Goal: Information Seeking & Learning: Check status

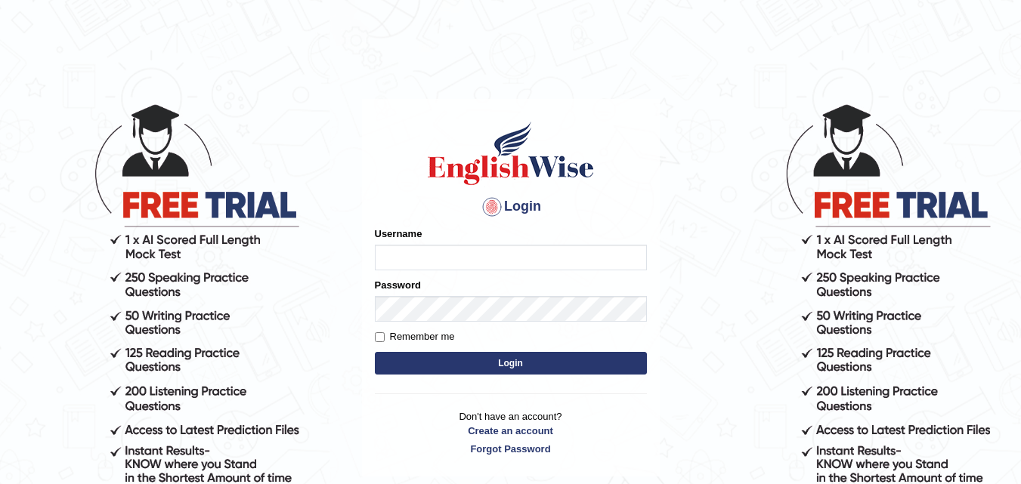
type input "Kailashgrg15"
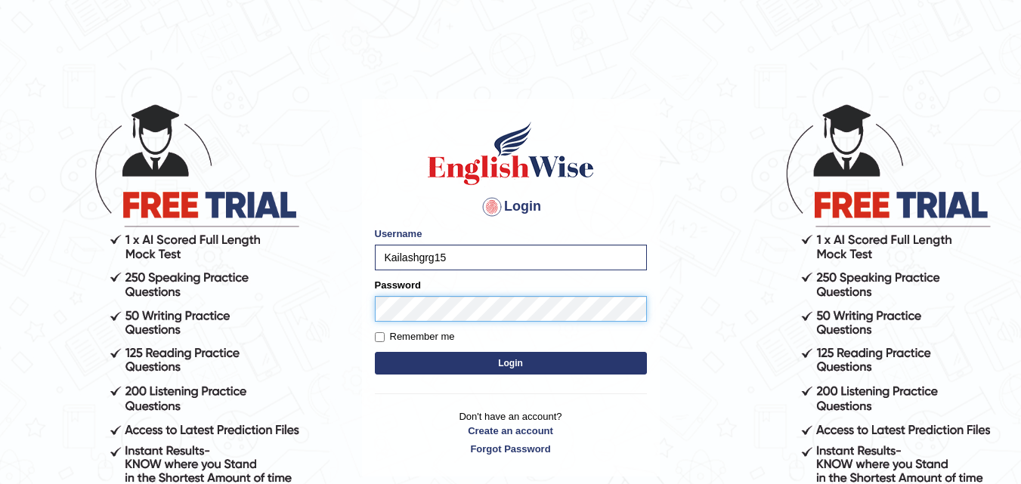
click at [375, 352] on button "Login" at bounding box center [511, 363] width 272 height 23
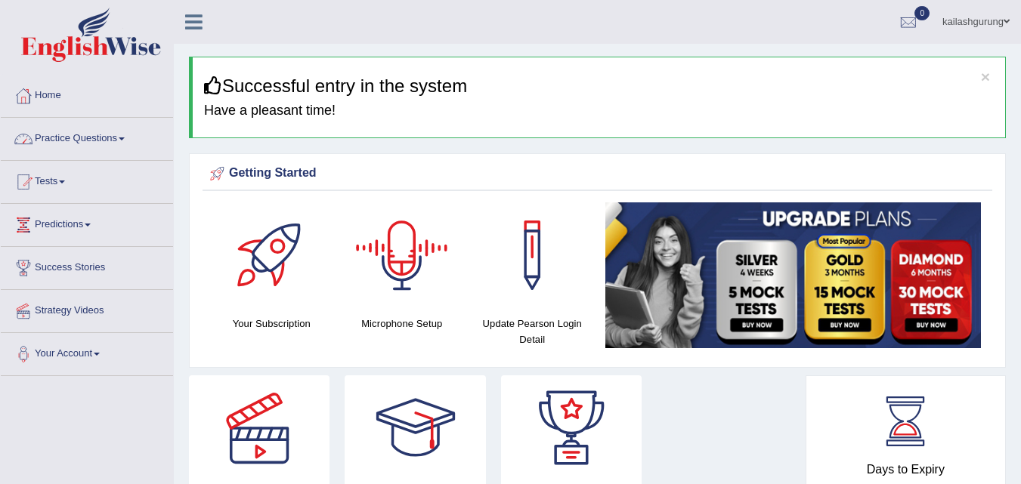
click at [86, 133] on link "Practice Questions" at bounding box center [87, 137] width 172 height 38
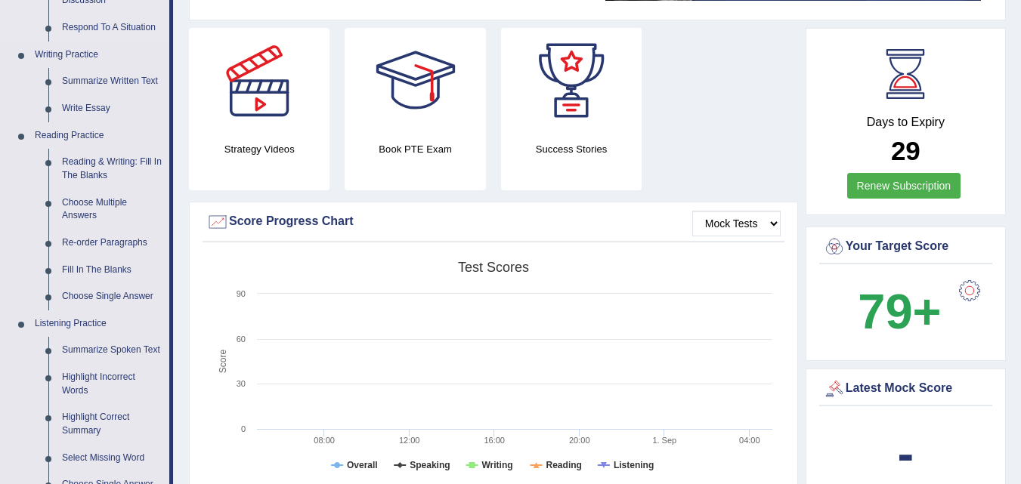
scroll to position [378, 0]
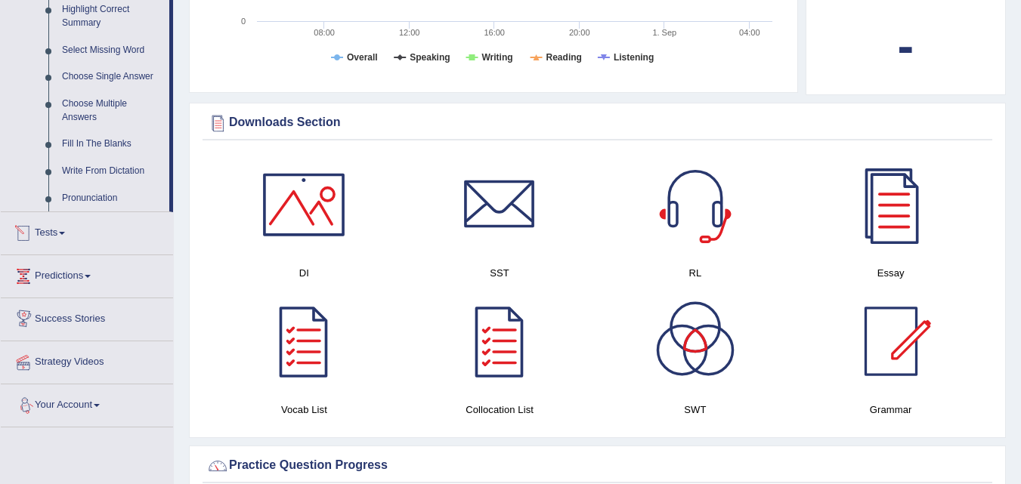
click at [60, 237] on link "Tests" at bounding box center [87, 231] width 172 height 38
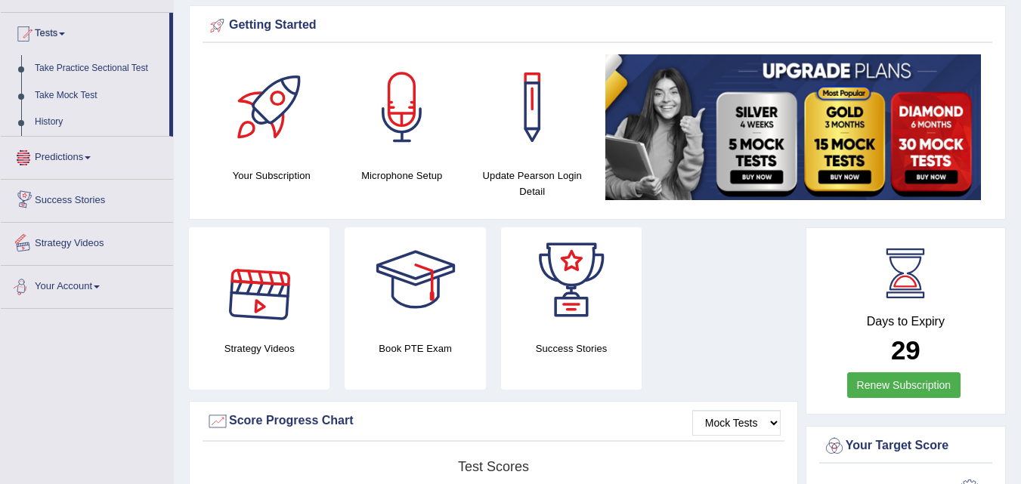
scroll to position [73, 0]
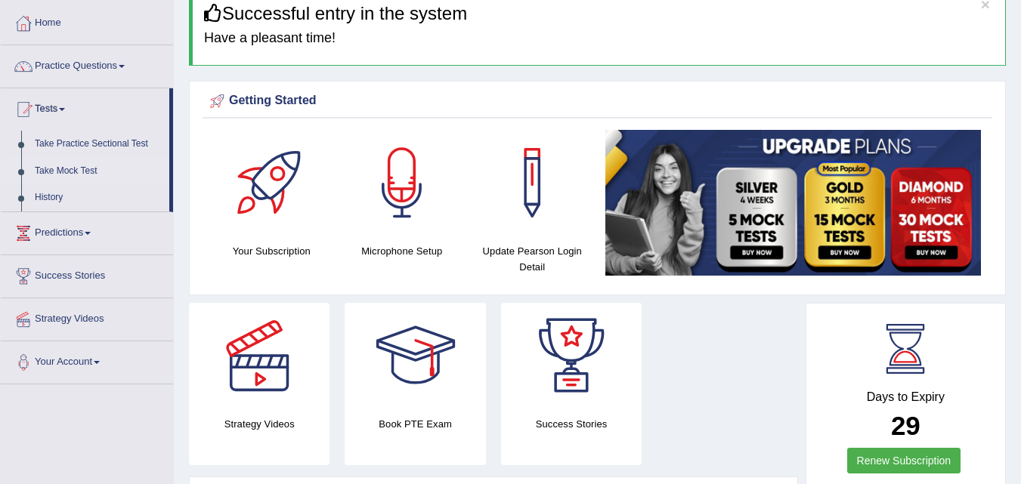
click at [74, 172] on link "Take Mock Test" at bounding box center [98, 171] width 141 height 27
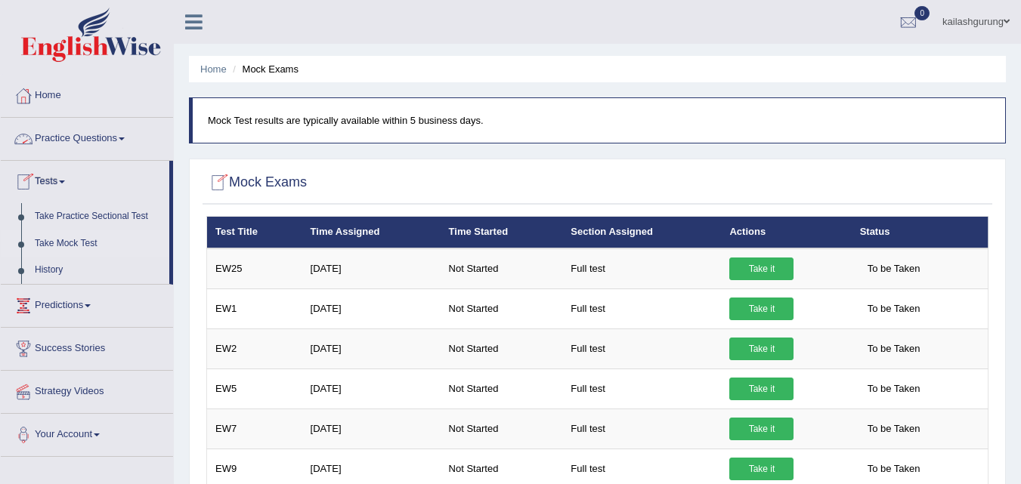
click at [94, 139] on link "Practice Questions" at bounding box center [87, 137] width 172 height 38
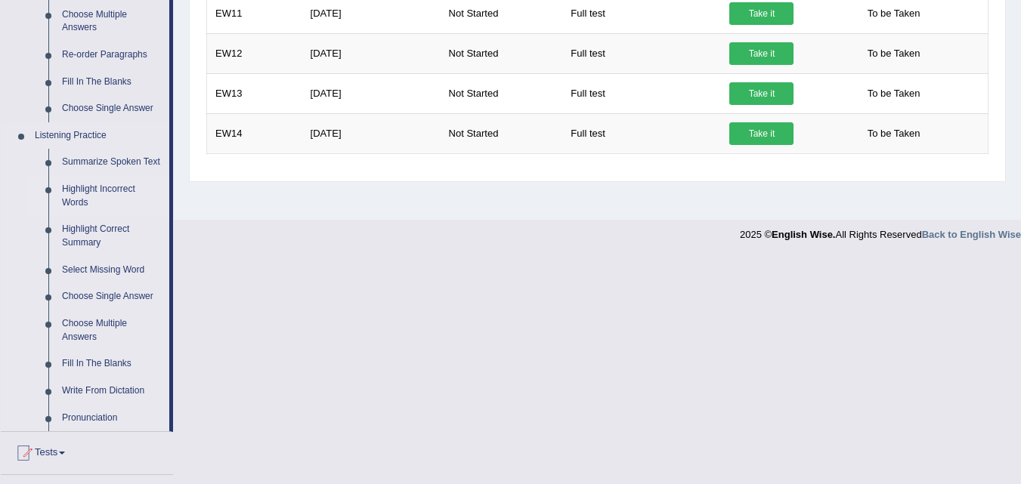
scroll to position [227, 0]
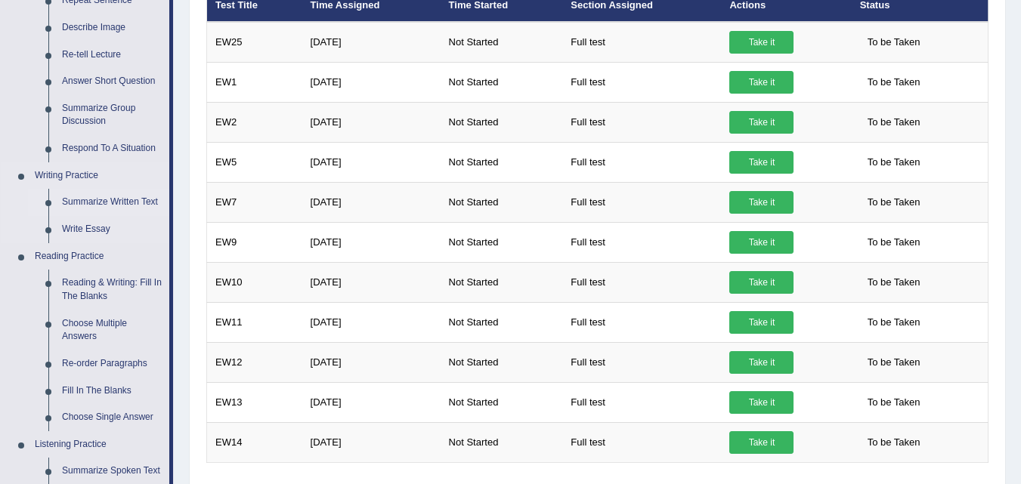
click at [114, 207] on link "Summarize Written Text" at bounding box center [112, 202] width 114 height 27
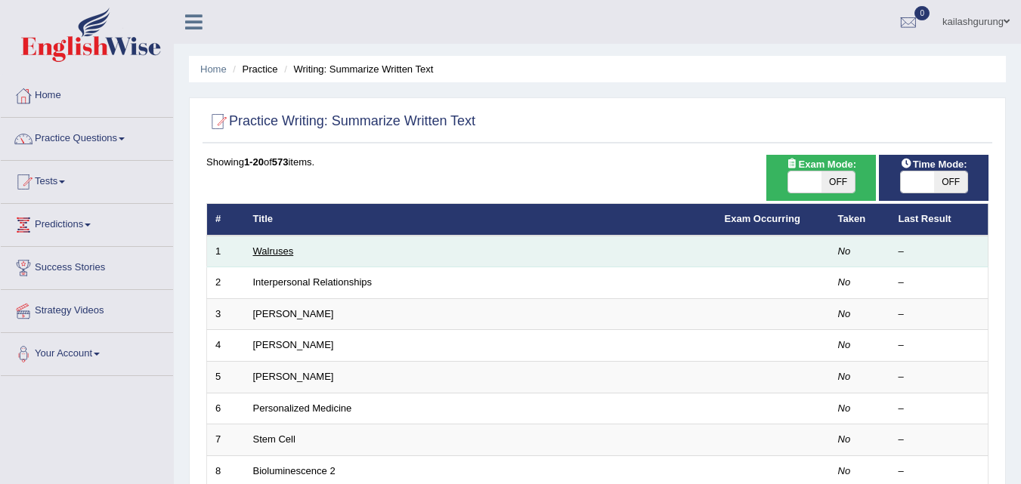
click at [283, 249] on link "Walruses" at bounding box center [273, 251] width 41 height 11
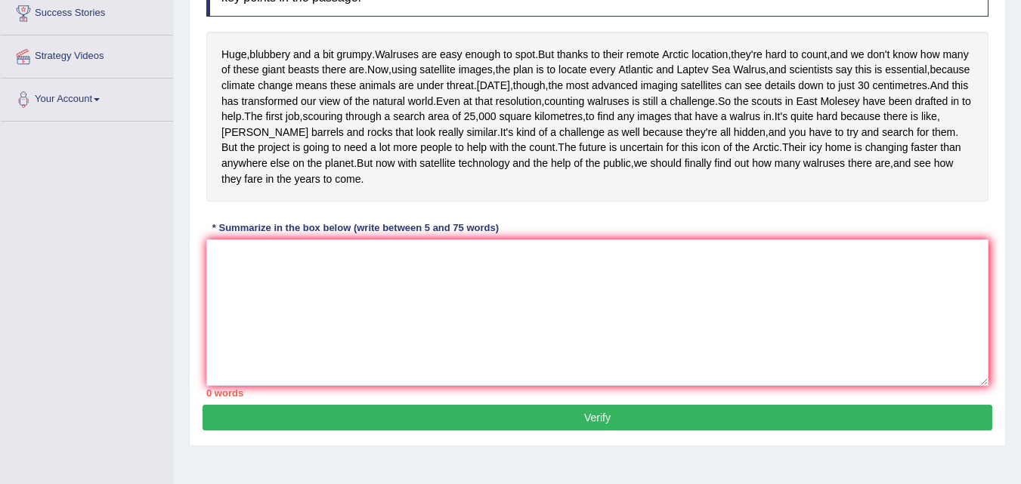
scroll to position [328, 0]
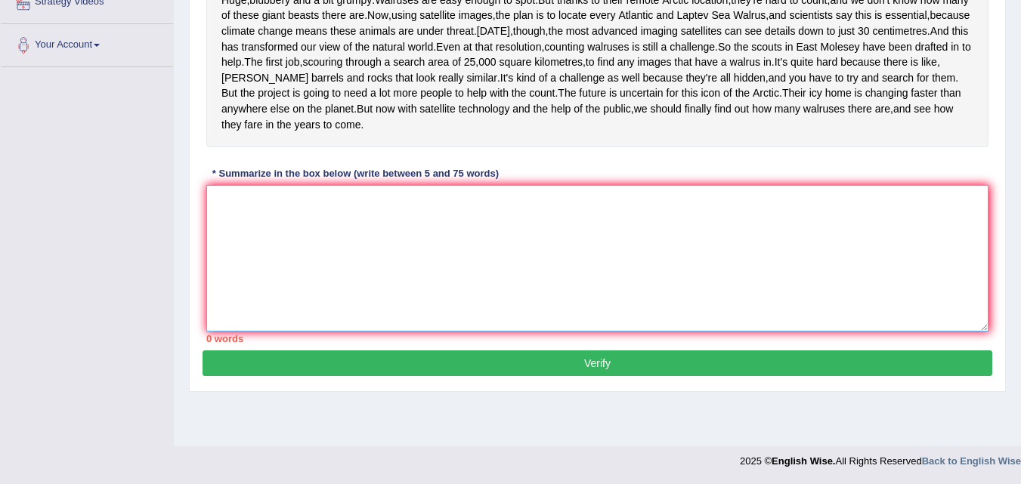
click at [283, 249] on textarea at bounding box center [597, 258] width 782 height 147
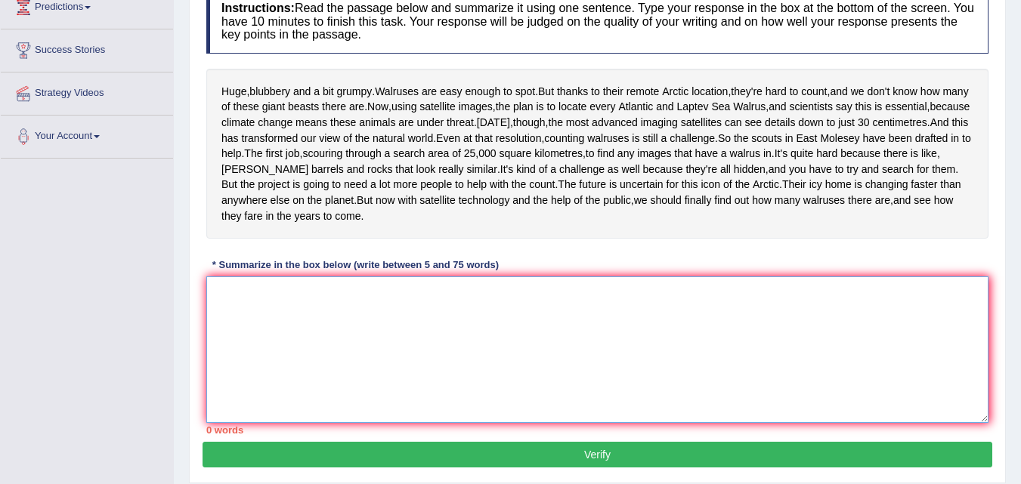
scroll to position [0, 0]
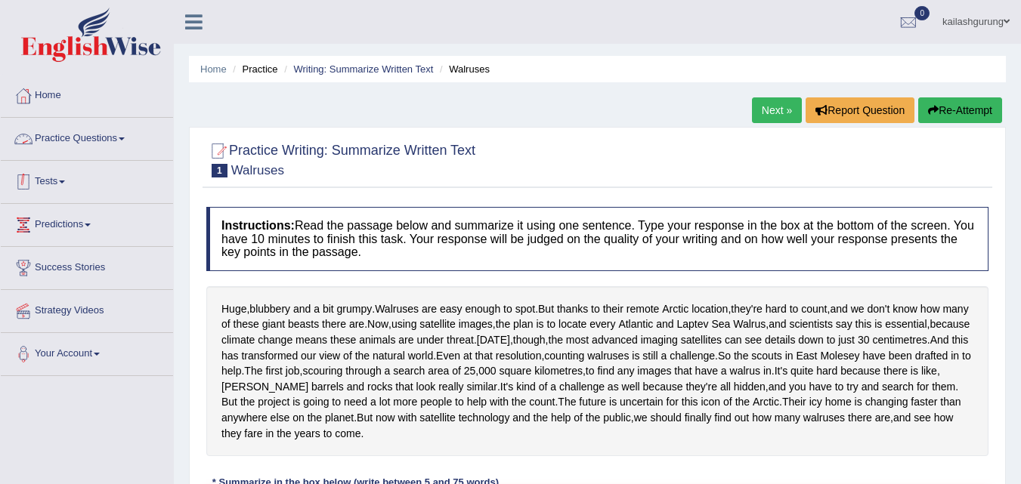
click at [114, 143] on link "Practice Questions" at bounding box center [87, 137] width 172 height 38
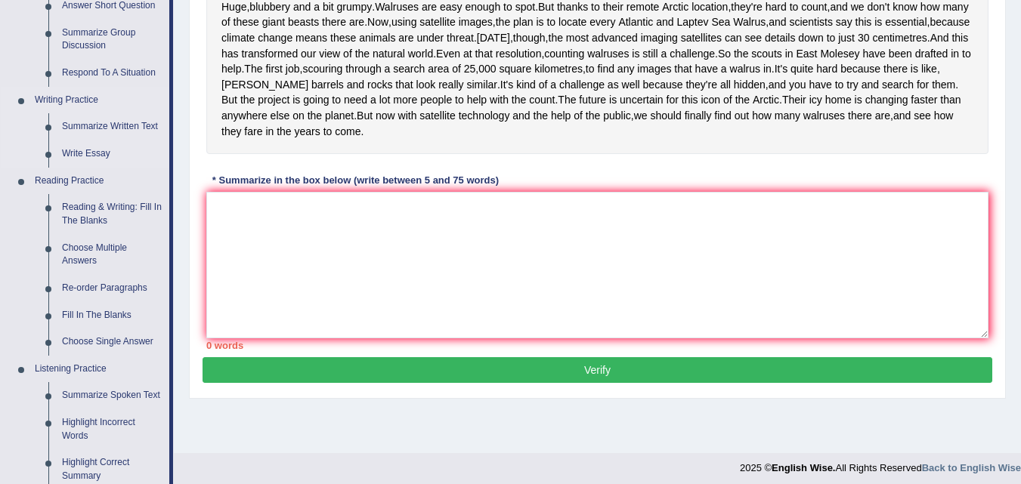
scroll to position [378, 0]
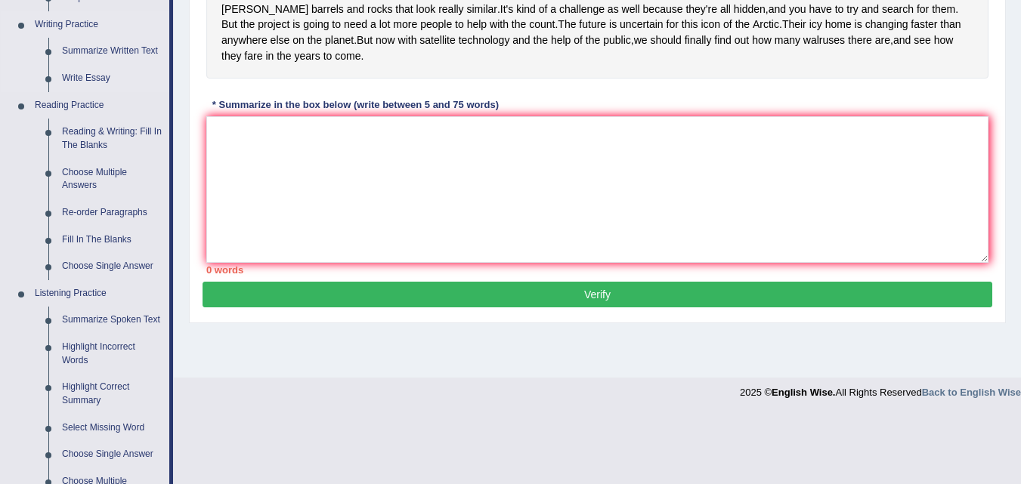
click at [119, 175] on link "Choose Multiple Answers" at bounding box center [112, 179] width 114 height 40
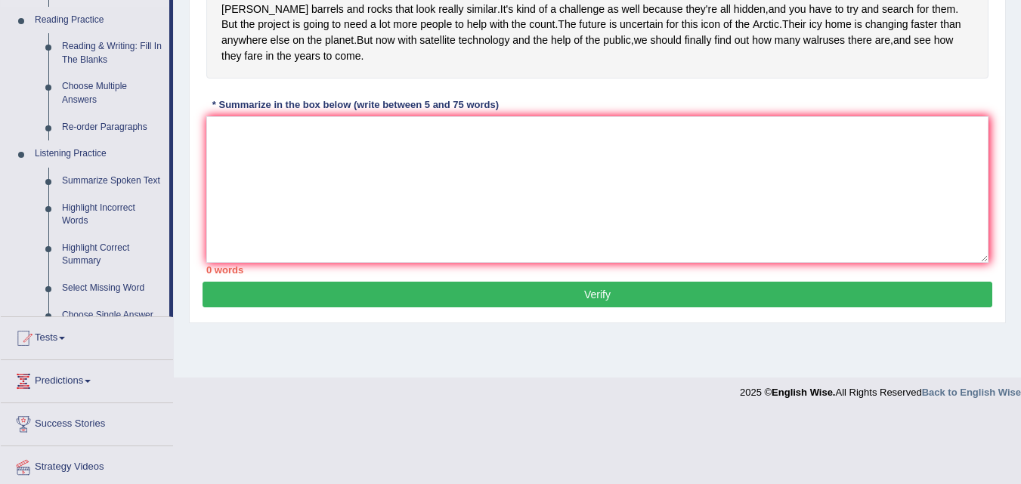
scroll to position [328, 0]
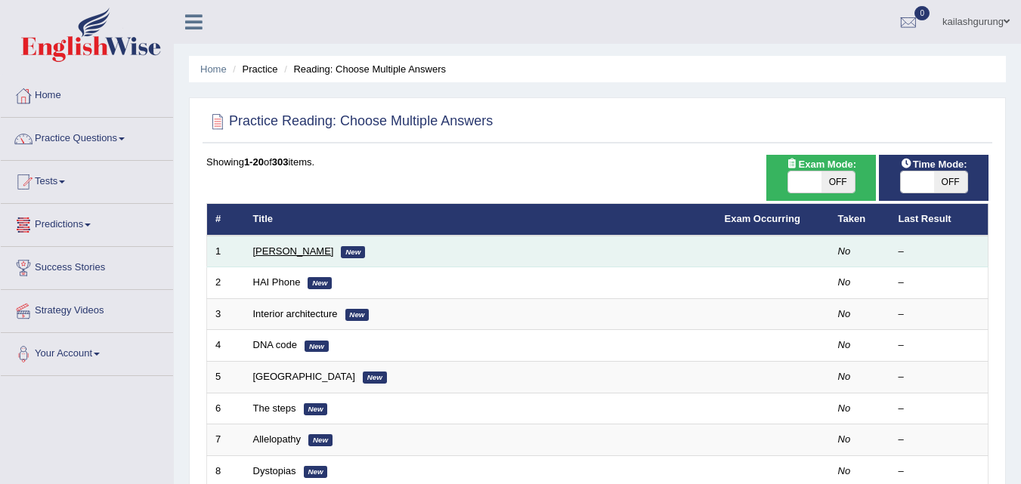
click at [304, 251] on link "[PERSON_NAME]" at bounding box center [293, 251] width 81 height 11
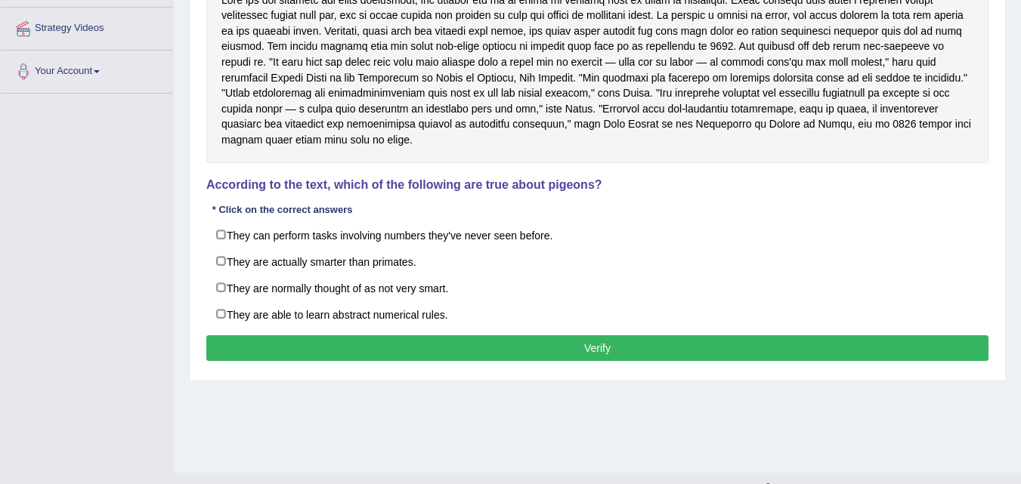
scroll to position [309, 0]
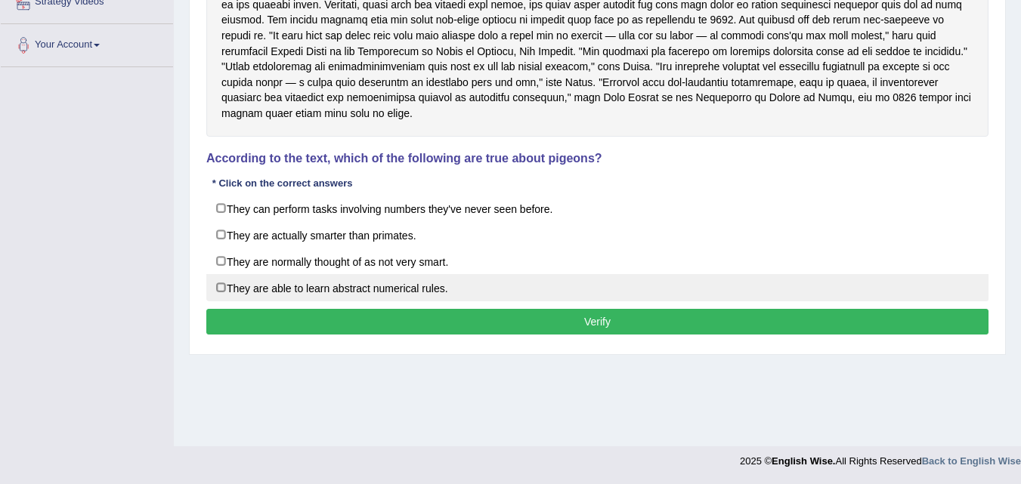
drag, startPoint x: 390, startPoint y: 287, endPoint x: 420, endPoint y: 303, distance: 34.1
click at [390, 288] on label "They are able to learn abstract numerical rules." at bounding box center [597, 287] width 782 height 27
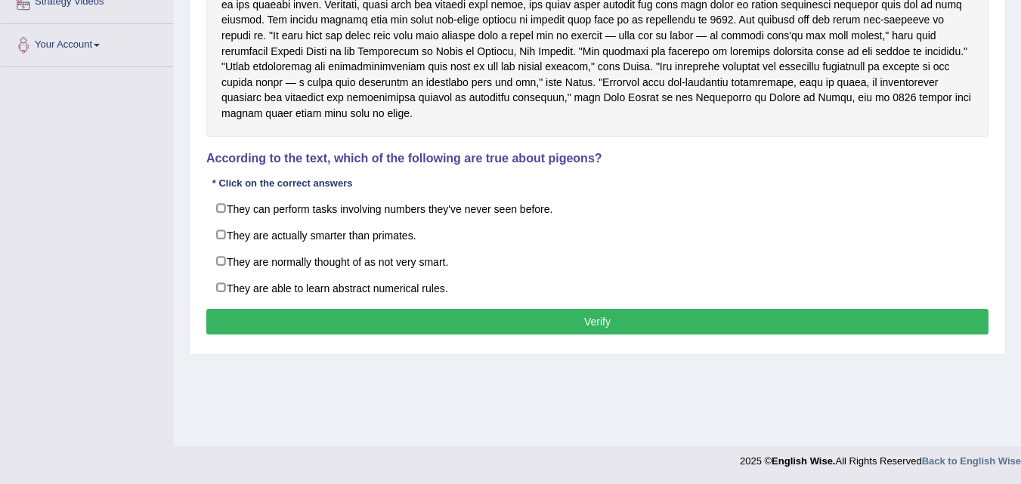
checkbox input "true"
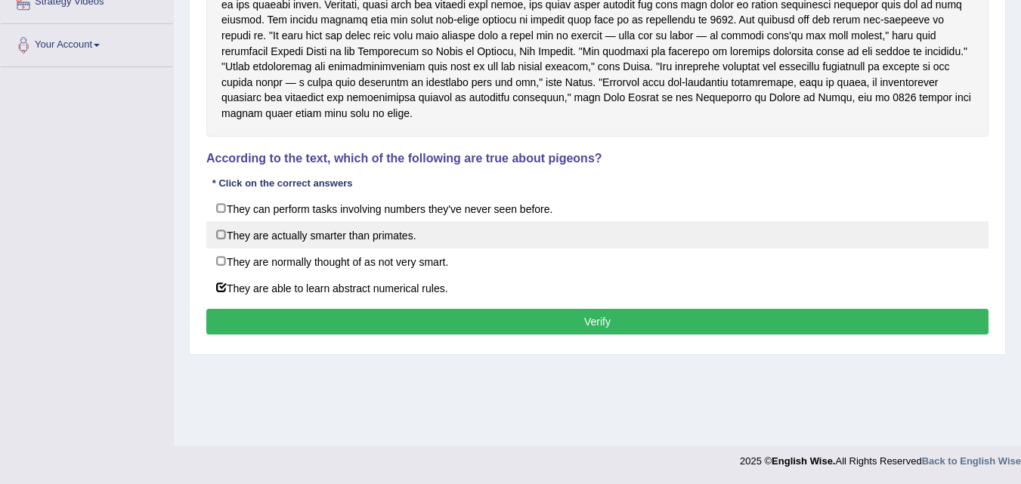
click at [393, 232] on label "They are actually smarter than primates." at bounding box center [597, 234] width 782 height 27
checkbox input "true"
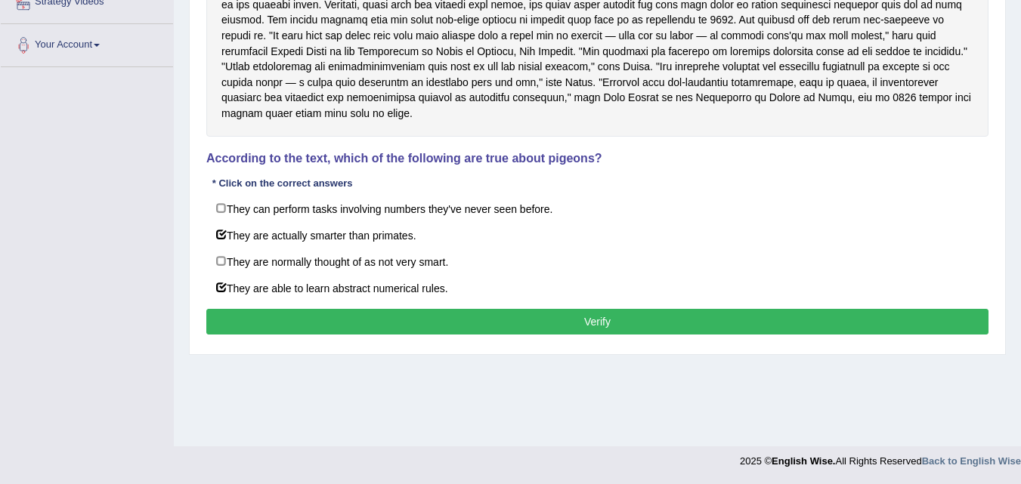
click at [407, 304] on div "Instructions: Read the text and answer the question by selecting all the correc…" at bounding box center [598, 118] width 790 height 456
drag, startPoint x: 402, startPoint y: 286, endPoint x: 432, endPoint y: 316, distance: 42.2
click at [410, 304] on div "Instructions: Read the text and answer the question by selecting all the correc…" at bounding box center [598, 118] width 790 height 456
click at [432, 316] on button "Verify" at bounding box center [597, 322] width 782 height 26
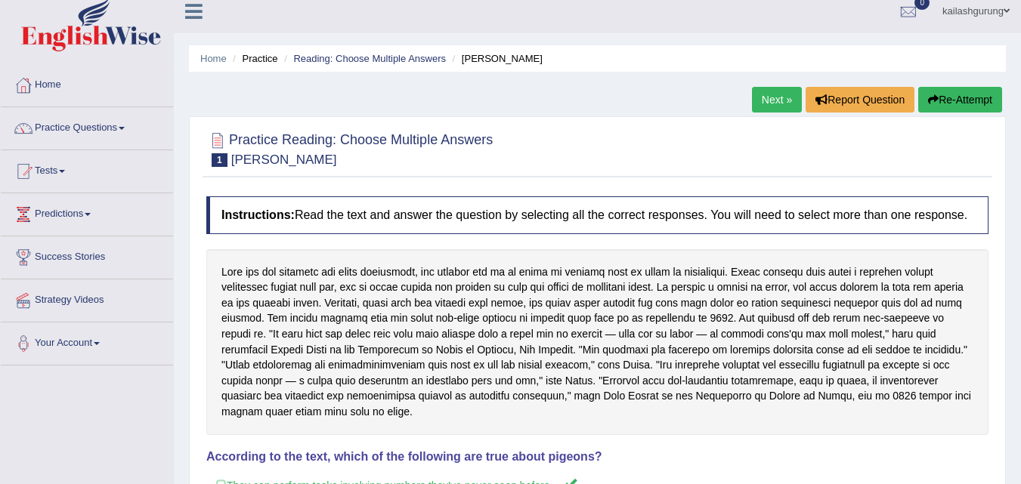
scroll to position [0, 0]
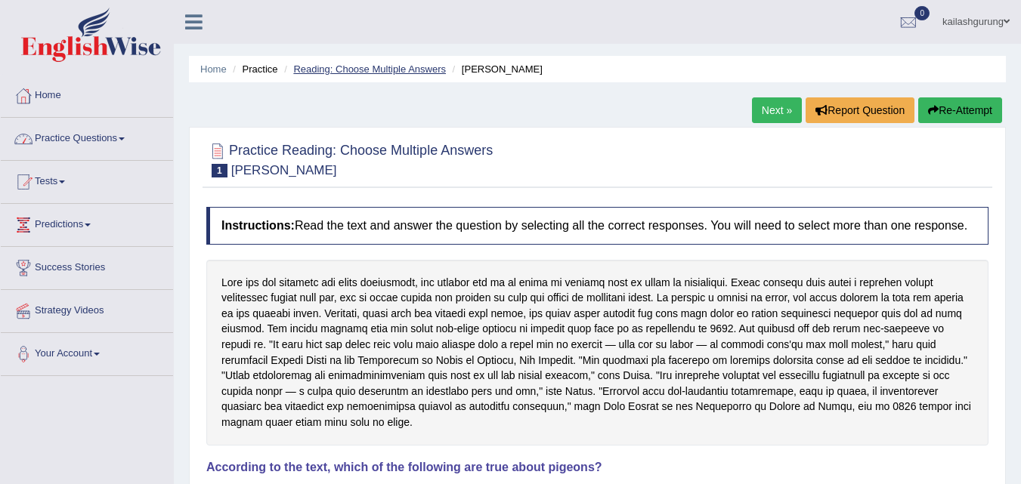
click at [327, 68] on link "Reading: Choose Multiple Answers" at bounding box center [369, 68] width 153 height 11
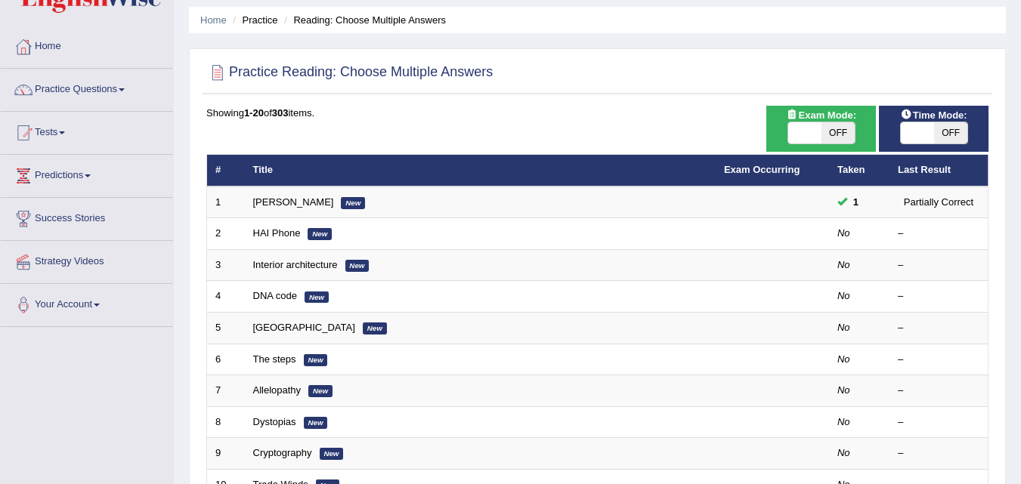
scroll to position [76, 0]
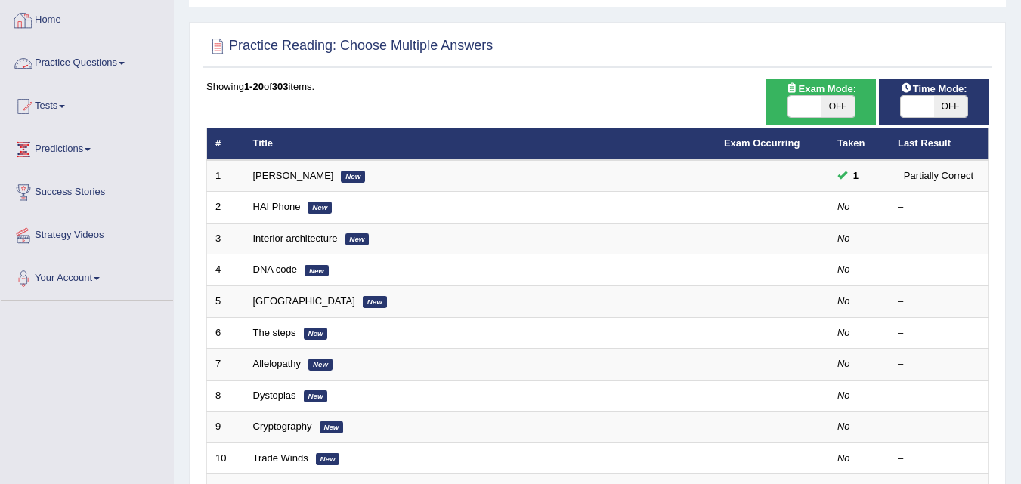
click at [122, 61] on link "Practice Questions" at bounding box center [87, 61] width 172 height 38
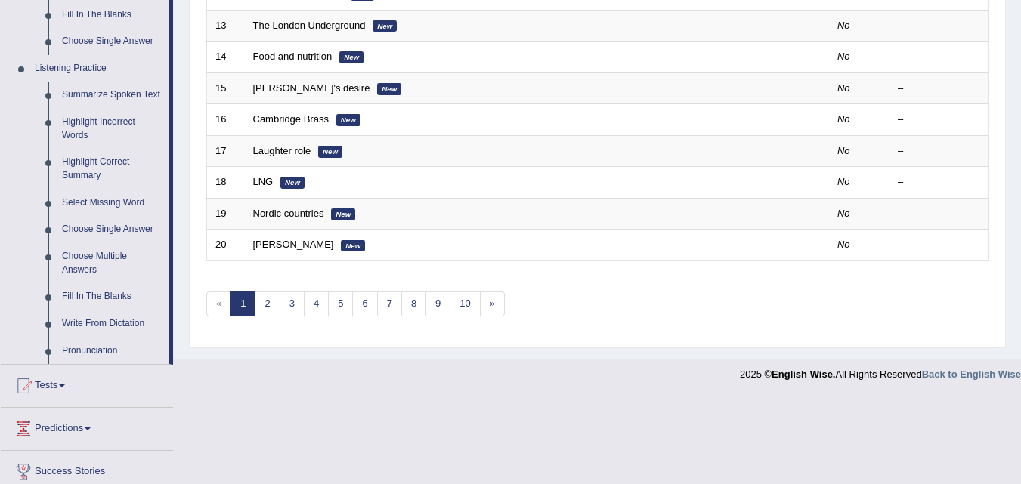
scroll to position [605, 0]
click at [92, 159] on link "Highlight Correct Summary" at bounding box center [112, 167] width 114 height 40
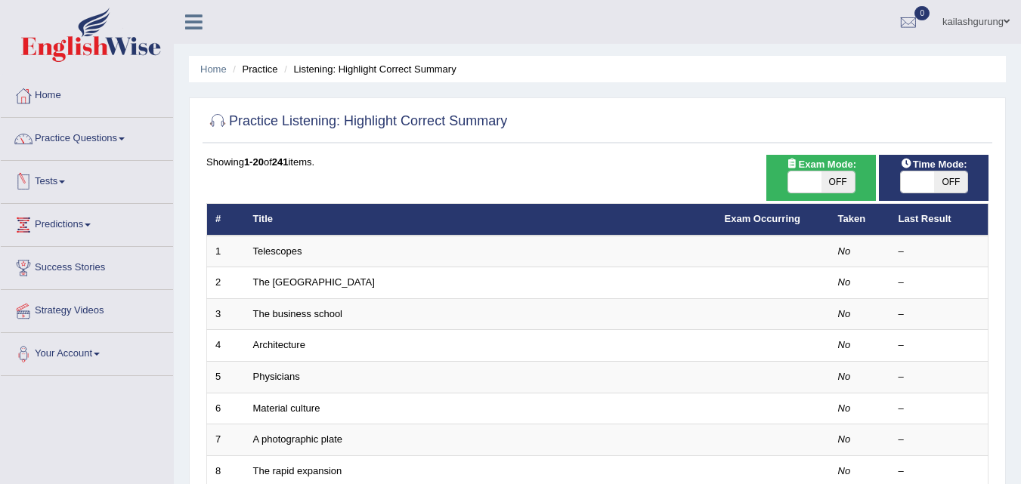
click at [953, 175] on span "OFF" at bounding box center [950, 182] width 33 height 21
checkbox input "true"
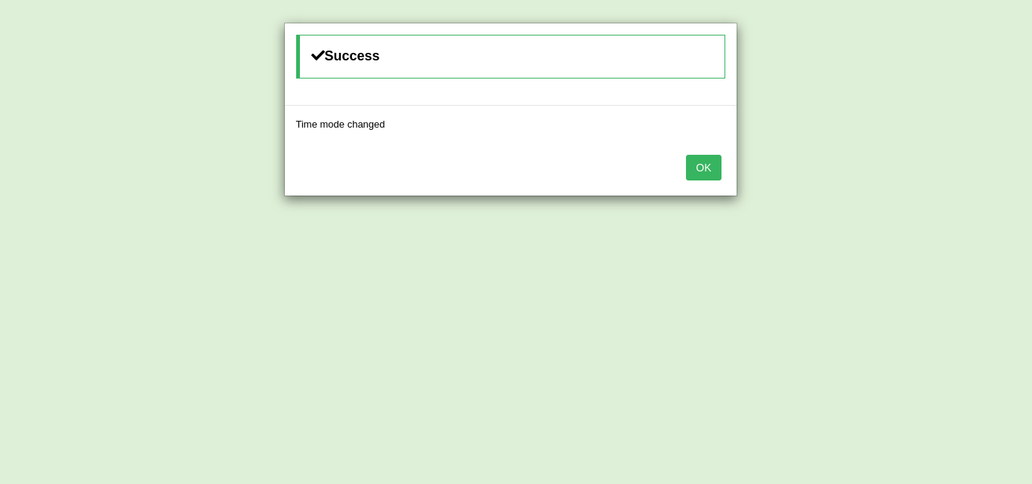
click at [687, 166] on button "OK" at bounding box center [703, 168] width 35 height 26
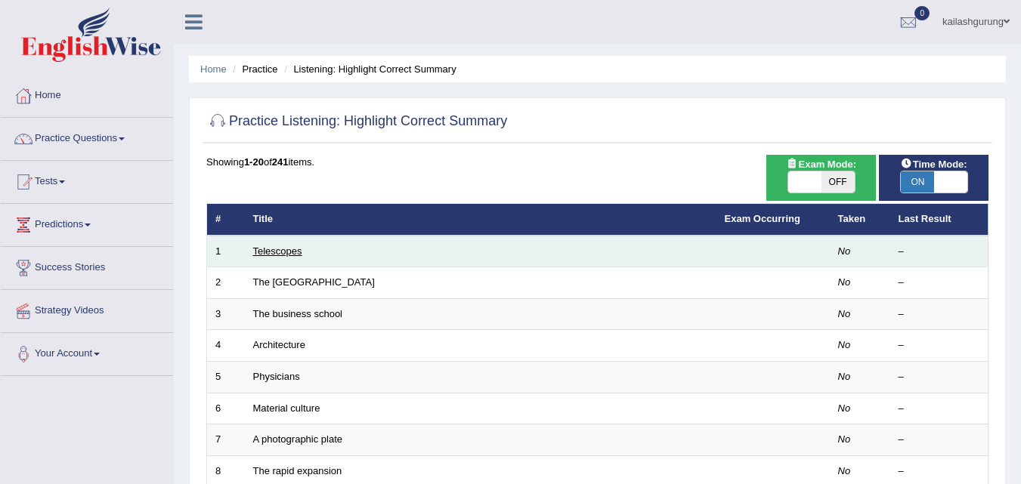
click at [299, 251] on link "Telescopes" at bounding box center [277, 251] width 49 height 11
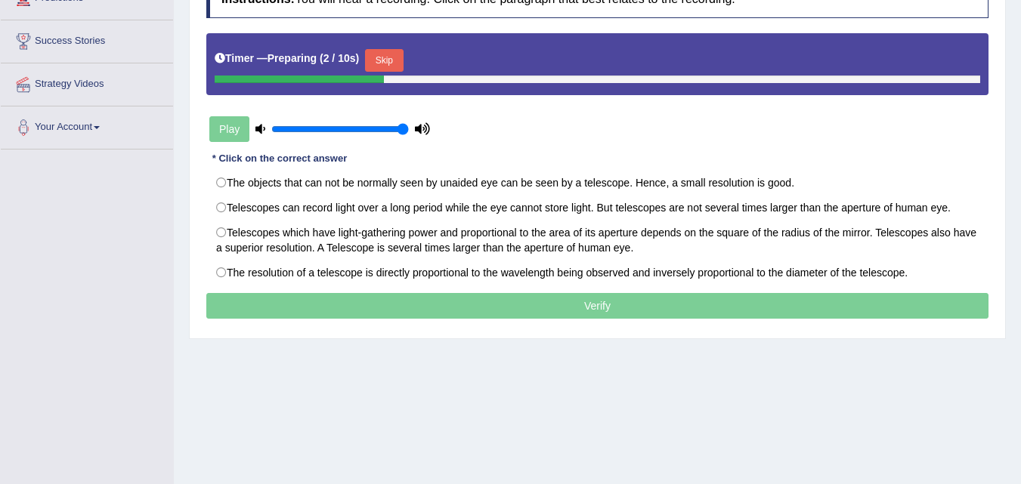
click at [403, 58] on button "Skip" at bounding box center [384, 60] width 38 height 23
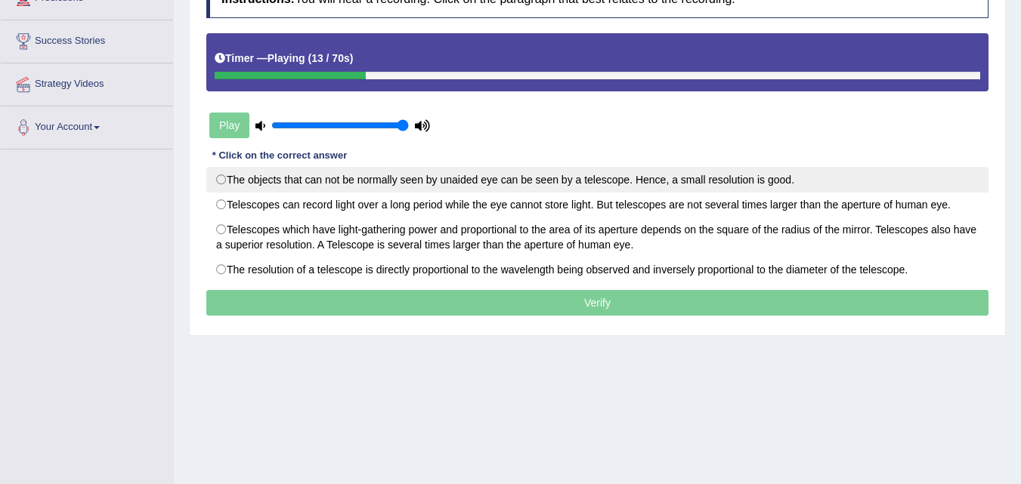
click at [402, 182] on label "The objects that can not be normally seen by unaided eye can be seen by a teles…" at bounding box center [597, 180] width 782 height 26
radio input "true"
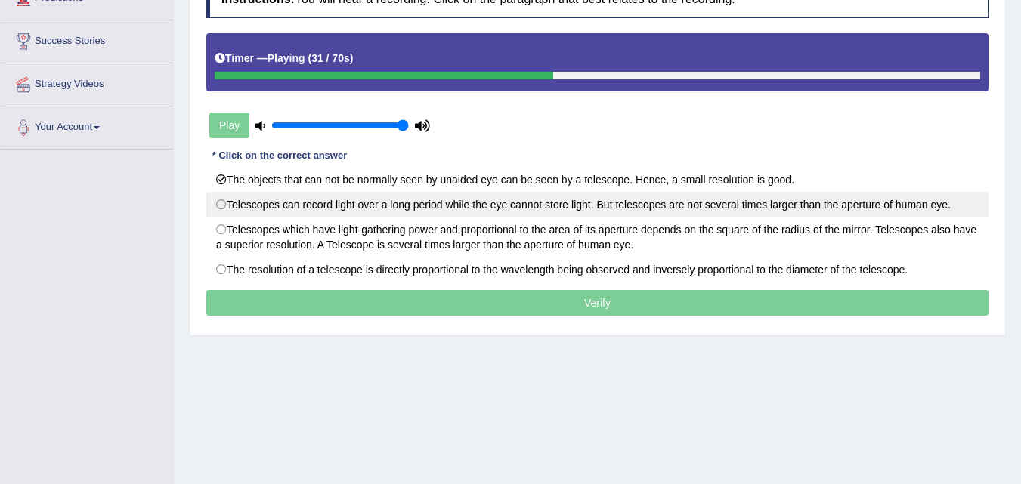
click at [404, 206] on label "Telescopes can record light over a long period while the eye cannot store light…" at bounding box center [597, 205] width 782 height 26
radio input "true"
click at [404, 206] on label "Telescopes can record light over a long period while the eye cannot store light…" at bounding box center [597, 205] width 782 height 26
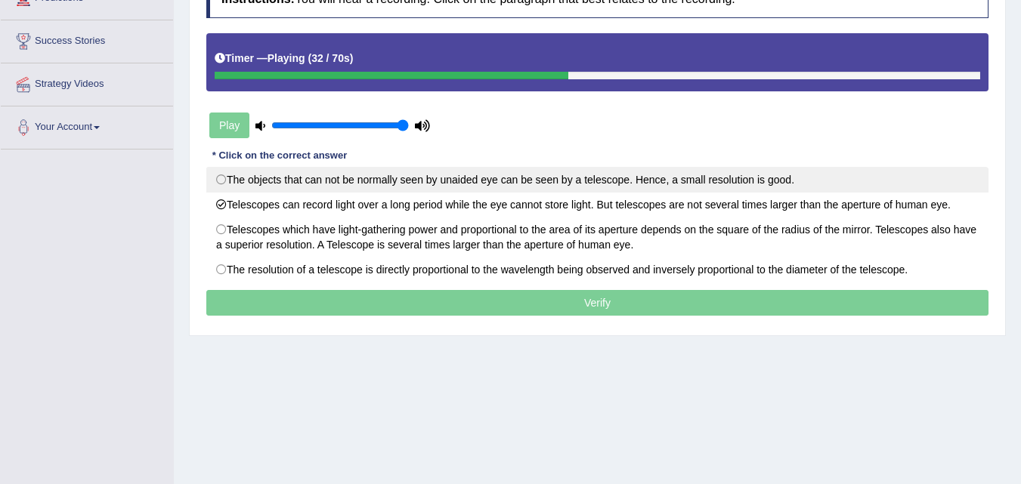
click at [405, 190] on label "The objects that can not be normally seen by unaided eye can be seen by a teles…" at bounding box center [597, 180] width 782 height 26
radio input "true"
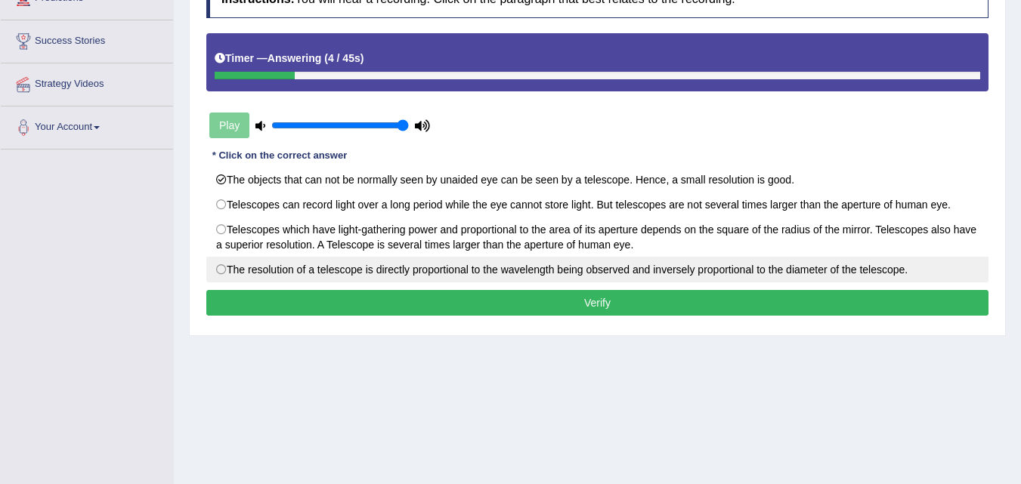
click at [434, 270] on label "The resolution of a telescope is directly proportional to the wavelength being …" at bounding box center [597, 270] width 782 height 26
radio input "true"
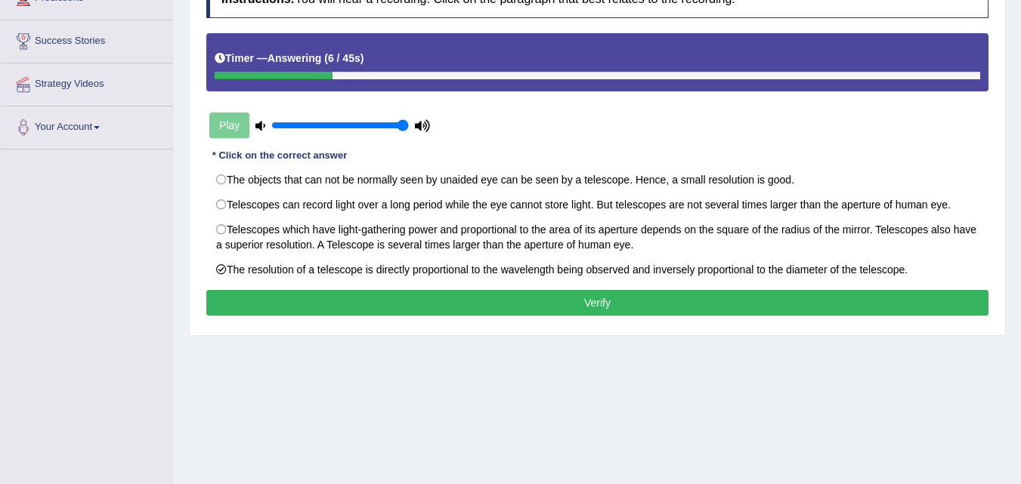
click at [437, 297] on button "Verify" at bounding box center [597, 303] width 782 height 26
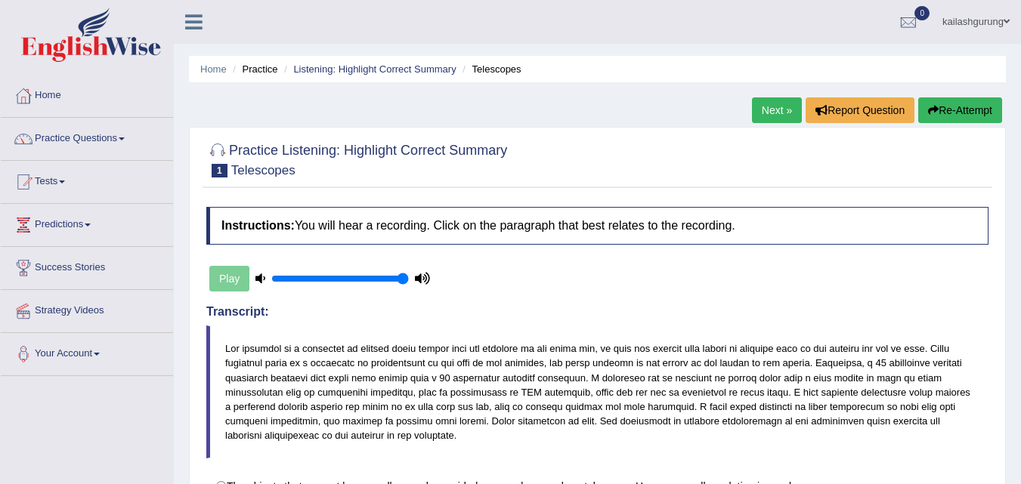
click at [772, 117] on link "Next »" at bounding box center [777, 110] width 50 height 26
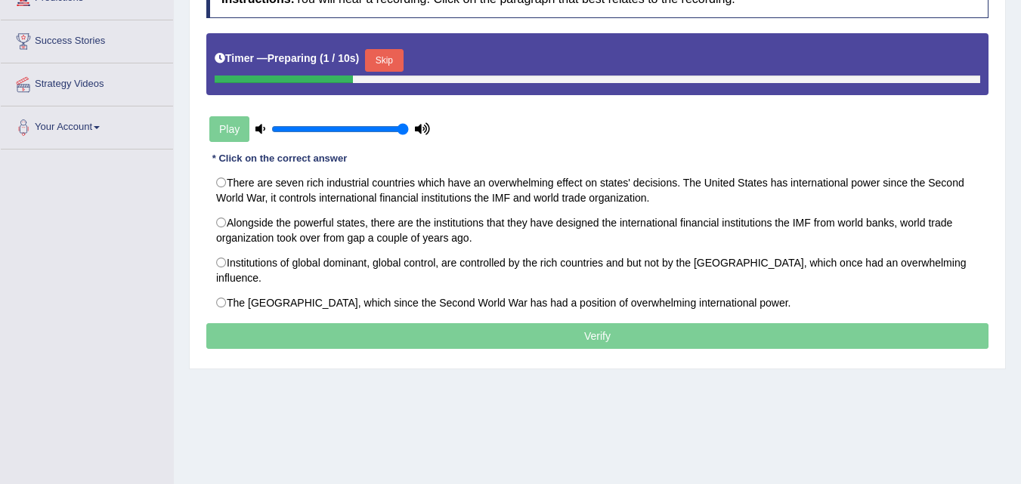
click at [393, 57] on button "Skip" at bounding box center [384, 60] width 38 height 23
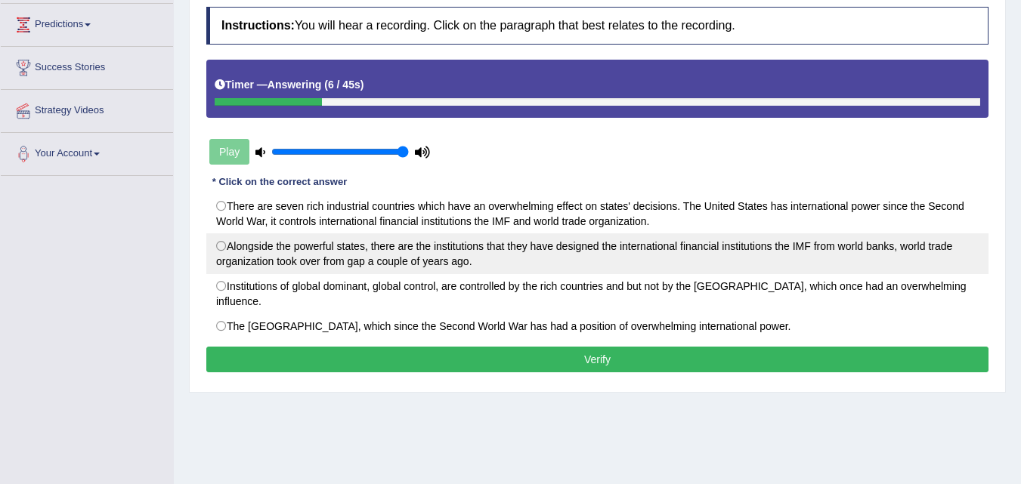
scroll to position [227, 0]
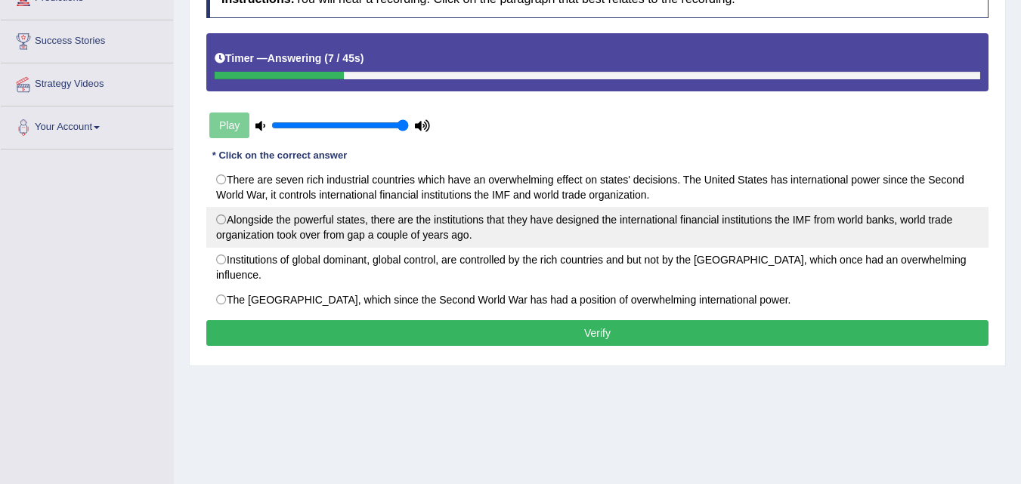
click at [644, 223] on label "Alongside the powerful states, there are the institutions that they have design…" at bounding box center [597, 227] width 782 height 41
radio input "true"
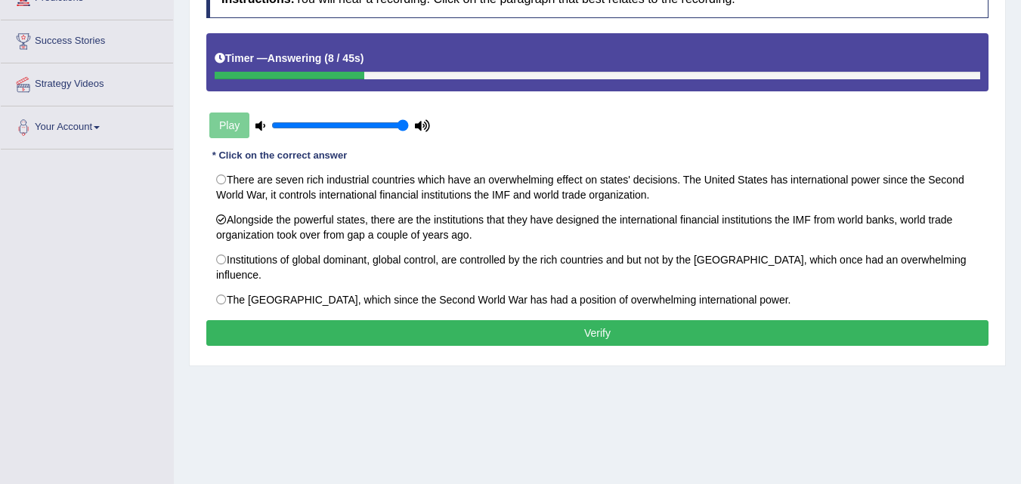
click at [656, 320] on button "Verify" at bounding box center [597, 333] width 782 height 26
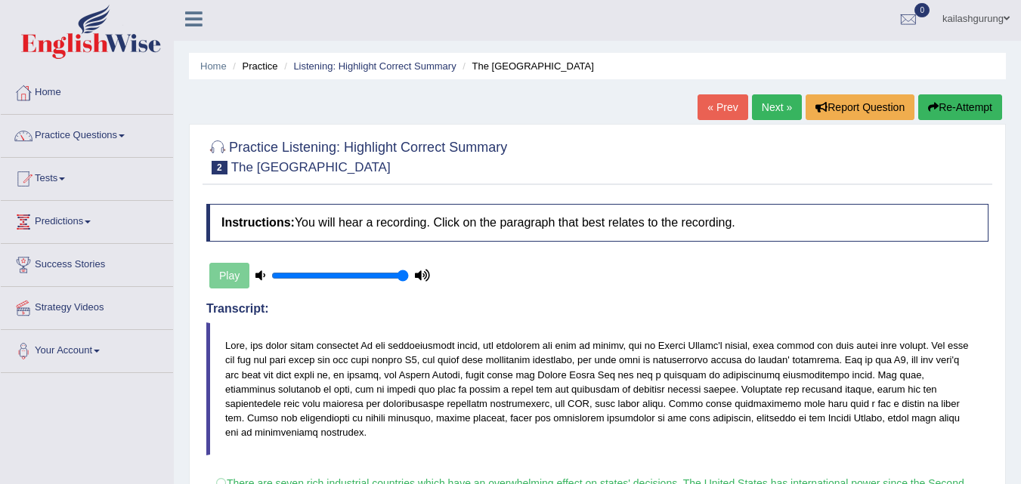
scroll to position [0, 0]
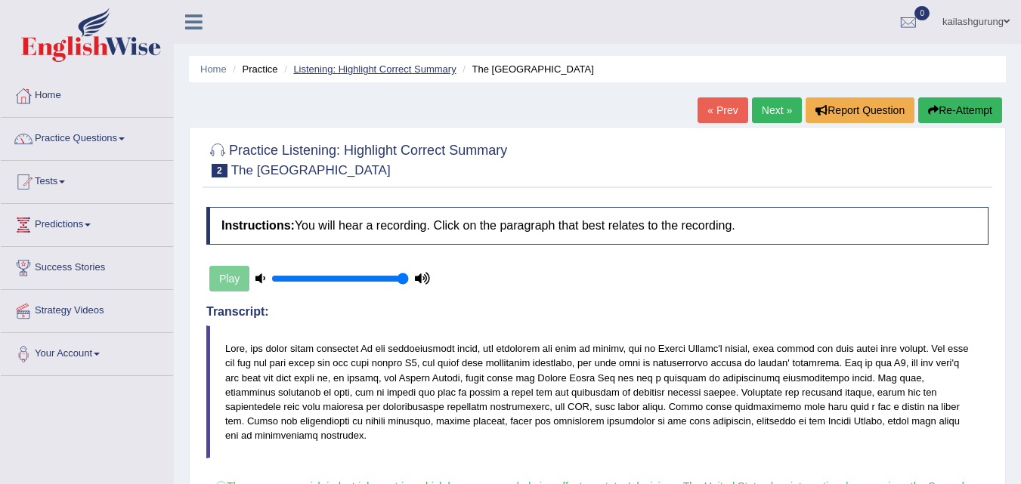
click at [314, 71] on link "Listening: Highlight Correct Summary" at bounding box center [374, 68] width 162 height 11
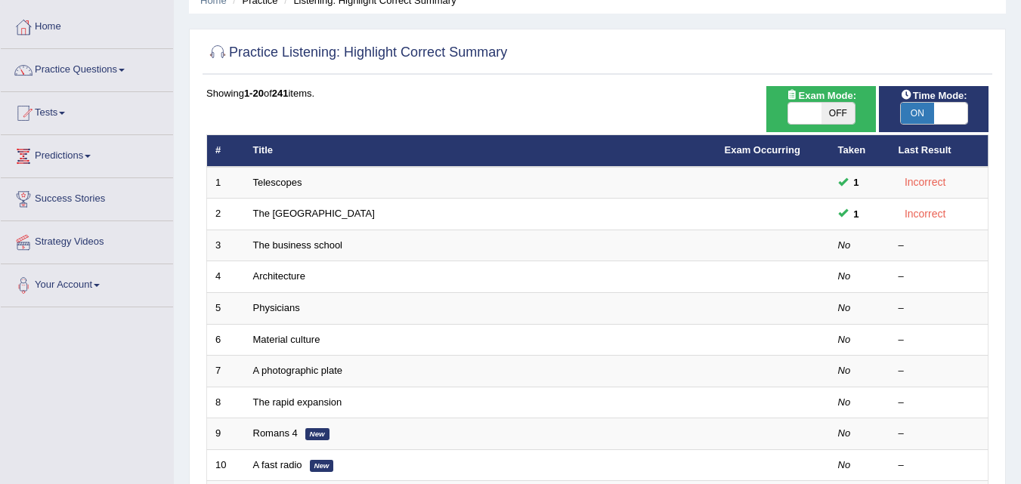
scroll to position [76, 0]
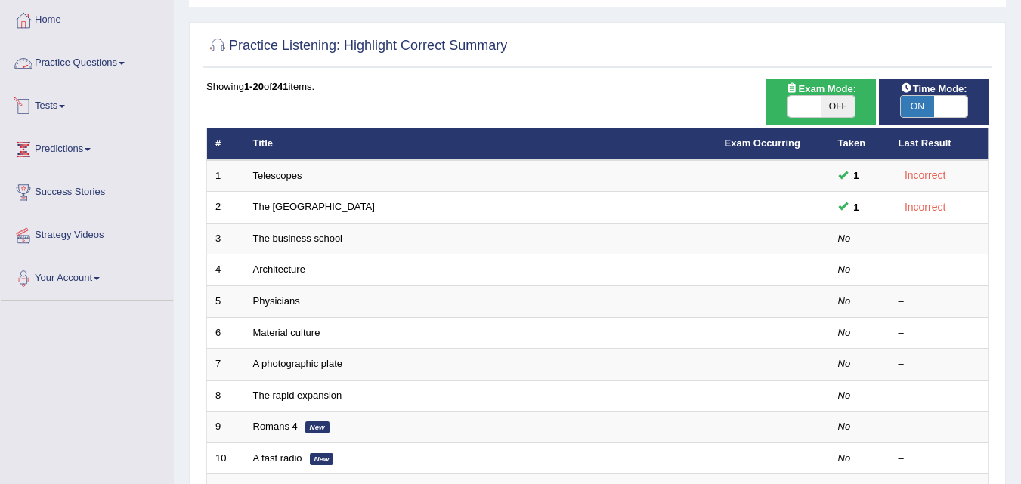
click at [62, 67] on link "Practice Questions" at bounding box center [87, 61] width 172 height 38
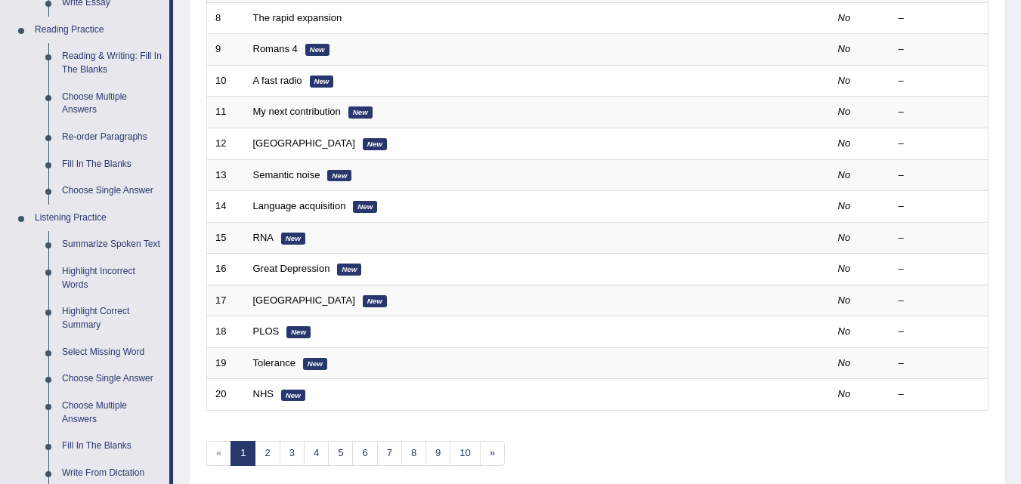
scroll to position [680, 0]
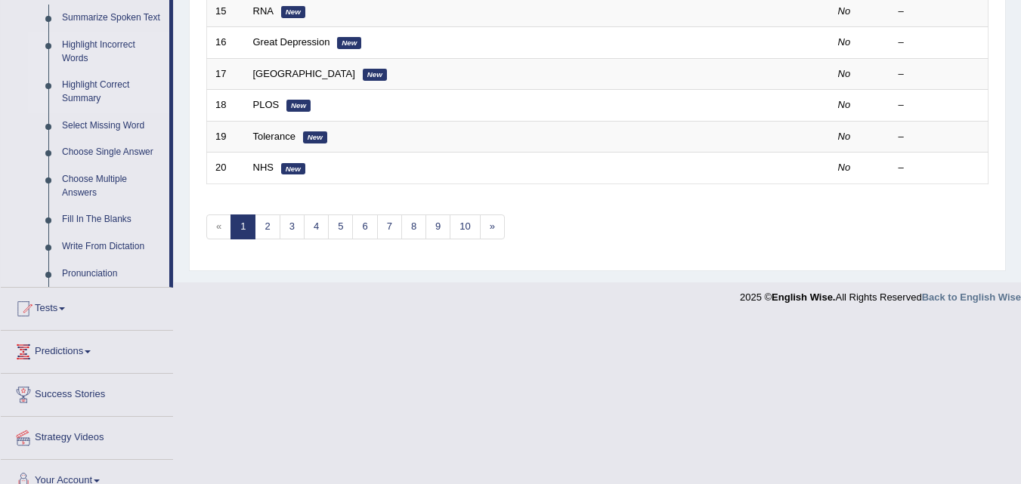
click at [122, 40] on link "Highlight Incorrect Words" at bounding box center [112, 52] width 114 height 40
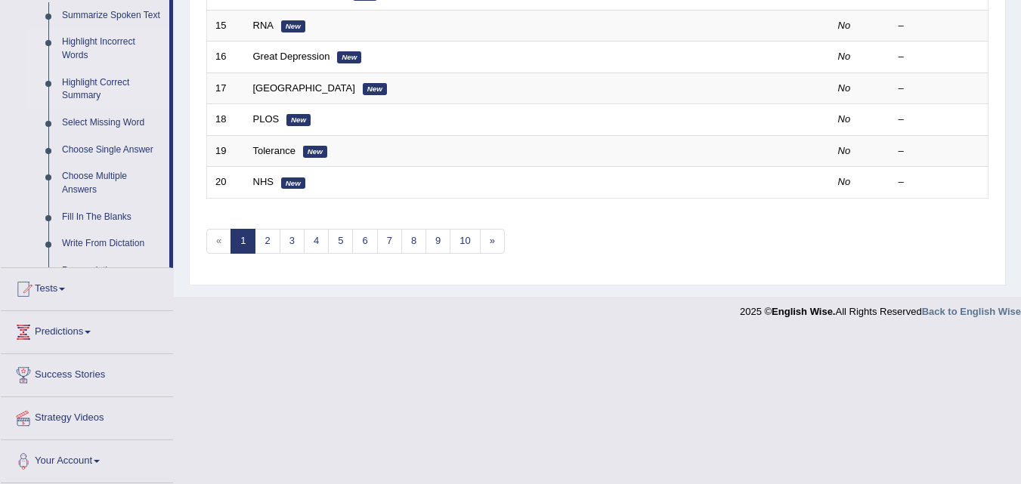
scroll to position [516, 0]
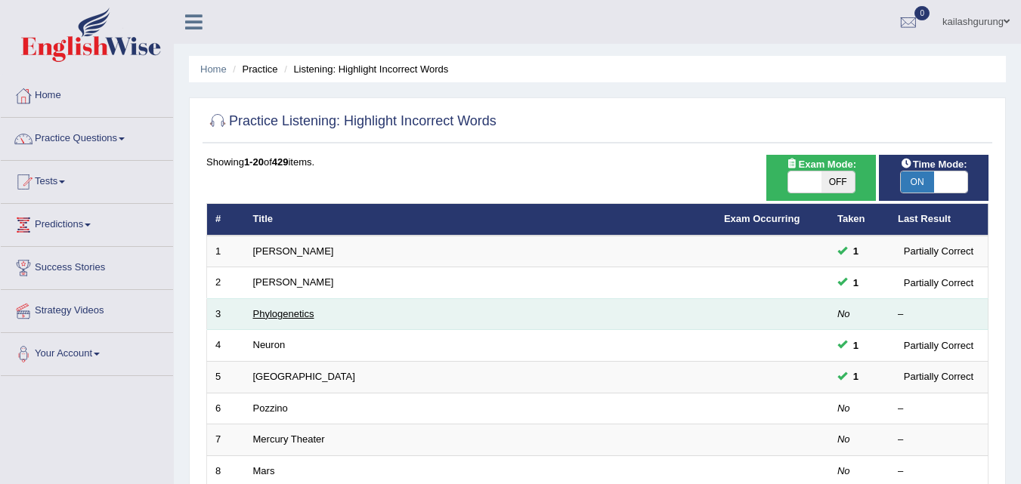
click at [285, 309] on link "Phylogenetics" at bounding box center [283, 313] width 61 height 11
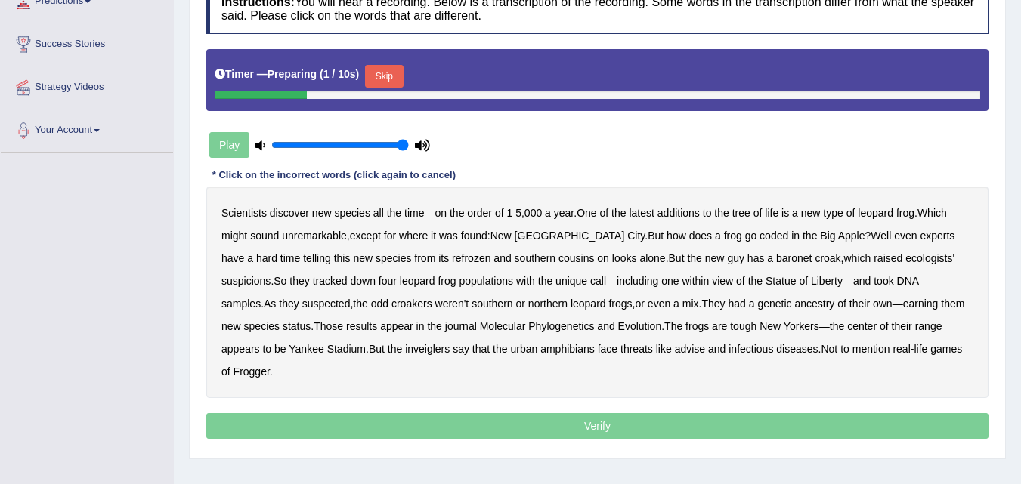
scroll to position [227, 0]
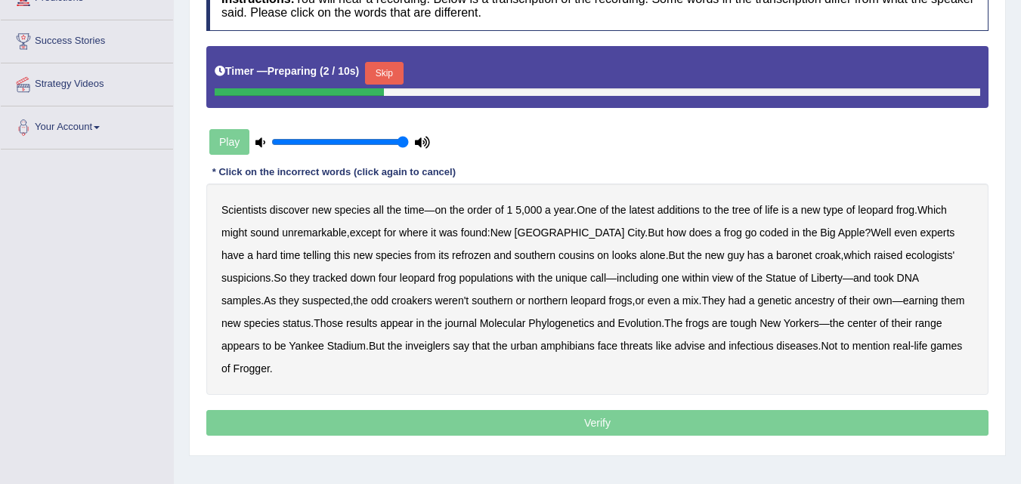
click at [392, 67] on button "Skip" at bounding box center [384, 73] width 38 height 23
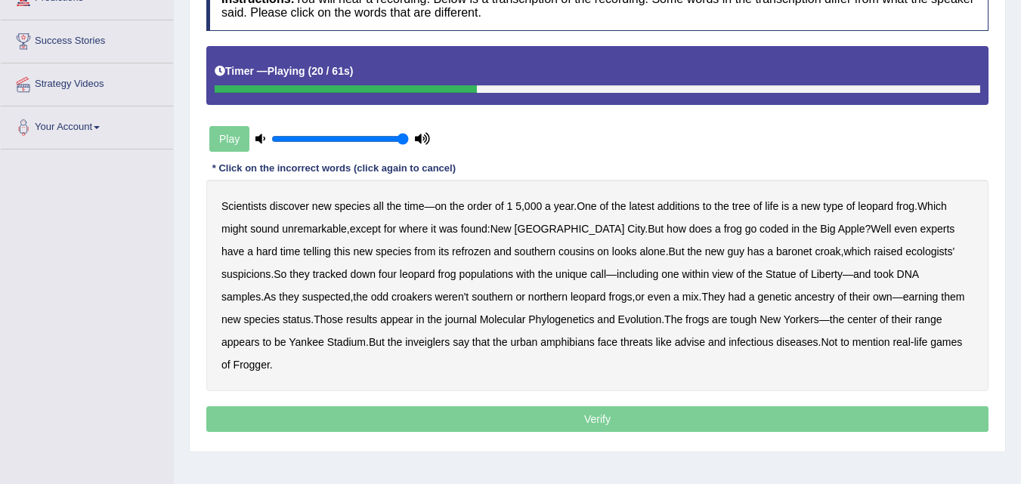
click at [452, 255] on b "refrozen" at bounding box center [471, 252] width 39 height 12
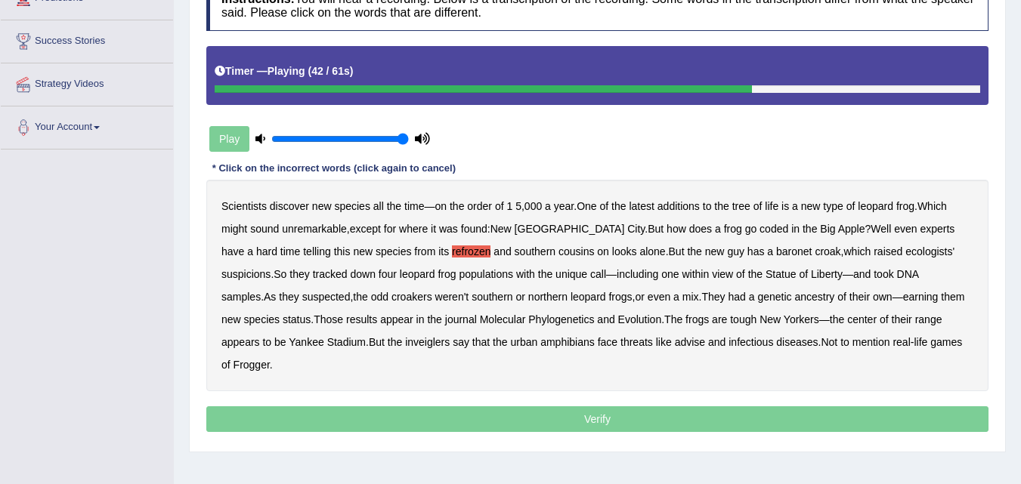
click at [794, 302] on b "ancestry" at bounding box center [814, 297] width 40 height 12
click at [405, 346] on b "inveiglers" at bounding box center [427, 342] width 45 height 12
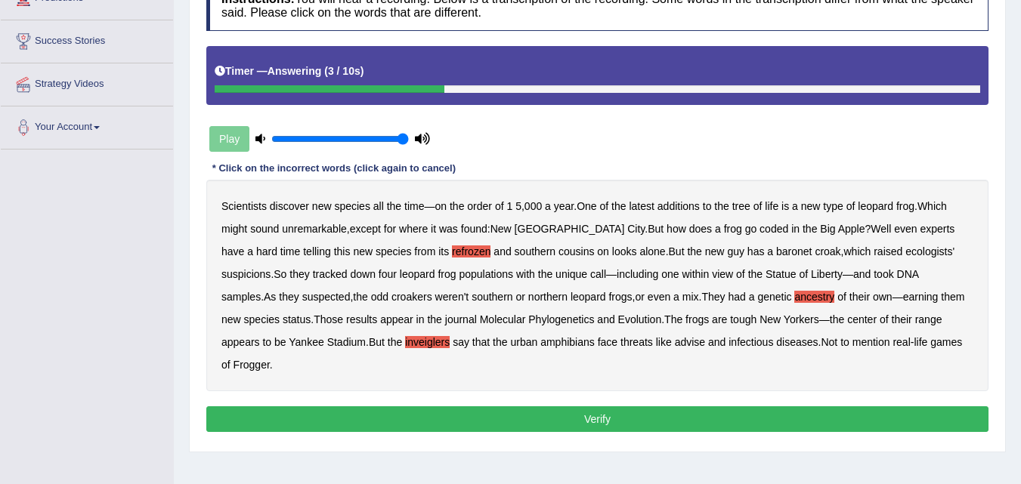
click at [776, 256] on b "baronet" at bounding box center [794, 252] width 36 height 12
click at [692, 407] on button "Verify" at bounding box center [597, 420] width 782 height 26
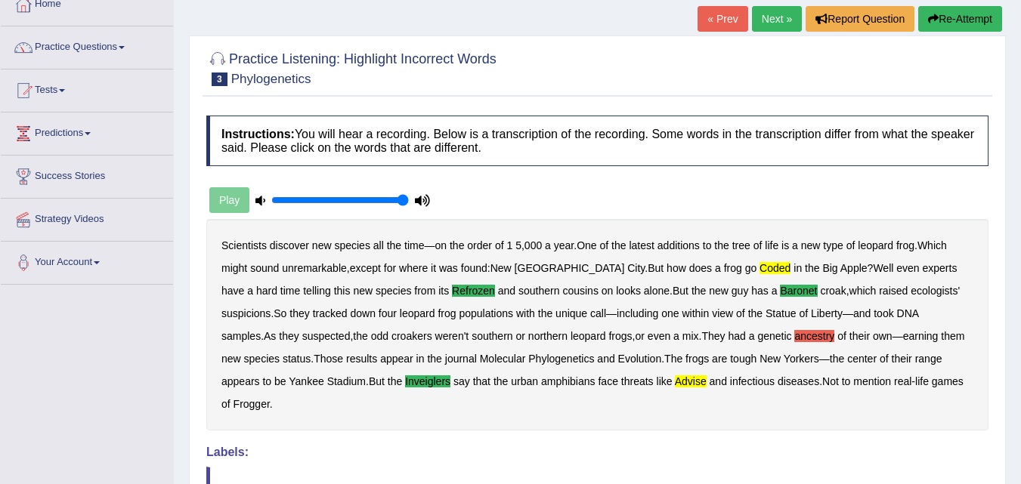
scroll to position [76, 0]
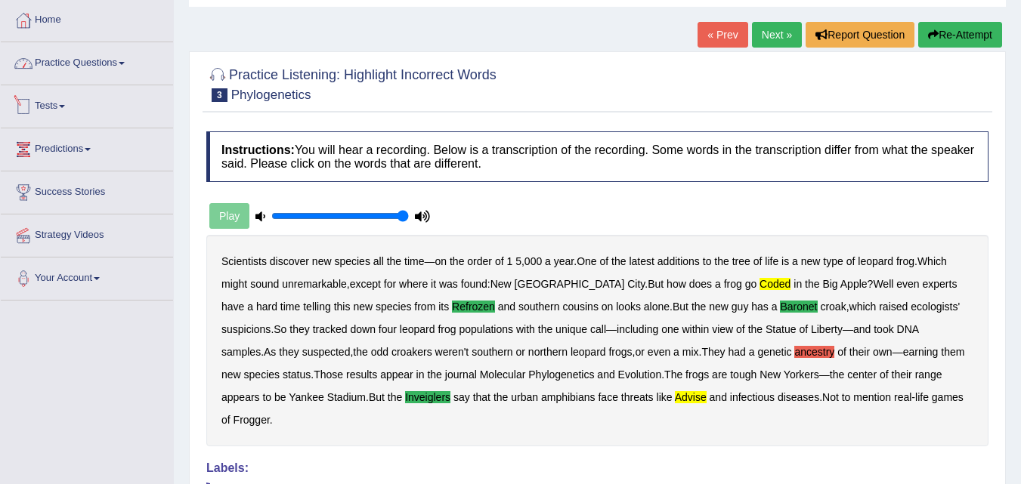
click at [85, 69] on link "Practice Questions" at bounding box center [87, 61] width 172 height 38
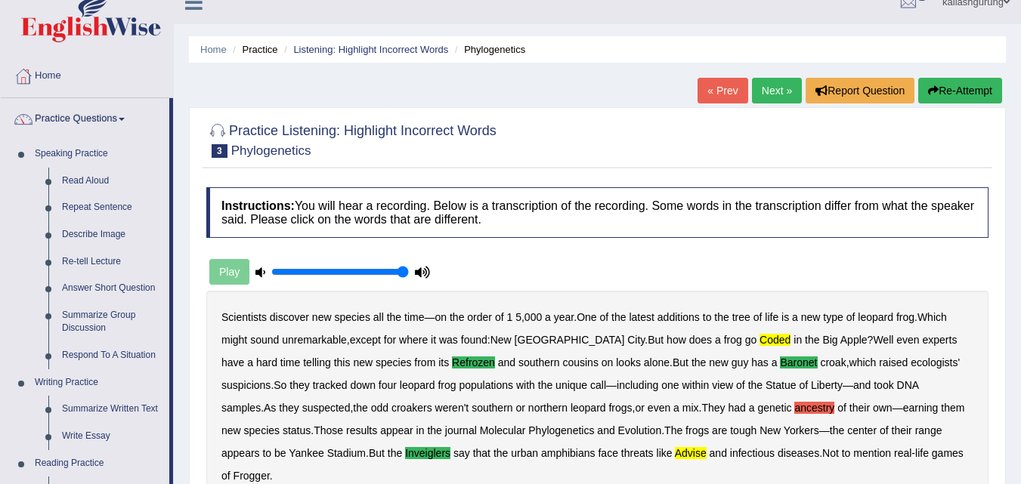
scroll to position [0, 0]
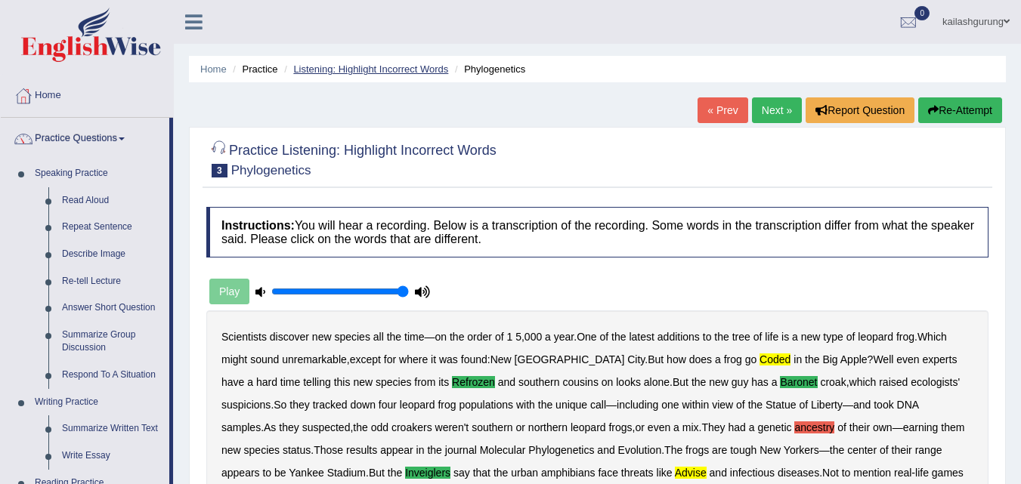
click at [393, 70] on link "Listening: Highlight Incorrect Words" at bounding box center [370, 68] width 155 height 11
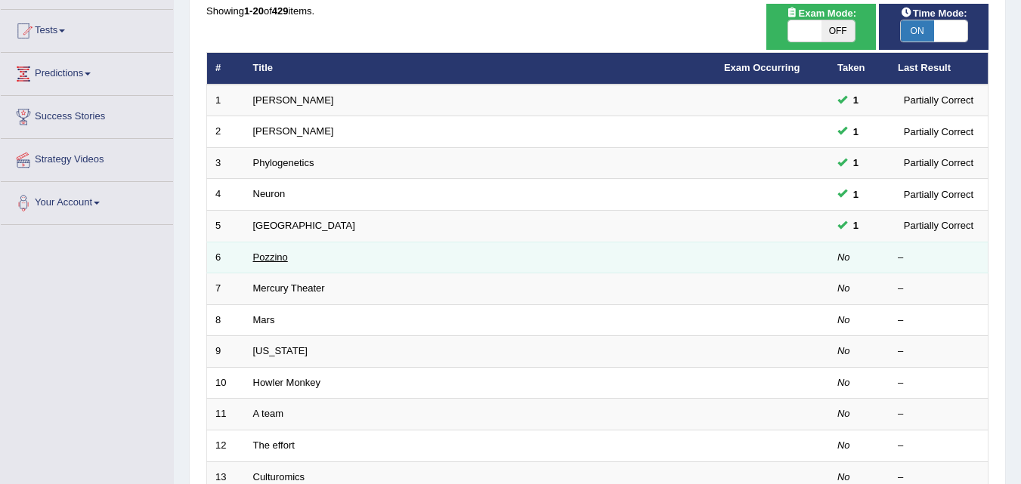
click at [270, 258] on link "Pozzino" at bounding box center [270, 257] width 35 height 11
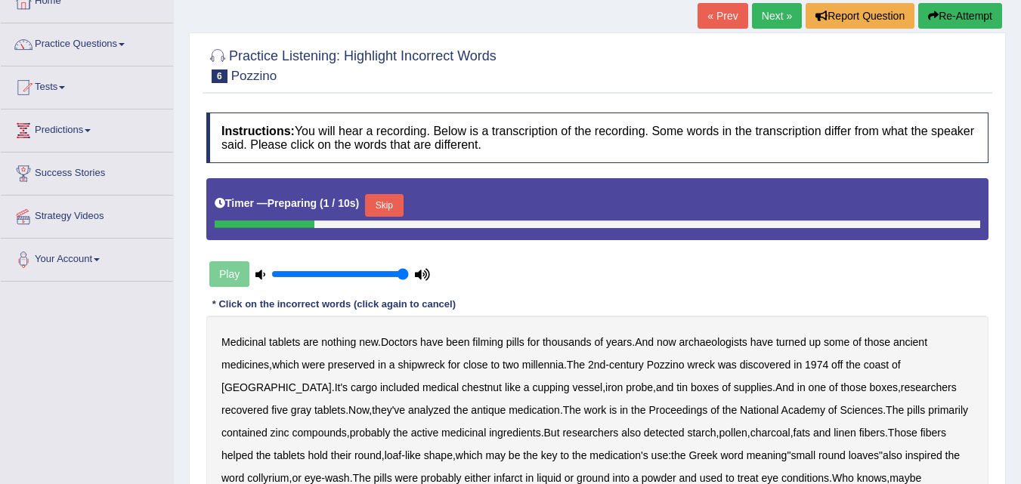
scroll to position [302, 0]
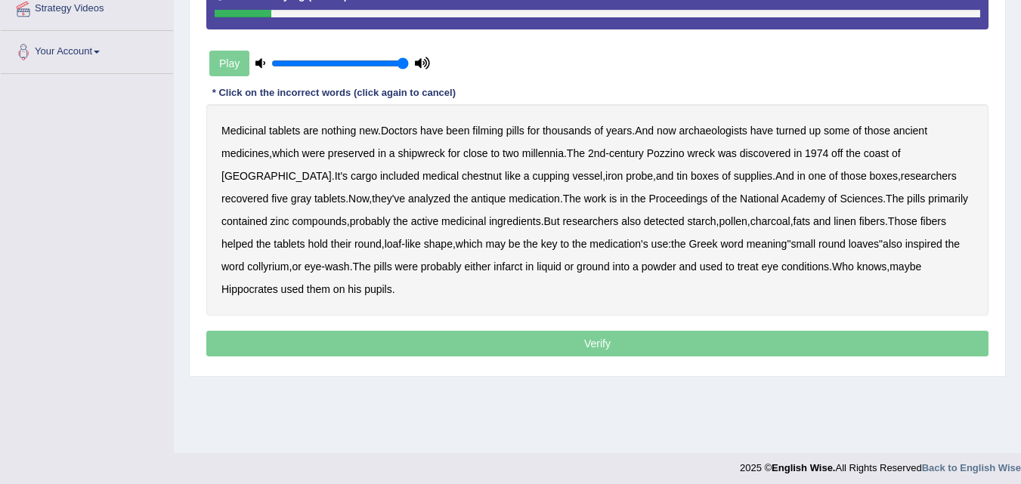
click at [501, 135] on b "filming" at bounding box center [487, 131] width 30 height 12
click at [462, 178] on b "chestnut" at bounding box center [482, 176] width 40 height 12
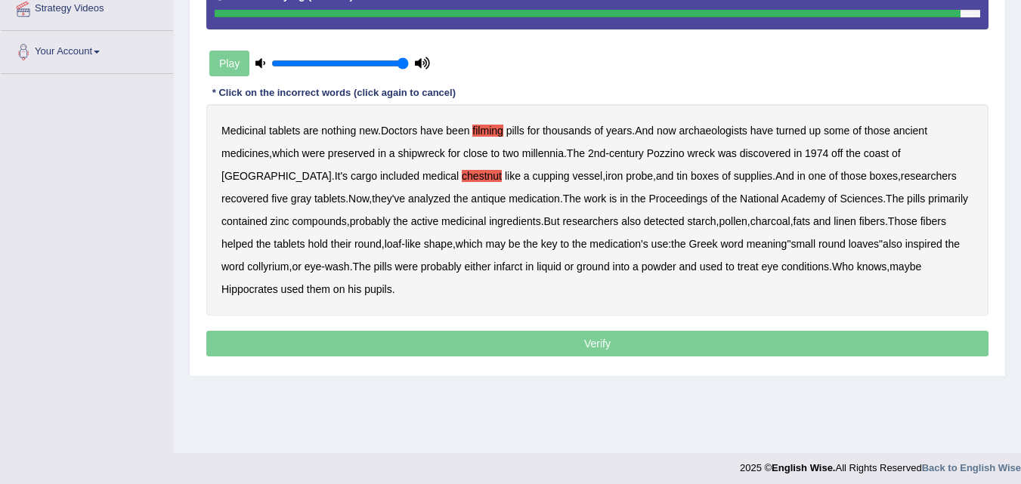
click at [278, 283] on b "Hippocrates" at bounding box center [249, 289] width 57 height 12
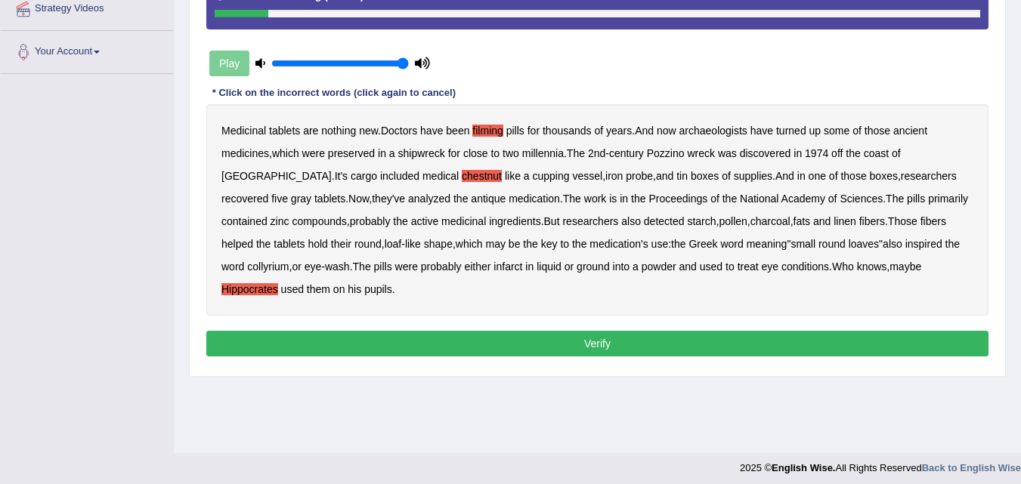
click at [537, 343] on button "Verify" at bounding box center [597, 344] width 782 height 26
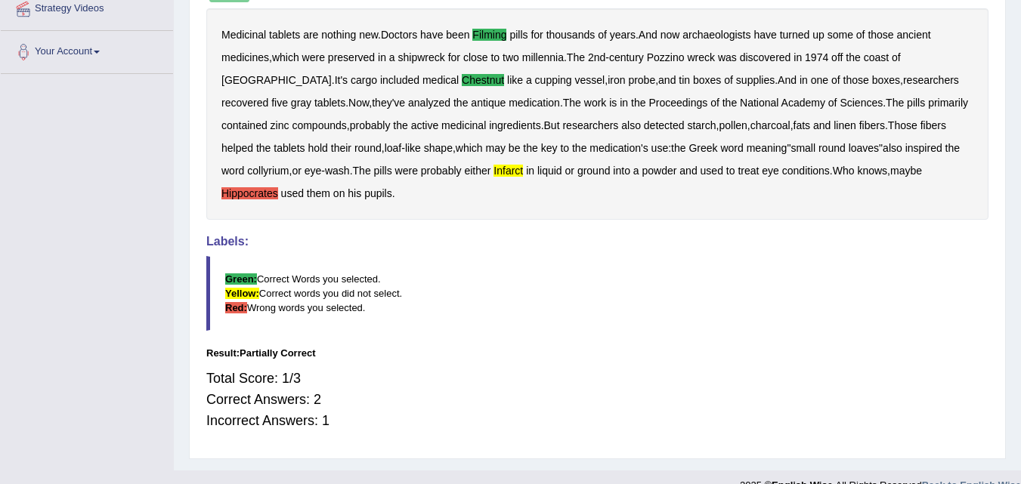
scroll to position [0, 0]
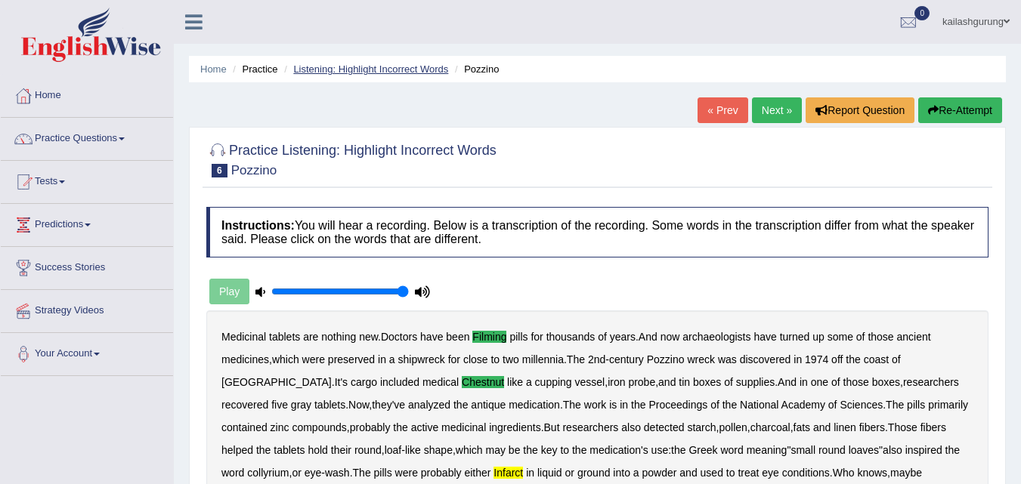
click at [421, 73] on link "Listening: Highlight Incorrect Words" at bounding box center [370, 68] width 155 height 11
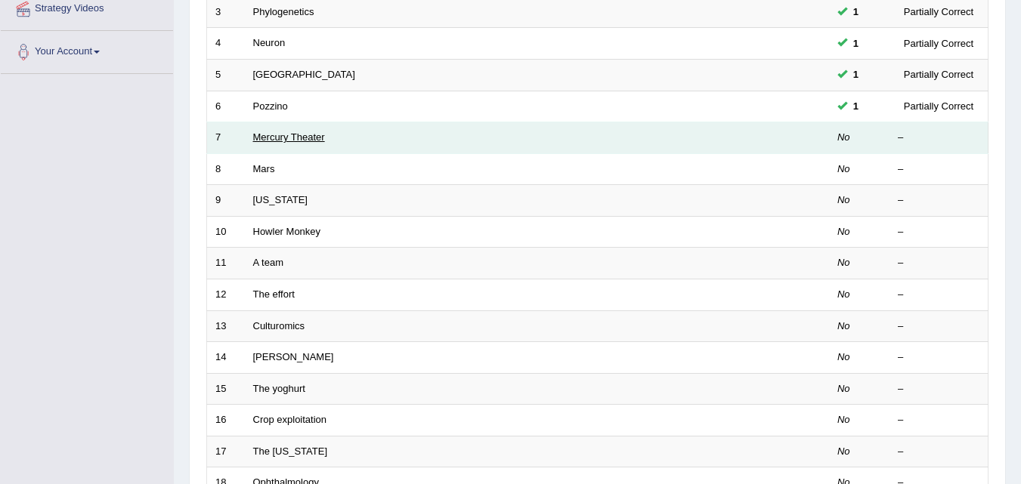
click at [280, 140] on link "Mercury Theater" at bounding box center [289, 137] width 72 height 11
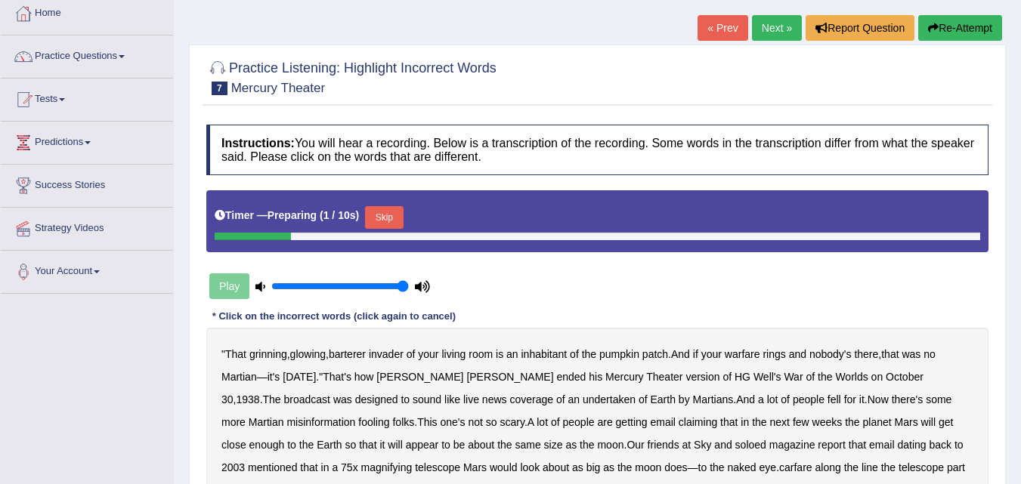
scroll to position [151, 0]
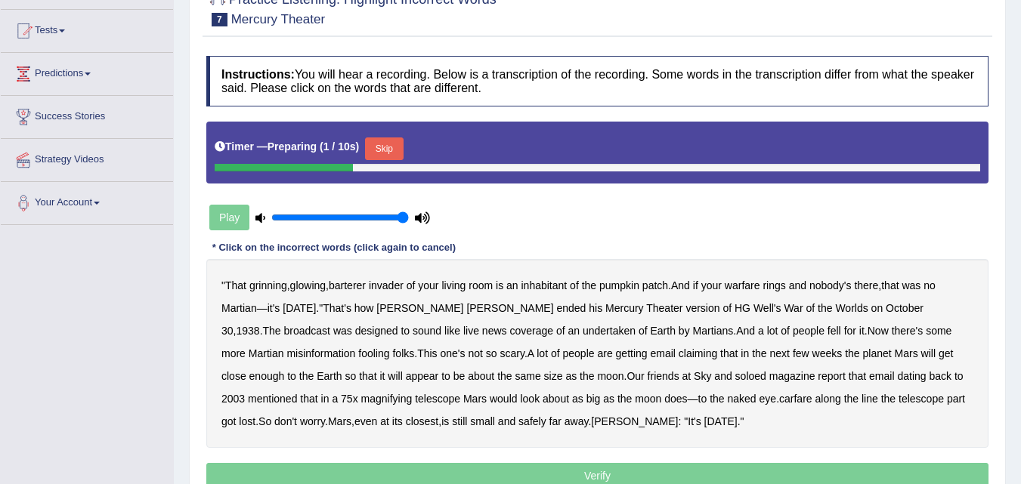
click at [383, 147] on button "Skip" at bounding box center [384, 149] width 38 height 23
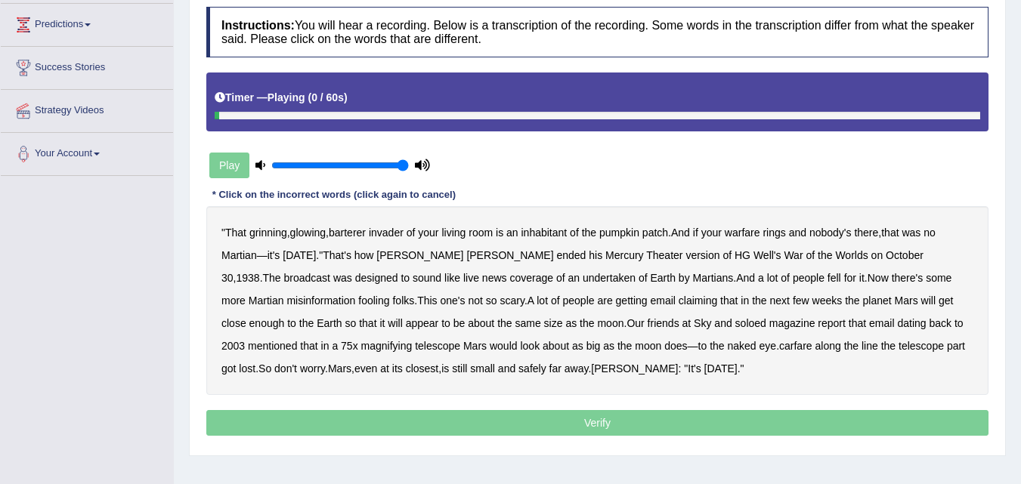
scroll to position [227, 0]
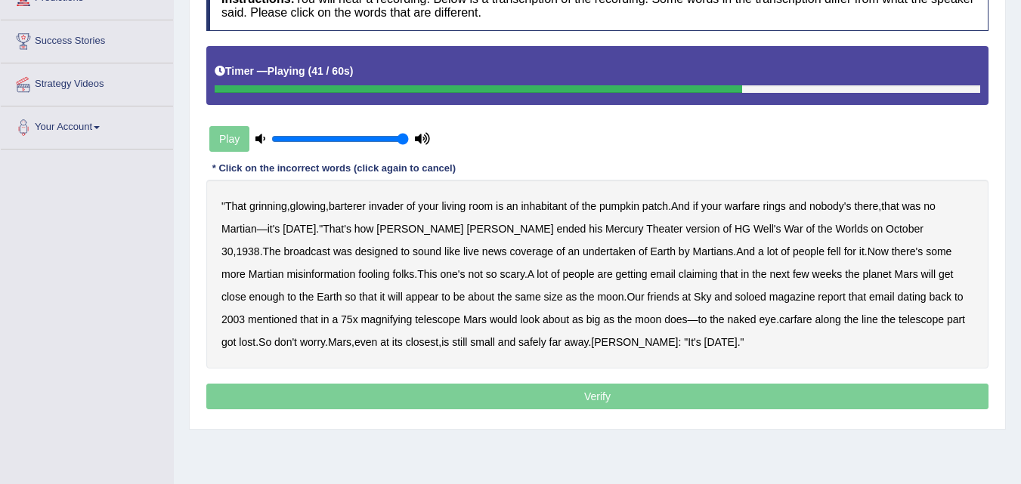
click at [735, 298] on b "soloed" at bounding box center [750, 297] width 31 height 12
click at [779, 325] on b "carfare" at bounding box center [795, 320] width 33 height 12
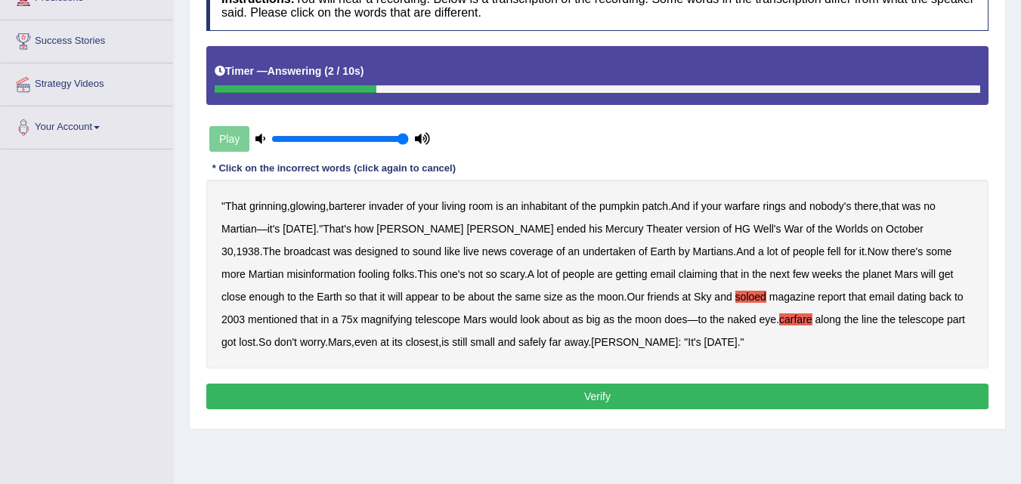
click at [482, 388] on button "Verify" at bounding box center [597, 397] width 782 height 26
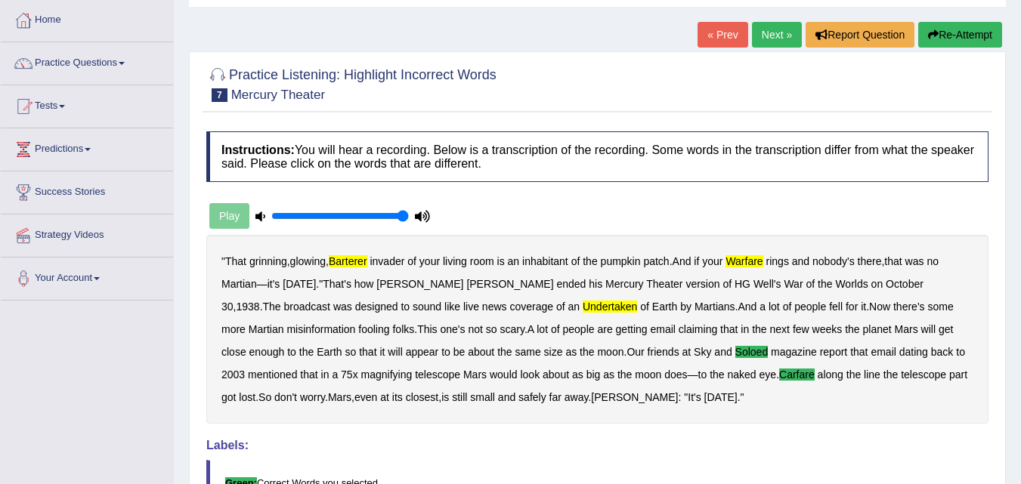
scroll to position [0, 0]
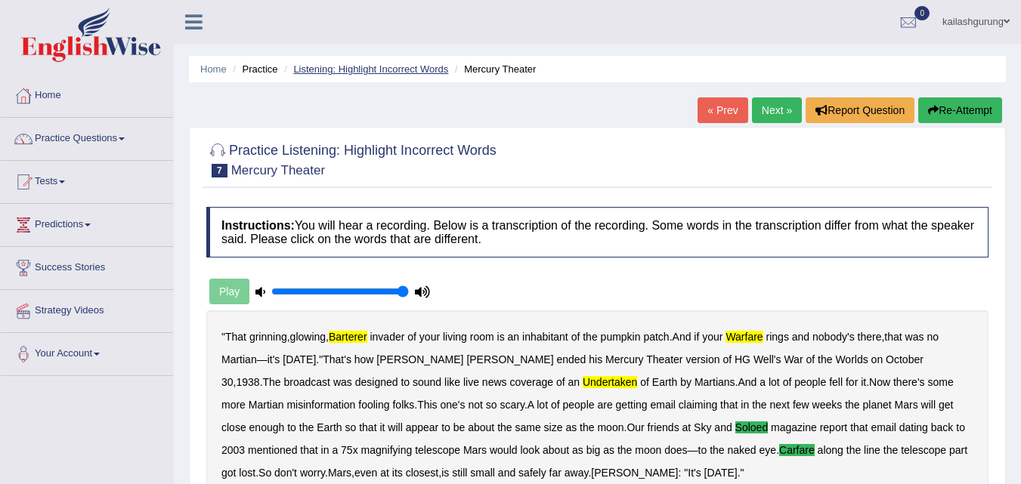
click at [380, 73] on link "Listening: Highlight Incorrect Words" at bounding box center [370, 68] width 155 height 11
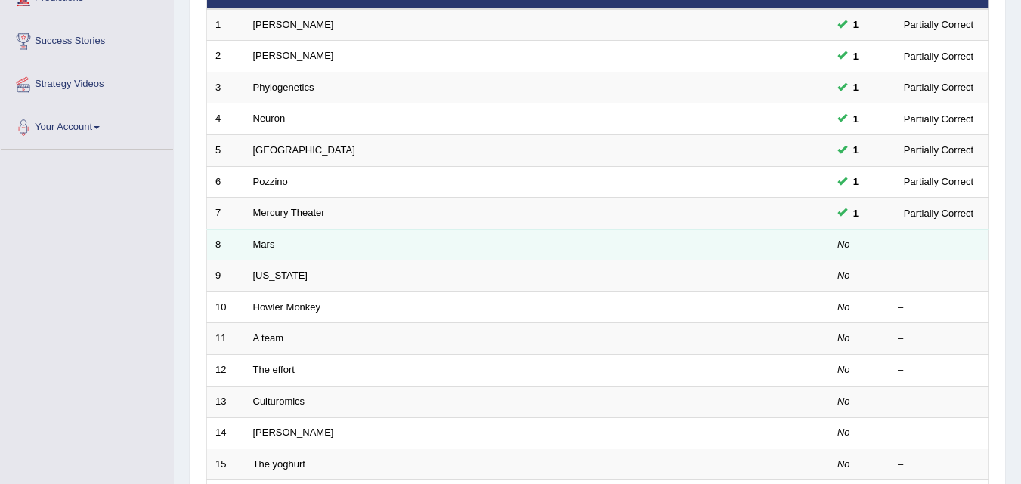
click at [249, 251] on td "Mars" at bounding box center [480, 245] width 471 height 32
click at [265, 243] on link "Mars" at bounding box center [264, 244] width 22 height 11
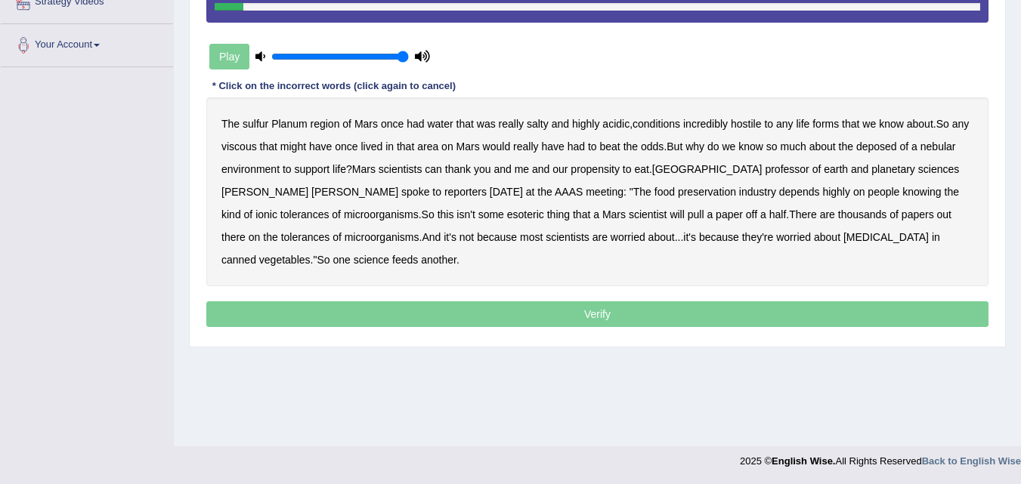
click at [258, 122] on b "sulfur" at bounding box center [256, 124] width 26 height 12
click at [897, 148] on b "deposed" at bounding box center [876, 147] width 41 height 12
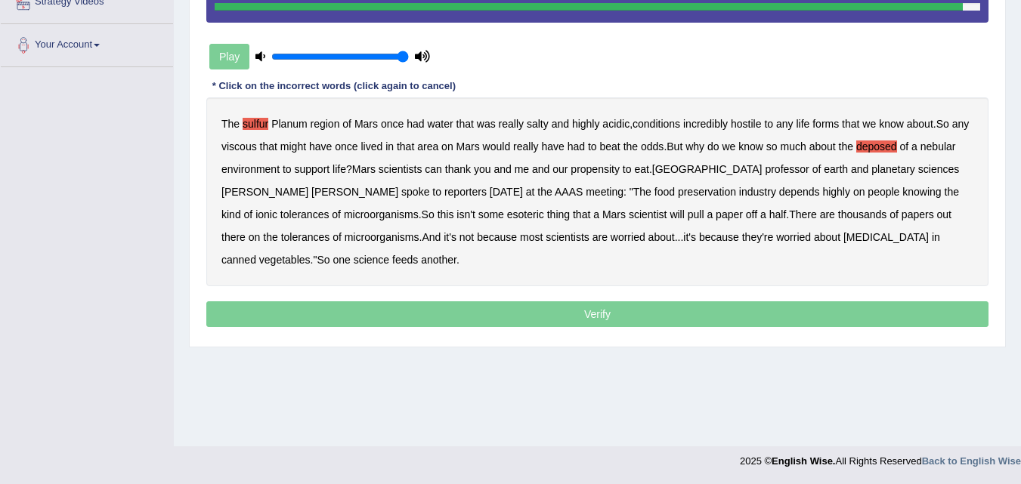
click at [330, 231] on b "tolerances" at bounding box center [305, 237] width 49 height 12
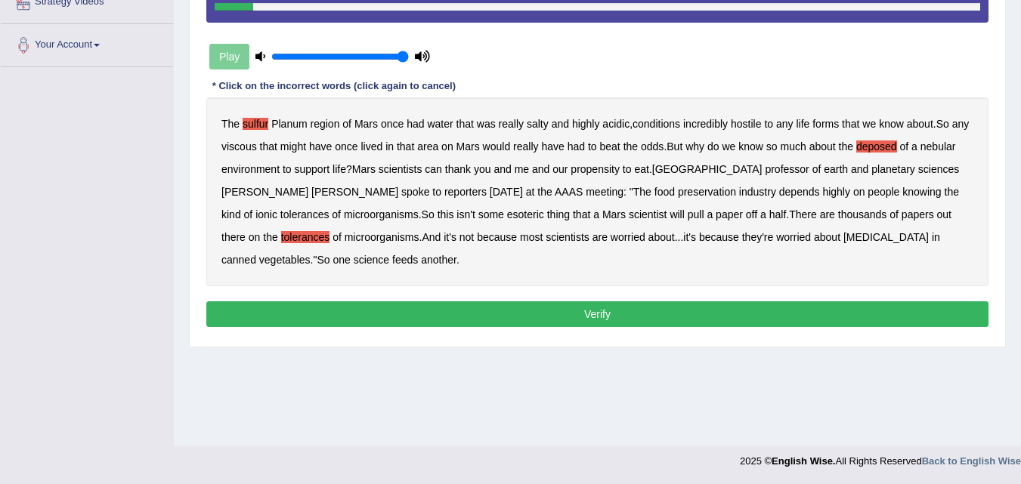
click at [422, 314] on button "Verify" at bounding box center [597, 315] width 782 height 26
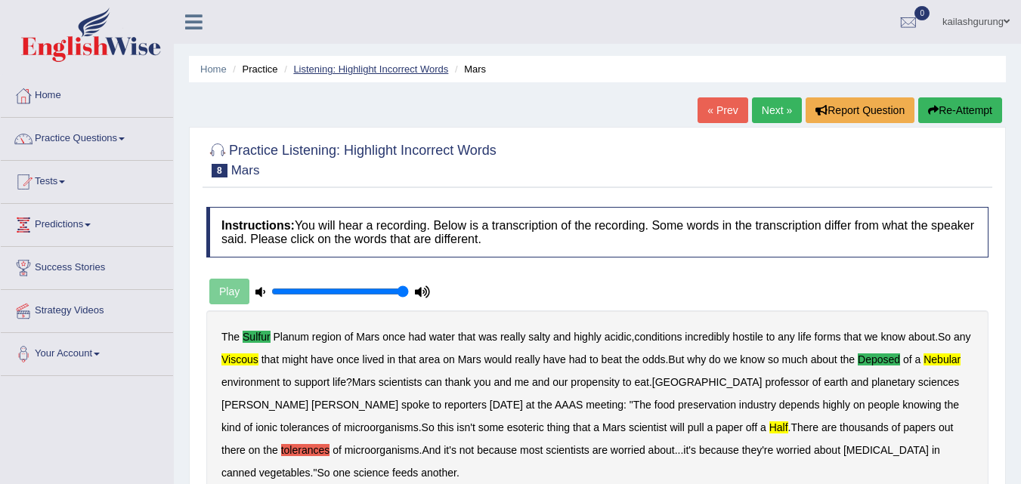
click at [333, 63] on link "Listening: Highlight Incorrect Words" at bounding box center [370, 68] width 155 height 11
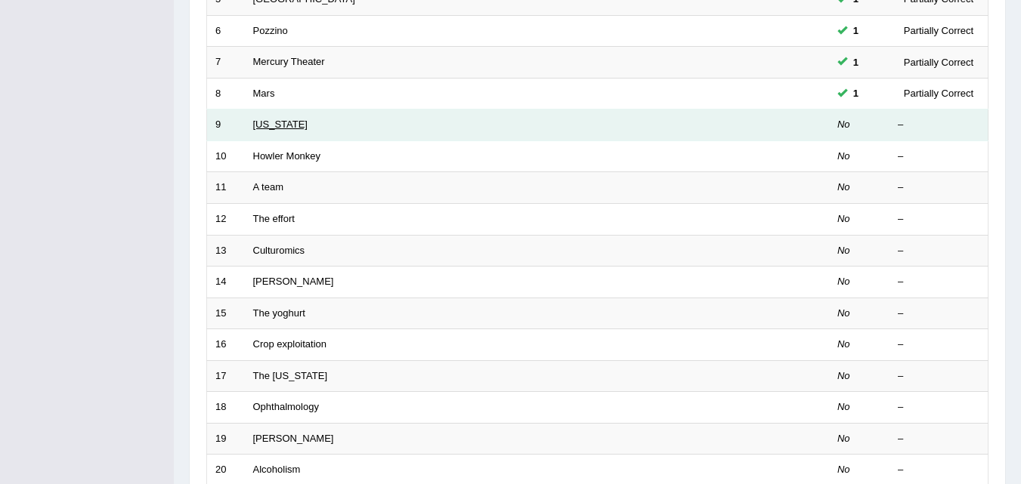
click at [258, 119] on link "[US_STATE]" at bounding box center [280, 124] width 54 height 11
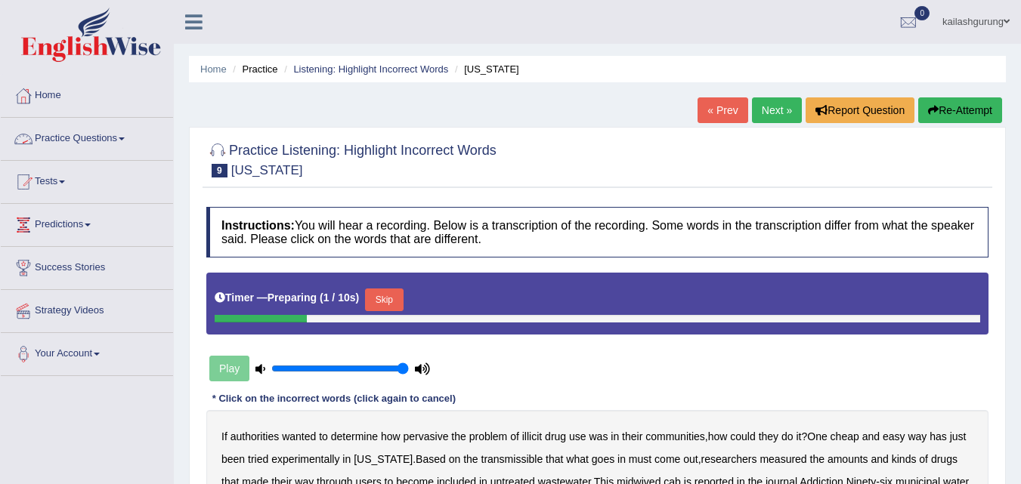
click at [395, 302] on button "Skip" at bounding box center [384, 300] width 38 height 23
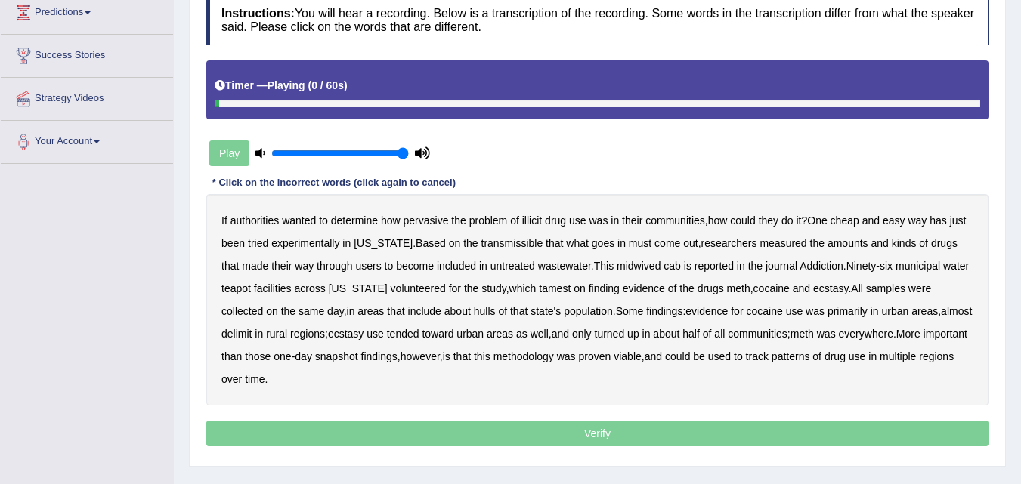
scroll to position [227, 0]
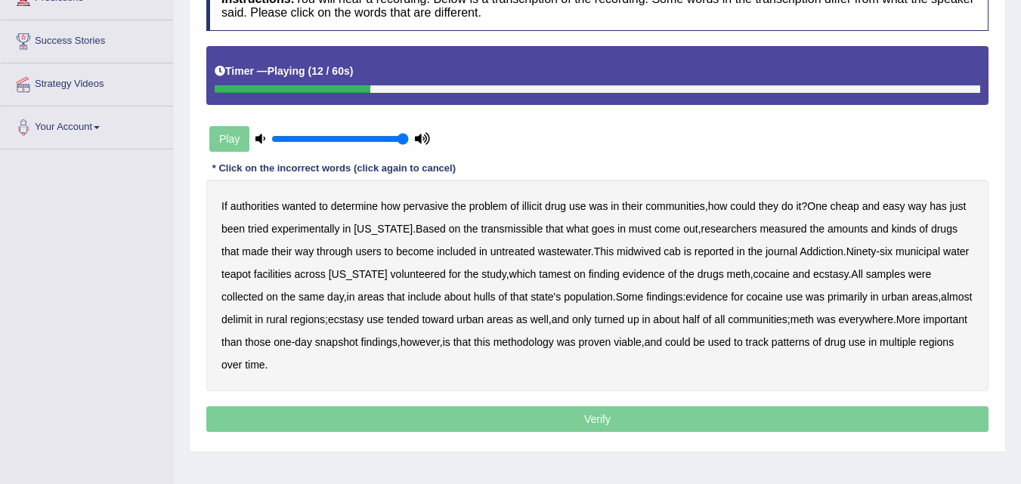
click at [511, 231] on b "transmissible" at bounding box center [512, 229] width 62 height 12
click at [635, 250] on b "midwived" at bounding box center [639, 252] width 44 height 12
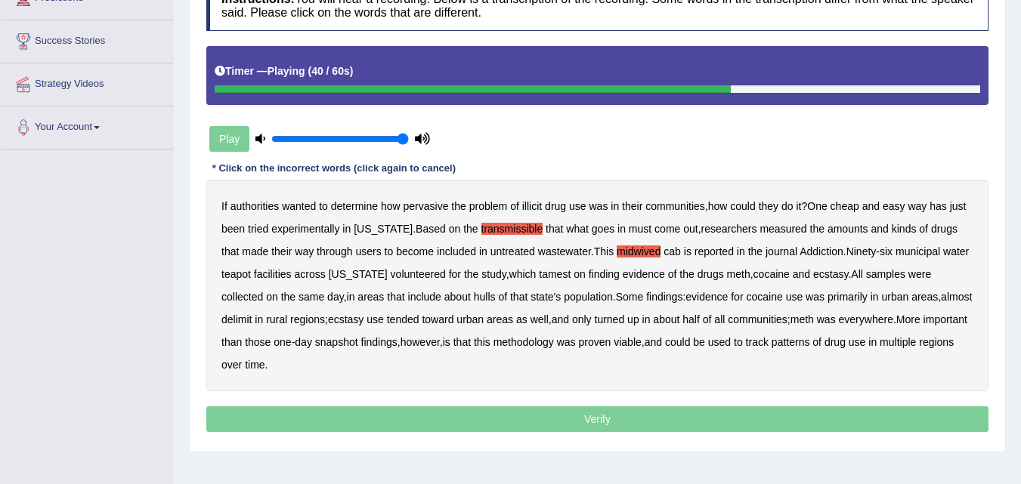
click at [474, 299] on b "hulls" at bounding box center [485, 297] width 22 height 12
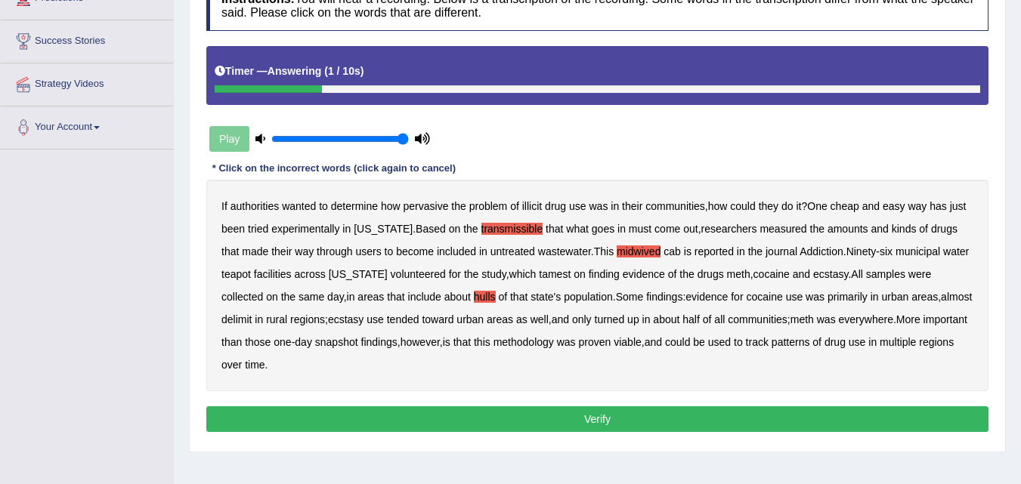
click at [494, 415] on button "Verify" at bounding box center [597, 420] width 782 height 26
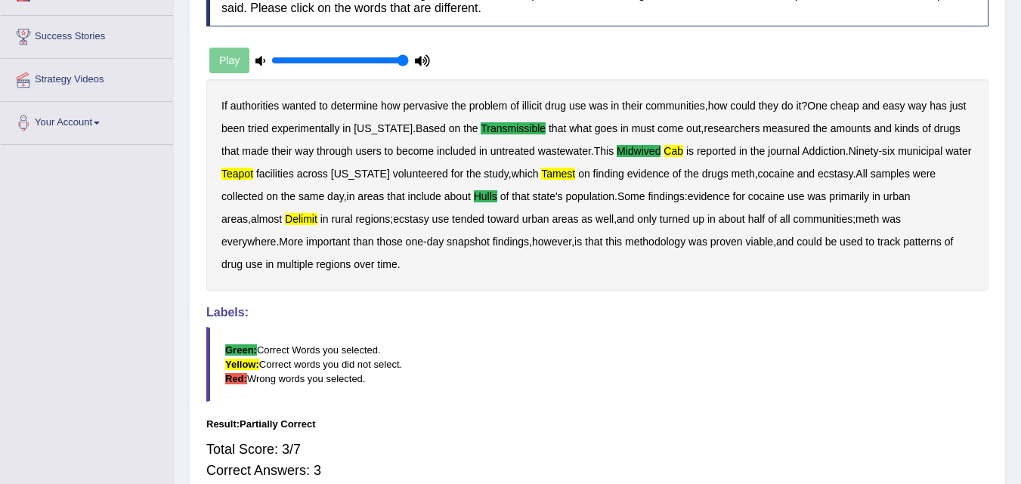
scroll to position [0, 0]
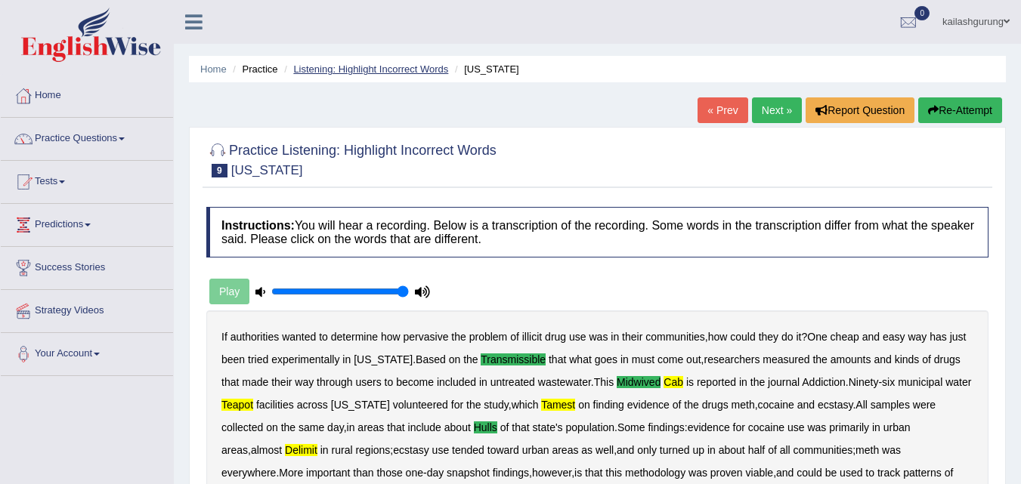
click at [364, 64] on link "Listening: Highlight Incorrect Words" at bounding box center [370, 68] width 155 height 11
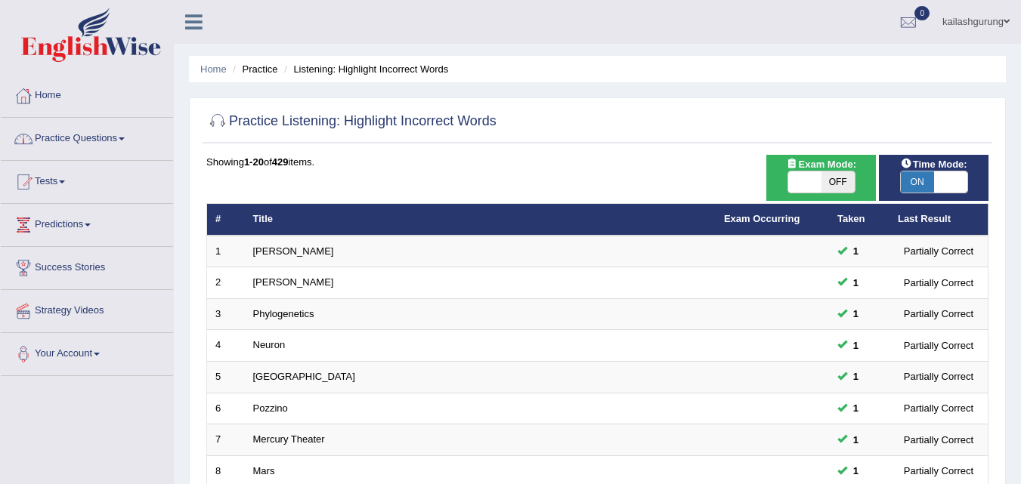
click at [107, 135] on link "Practice Questions" at bounding box center [87, 137] width 172 height 38
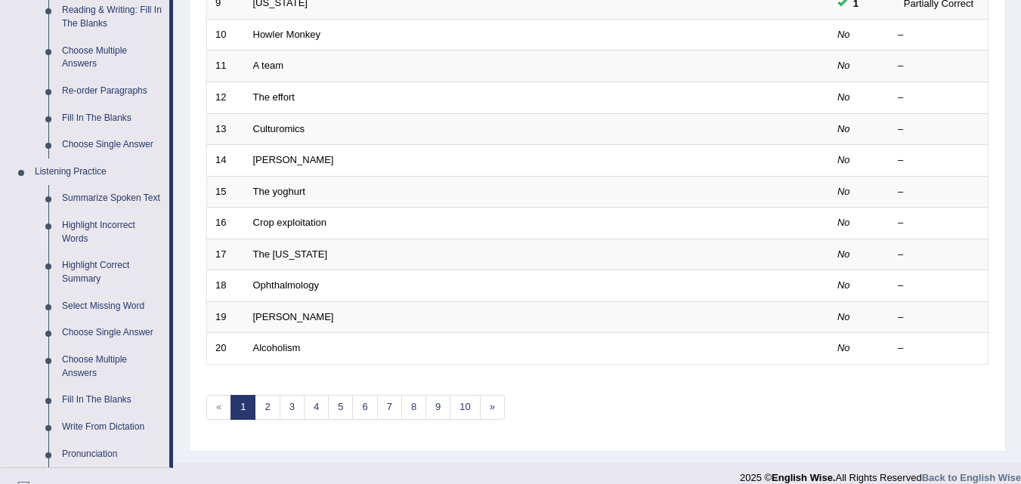
scroll to position [680, 0]
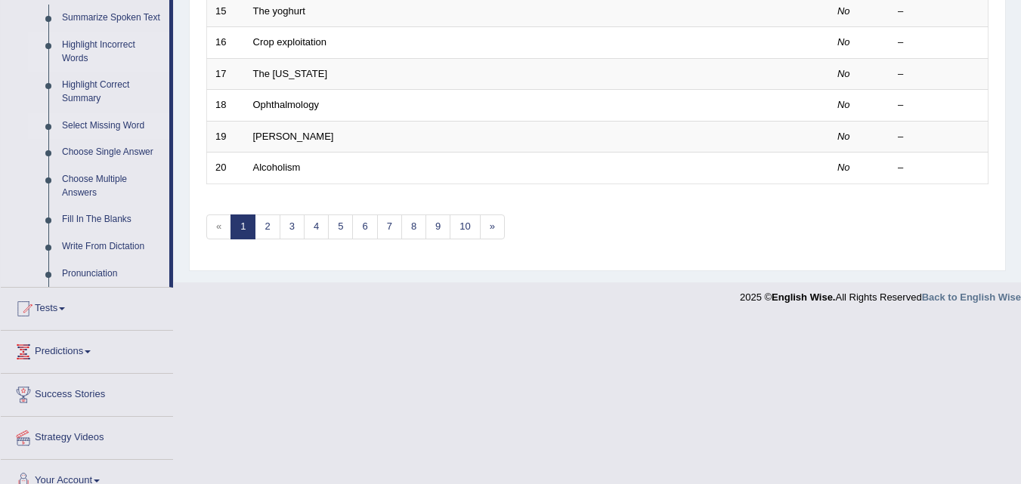
click at [107, 125] on link "Select Missing Word" at bounding box center [112, 126] width 114 height 27
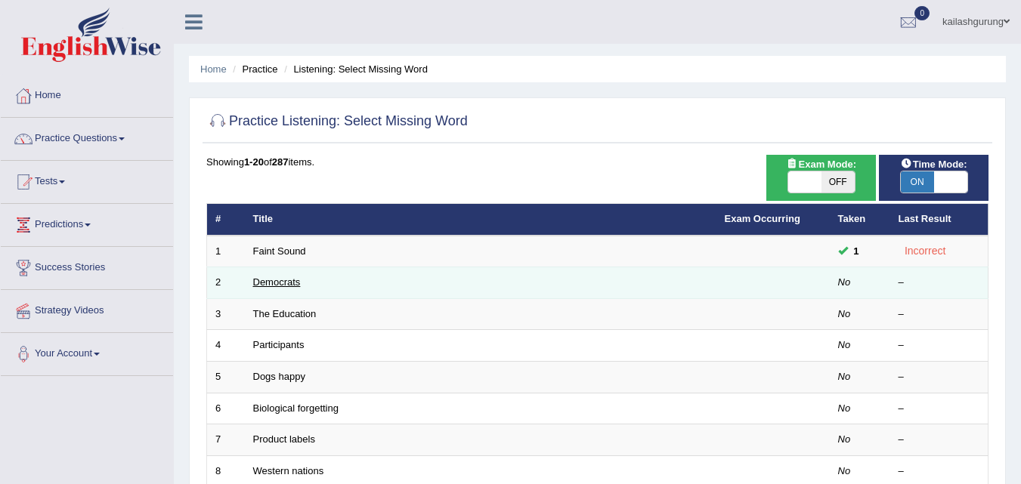
click at [264, 286] on link "Democrats" at bounding box center [277, 282] width 48 height 11
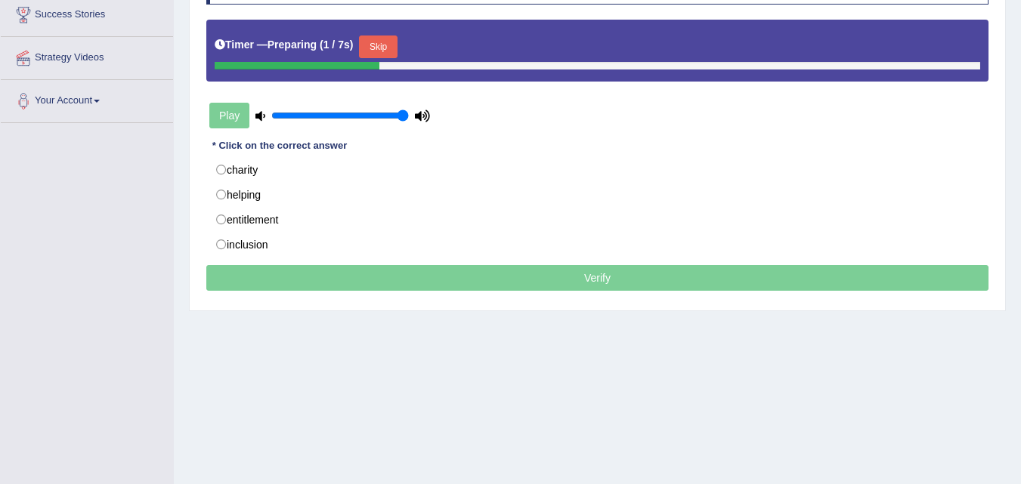
scroll to position [227, 0]
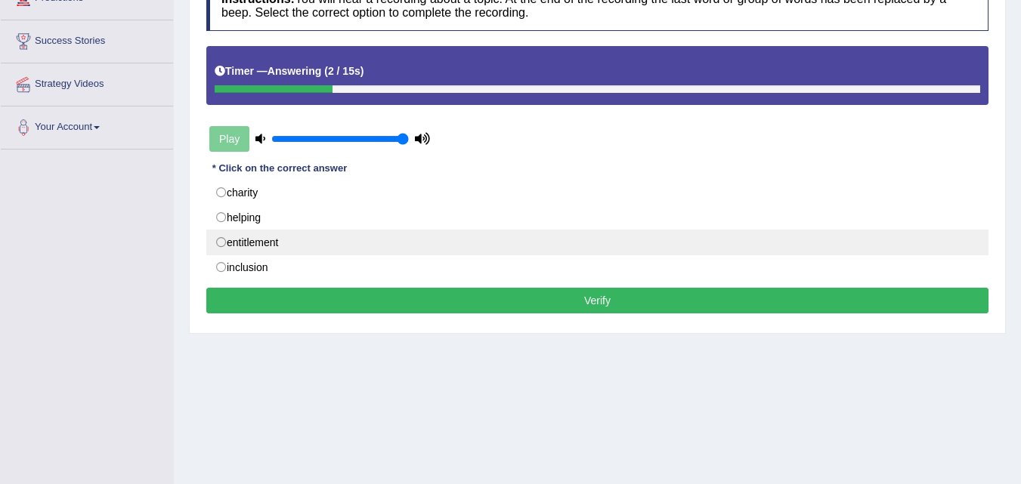
click at [343, 243] on label "entitlement" at bounding box center [597, 243] width 782 height 26
radio input "true"
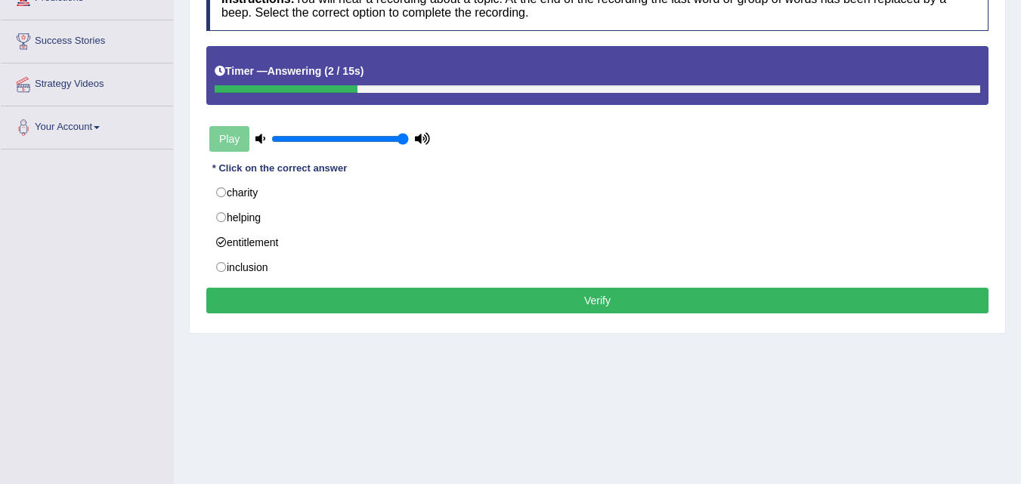
click at [373, 300] on button "Verify" at bounding box center [597, 301] width 782 height 26
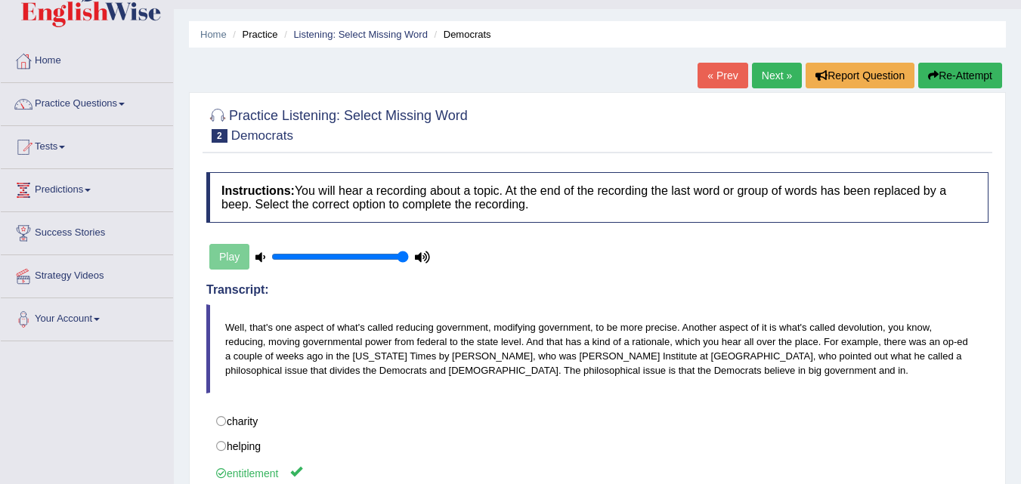
scroll to position [0, 0]
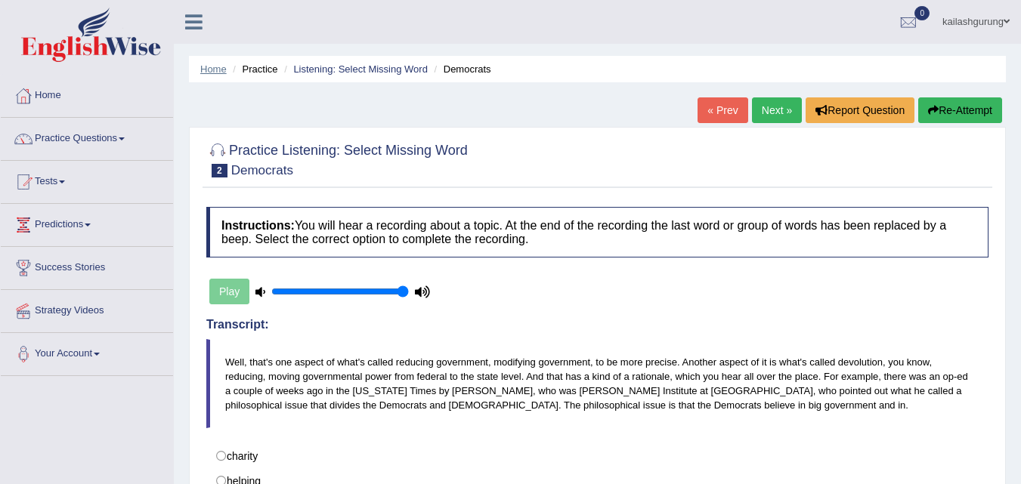
click at [218, 72] on link "Home" at bounding box center [213, 68] width 26 height 11
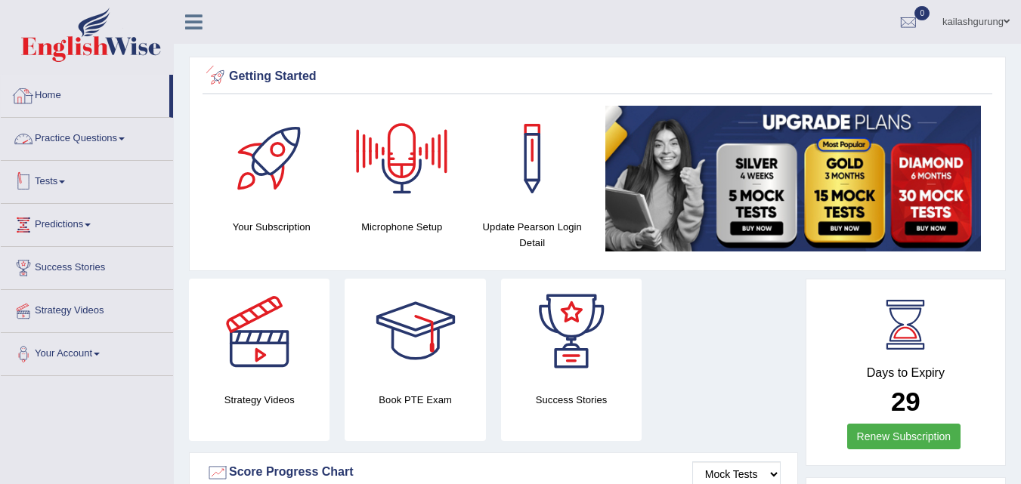
click at [62, 173] on link "Tests" at bounding box center [87, 180] width 172 height 38
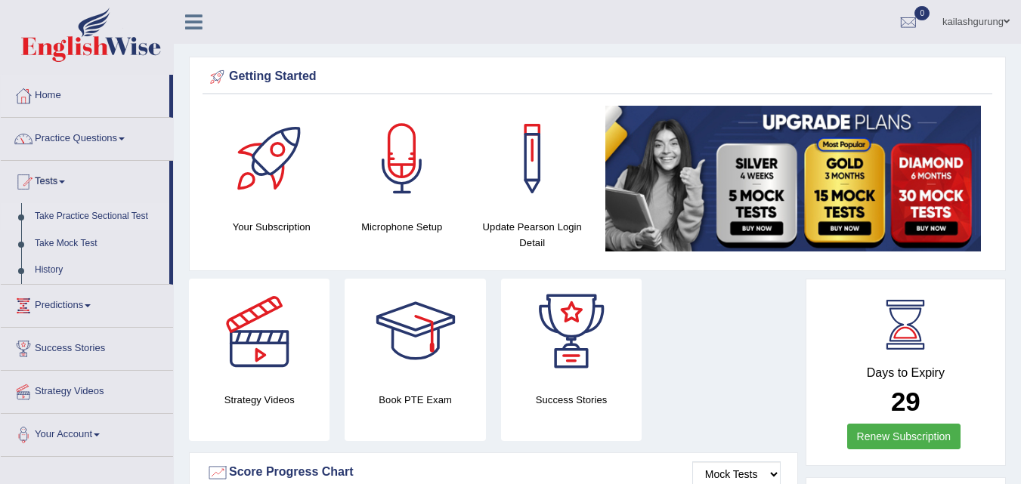
click at [138, 215] on link "Take Practice Sectional Test" at bounding box center [98, 216] width 141 height 27
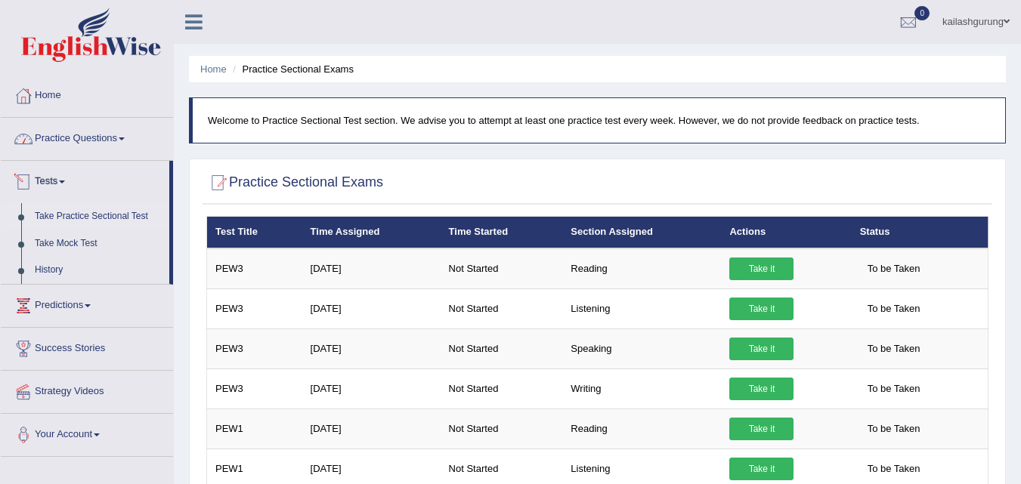
click at [84, 144] on link "Practice Questions" at bounding box center [87, 137] width 172 height 38
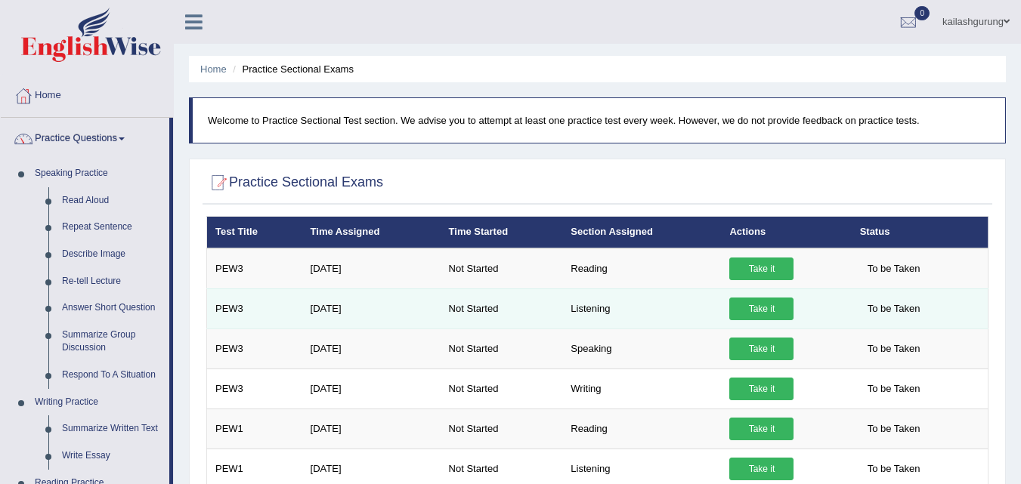
click at [781, 311] on link "Take it" at bounding box center [761, 309] width 64 height 23
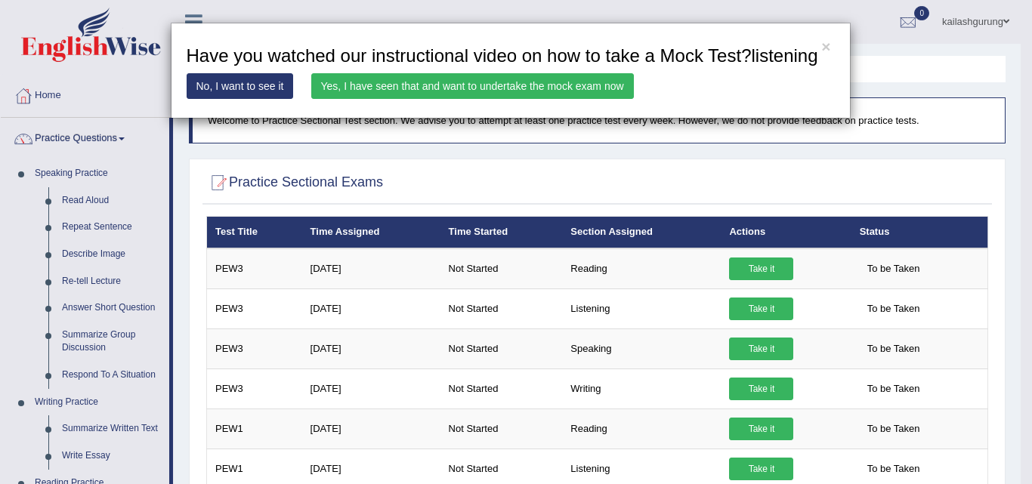
click at [461, 85] on link "Yes, I have seen that and want to undertake the mock exam now" at bounding box center [472, 86] width 323 height 26
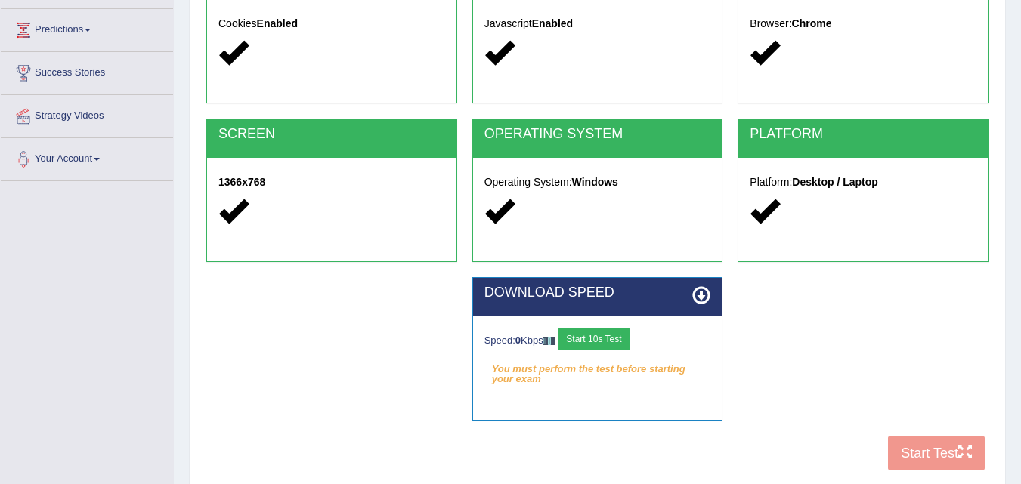
scroll to position [309, 0]
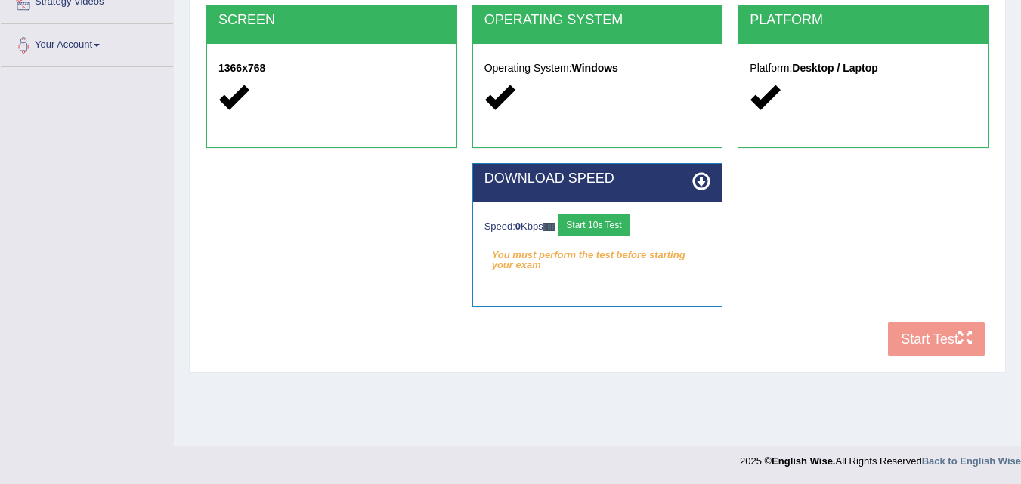
click at [618, 228] on button "Start 10s Test" at bounding box center [594, 225] width 72 height 23
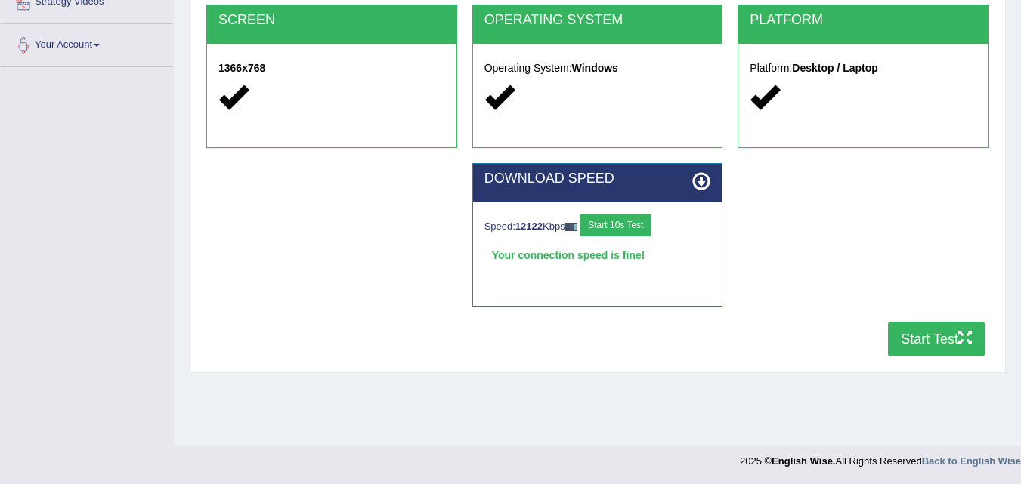
click at [928, 341] on button "Start Test" at bounding box center [936, 339] width 97 height 35
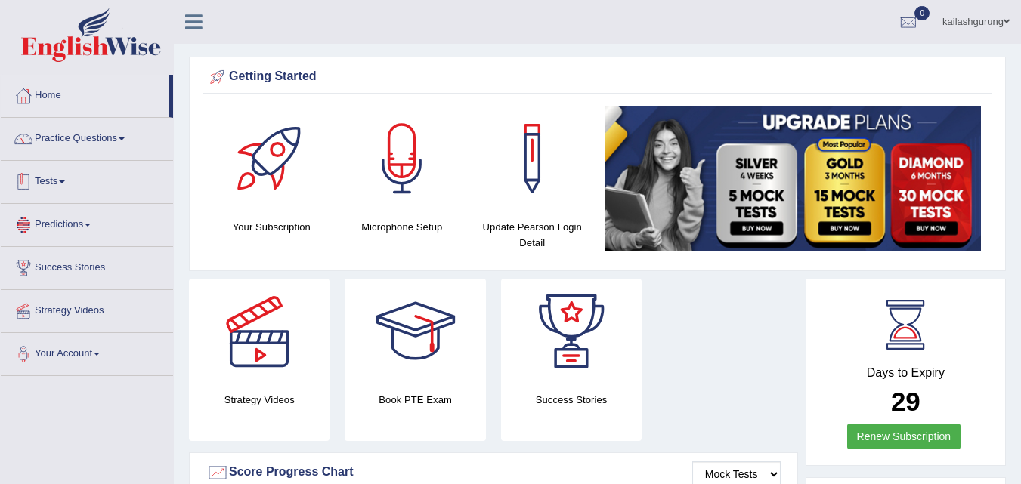
click at [63, 193] on link "Tests" at bounding box center [87, 180] width 172 height 38
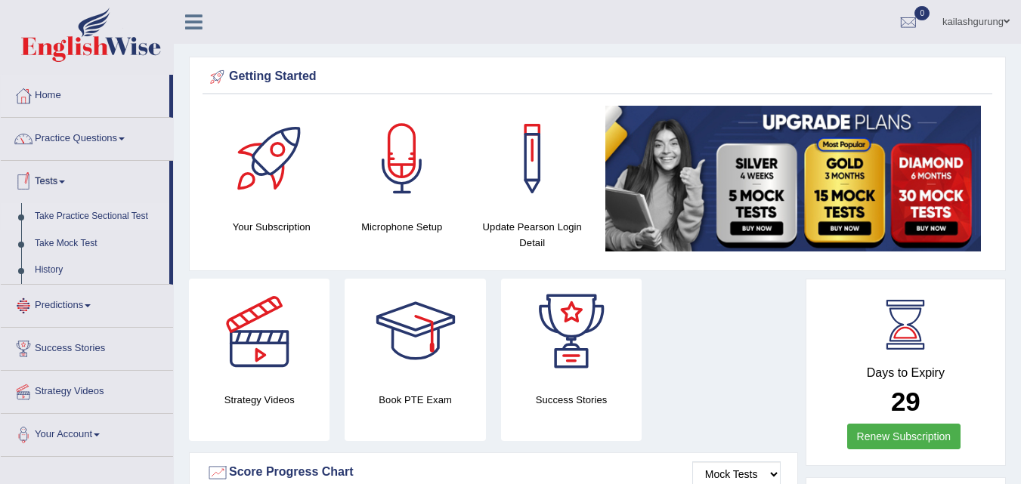
click at [89, 215] on link "Take Practice Sectional Test" at bounding box center [98, 216] width 141 height 27
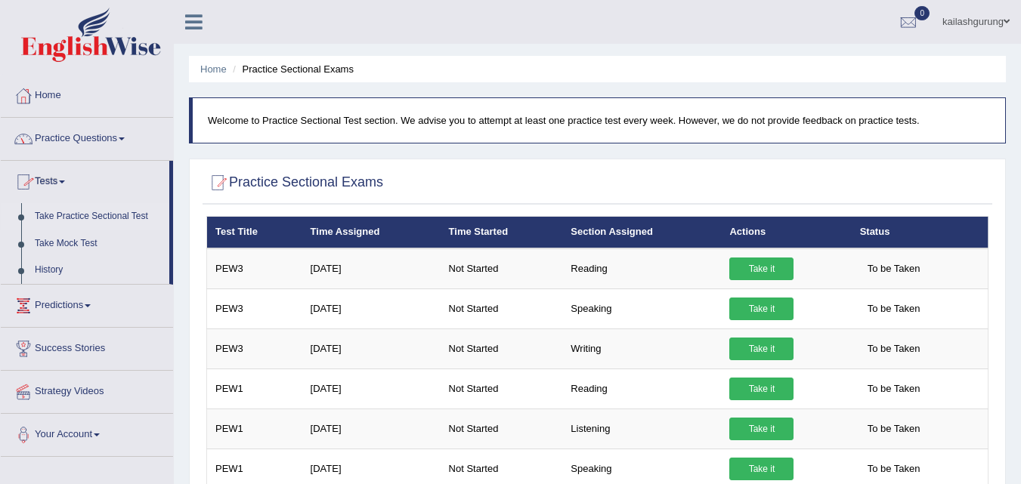
click at [221, 76] on li "Home" at bounding box center [213, 69] width 26 height 14
click at [220, 68] on link "Home" at bounding box center [213, 68] width 26 height 11
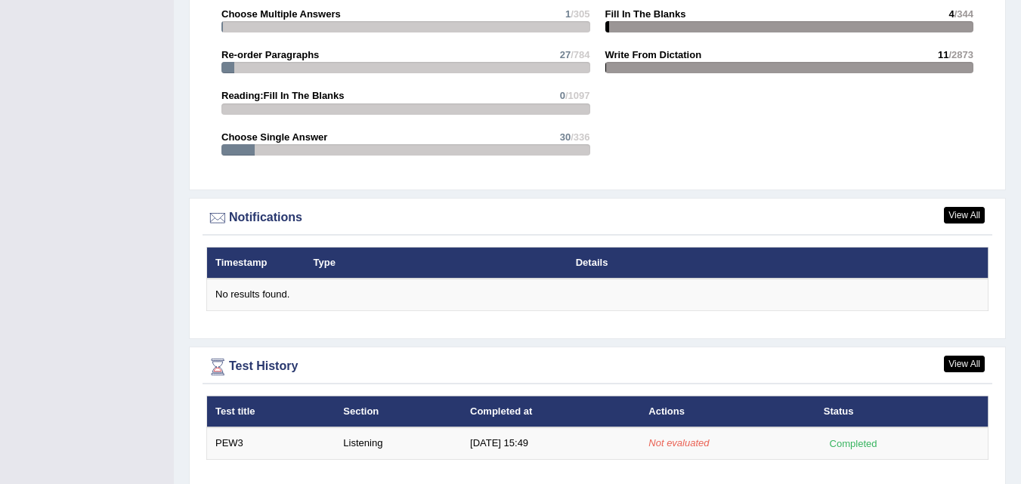
scroll to position [1692, 0]
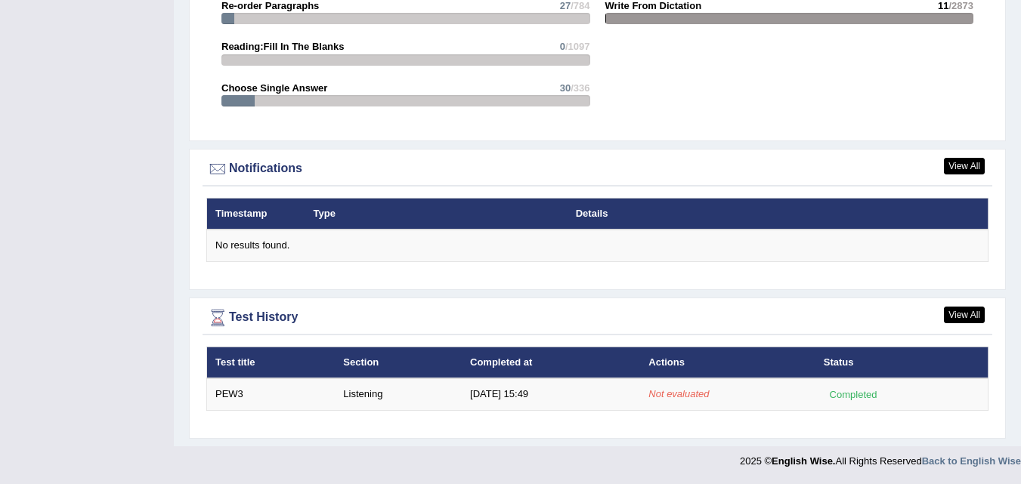
click at [499, 365] on th "Completed at" at bounding box center [551, 363] width 178 height 32
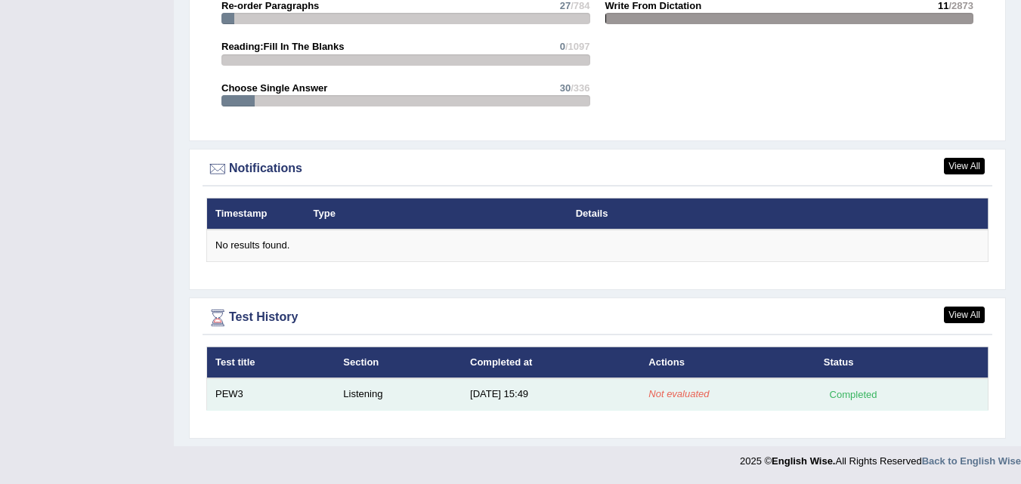
click at [506, 387] on td "[DATE] 15:49" at bounding box center [551, 395] width 178 height 32
click at [526, 408] on td "9/1/25 15:49" at bounding box center [551, 395] width 178 height 32
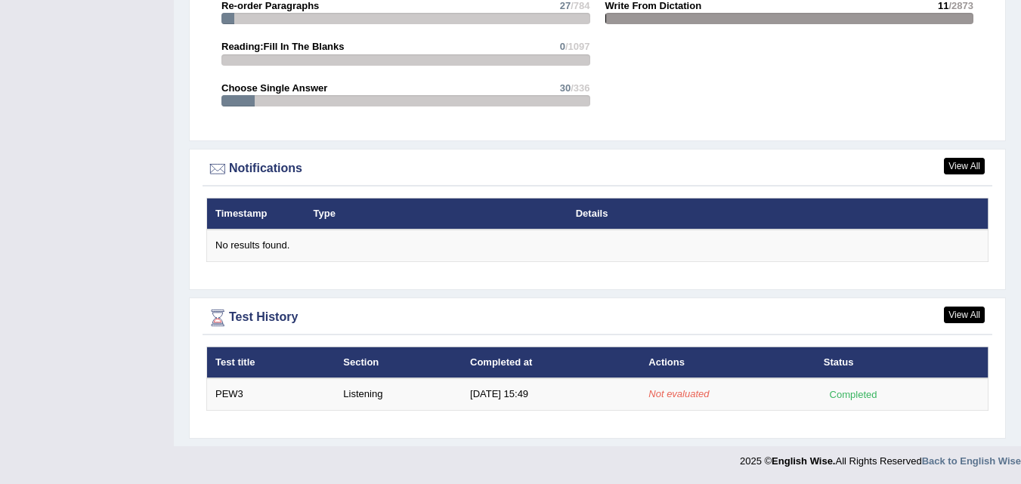
click at [574, 216] on th "Details" at bounding box center [733, 214] width 330 height 32
click at [973, 313] on link "View All" at bounding box center [964, 315] width 41 height 17
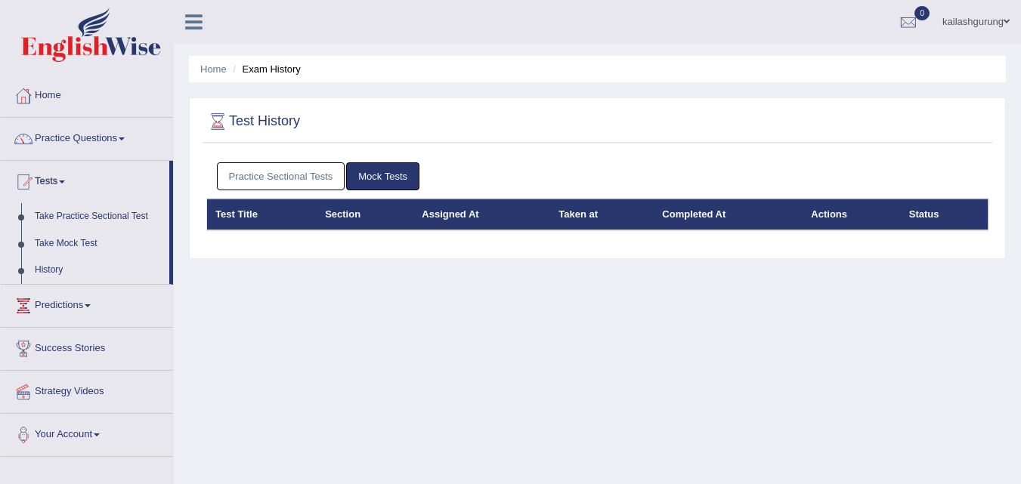
click at [283, 184] on link "Practice Sectional Tests" at bounding box center [281, 176] width 128 height 28
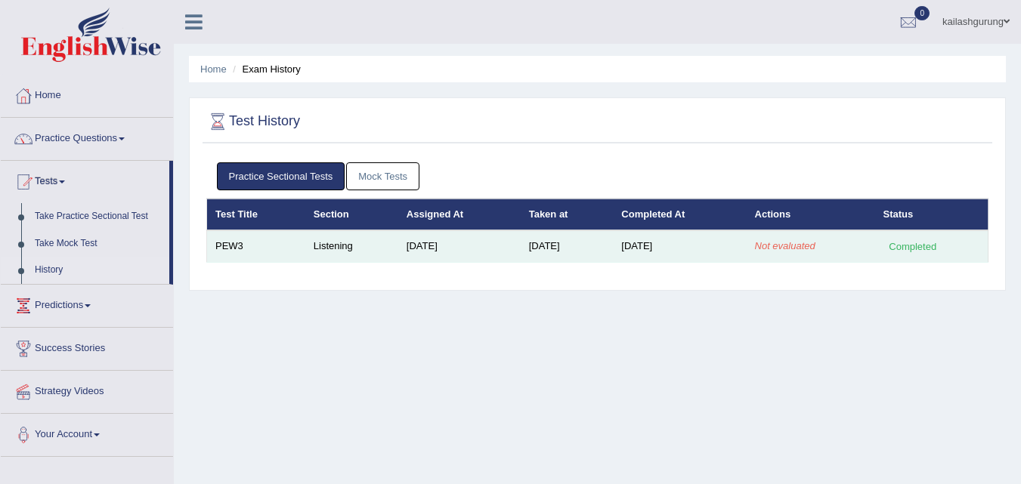
click at [456, 258] on td "Jul 25, 2025" at bounding box center [459, 247] width 122 height 32
drag, startPoint x: 453, startPoint y: 249, endPoint x: 230, endPoint y: 150, distance: 244.3
click at [453, 249] on td "Jul 25, 2025" at bounding box center [459, 247] width 122 height 32
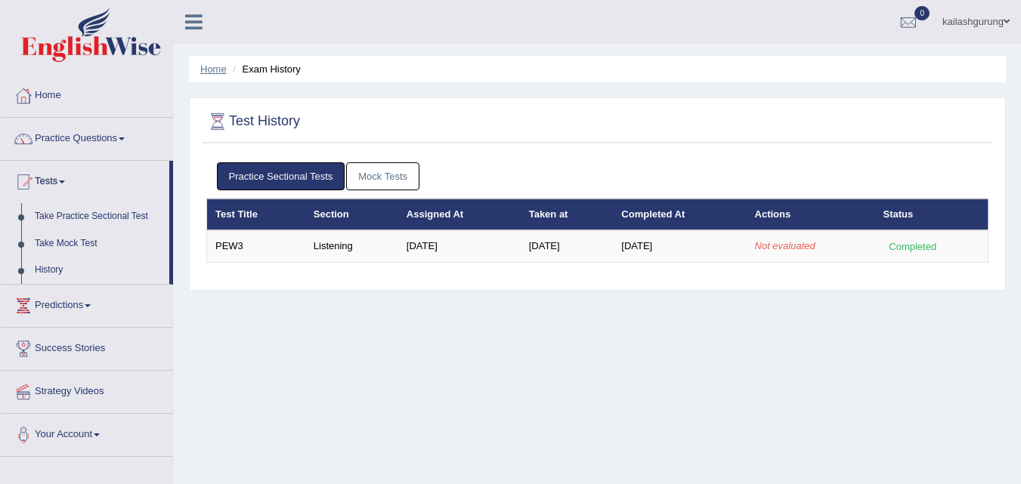
click at [202, 70] on link "Home" at bounding box center [213, 68] width 26 height 11
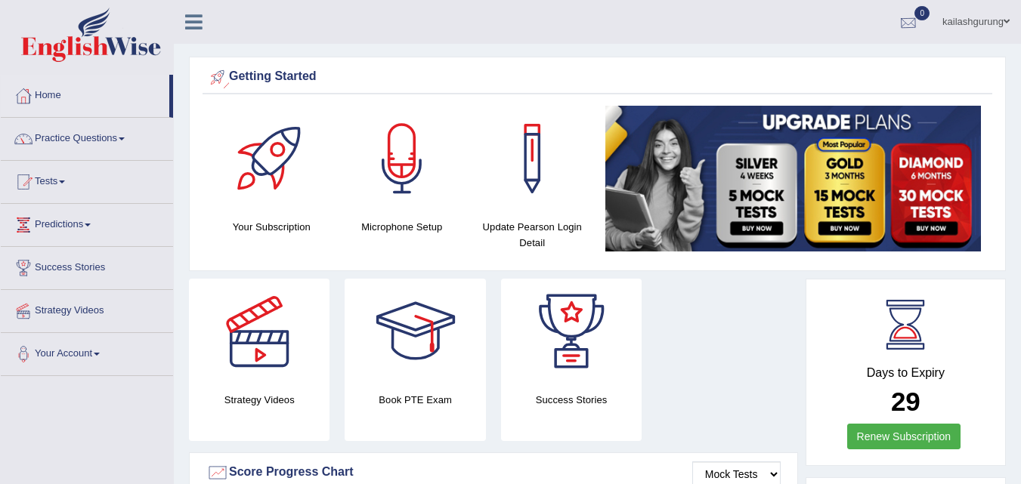
click at [914, 26] on div at bounding box center [908, 22] width 23 height 23
click at [967, 84] on div "Getting Started" at bounding box center [597, 77] width 782 height 23
click at [108, 135] on link "Practice Questions" at bounding box center [87, 137] width 172 height 38
click at [904, 28] on div at bounding box center [908, 22] width 23 height 23
click at [810, 21] on ul "kailashgurung Toggle navigation Username: kailashgrg15 Access Type: Online Subs…" at bounding box center [724, 21] width 593 height 43
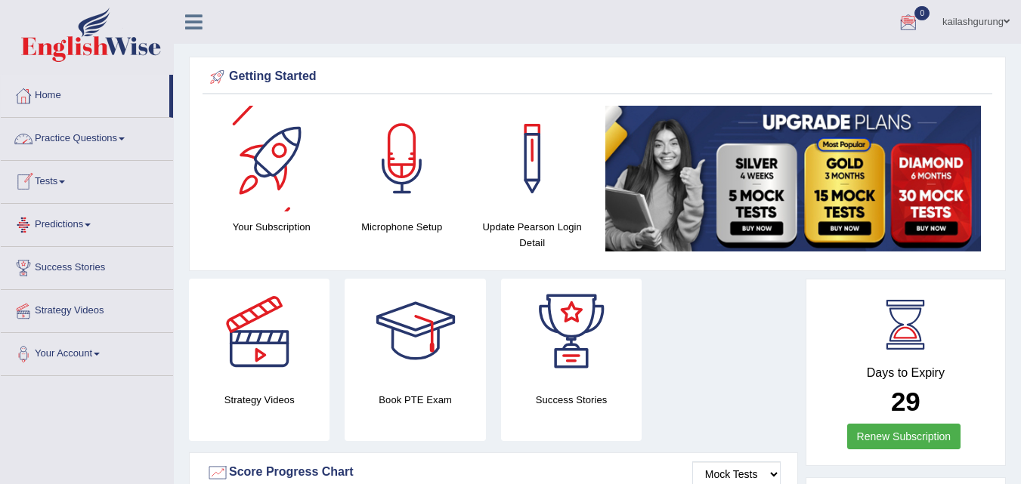
click at [193, 32] on div at bounding box center [200, 16] width 53 height 33
drag, startPoint x: 193, startPoint y: 21, endPoint x: 338, endPoint y: 45, distance: 146.4
click at [193, 26] on icon at bounding box center [193, 22] width 17 height 20
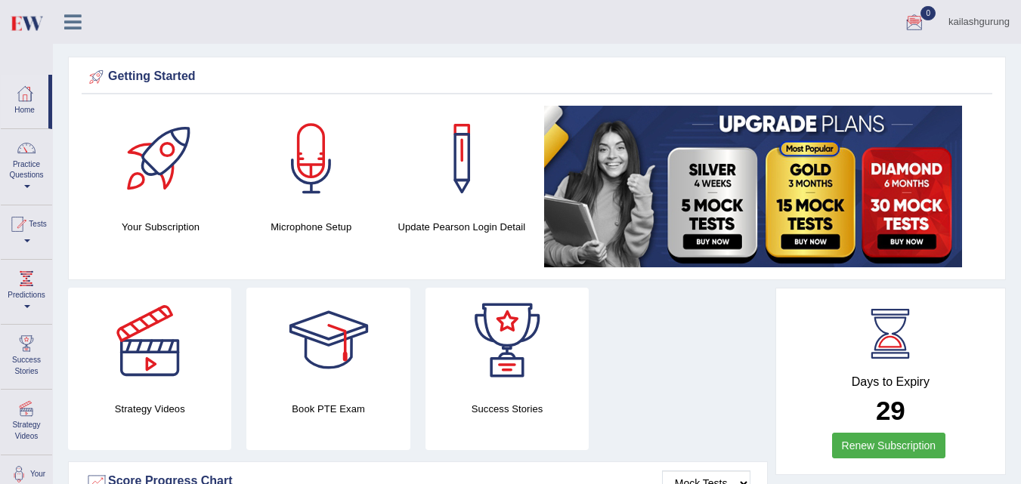
click at [75, 36] on div "kailashgurung Toggle navigation Username: kailashgrg15 Access Type: Online Subs…" at bounding box center [537, 22] width 968 height 44
click at [74, 19] on icon at bounding box center [72, 22] width 17 height 20
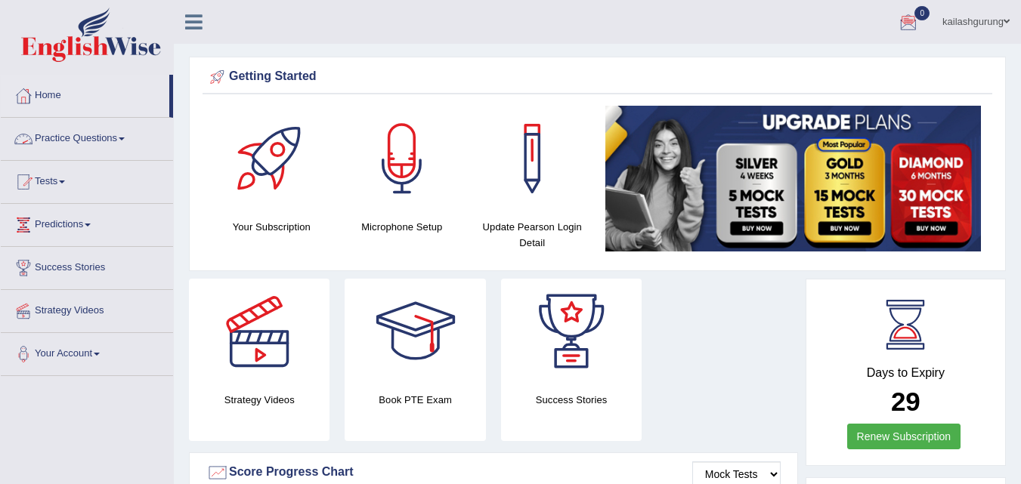
click at [125, 137] on link "Practice Questions" at bounding box center [87, 137] width 172 height 38
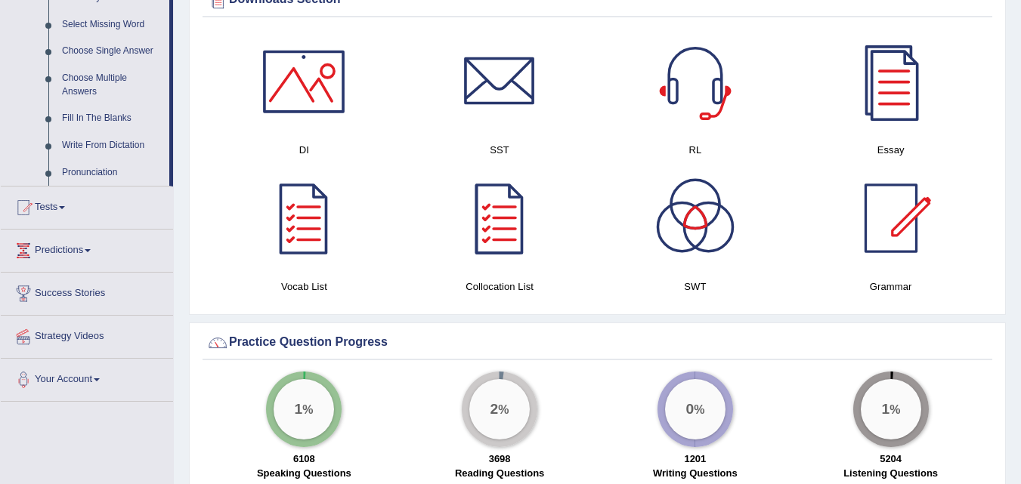
scroll to position [680, 0]
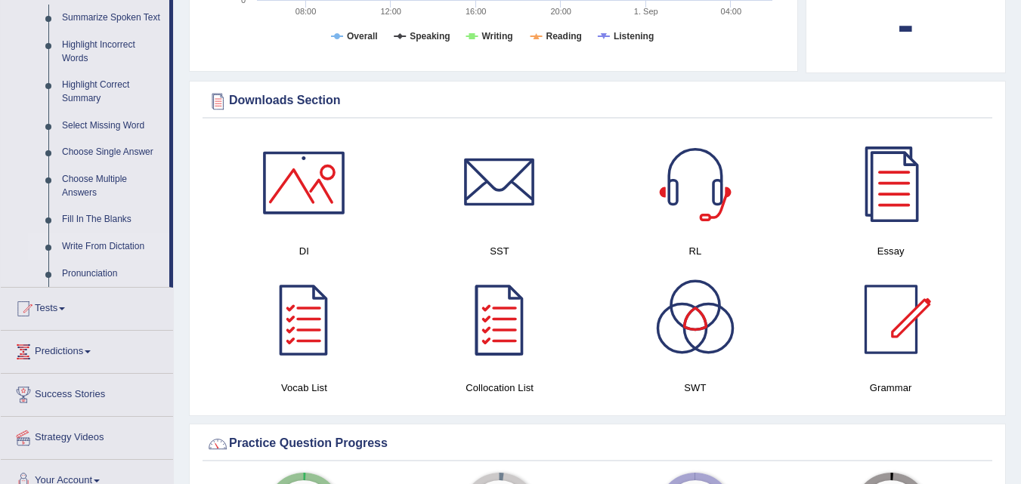
click at [92, 244] on link "Write From Dictation" at bounding box center [112, 247] width 114 height 27
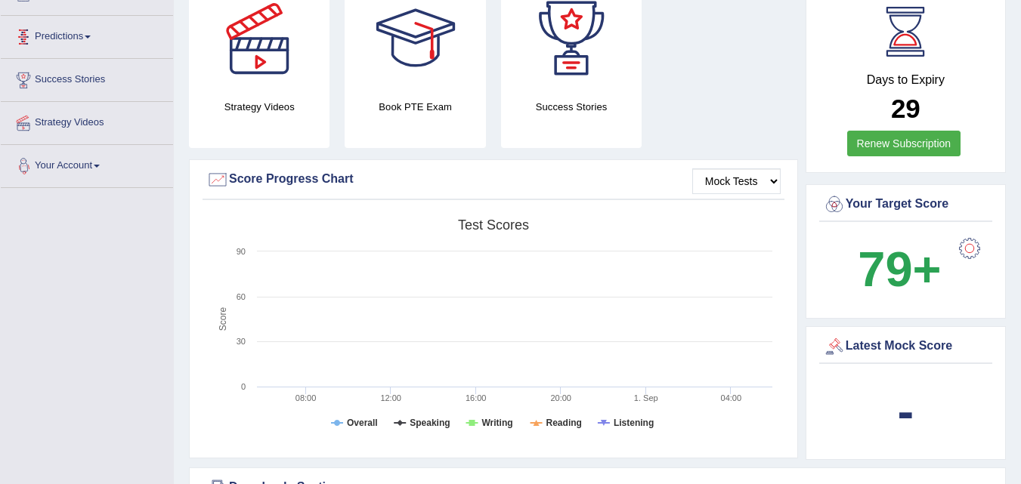
scroll to position [212, 0]
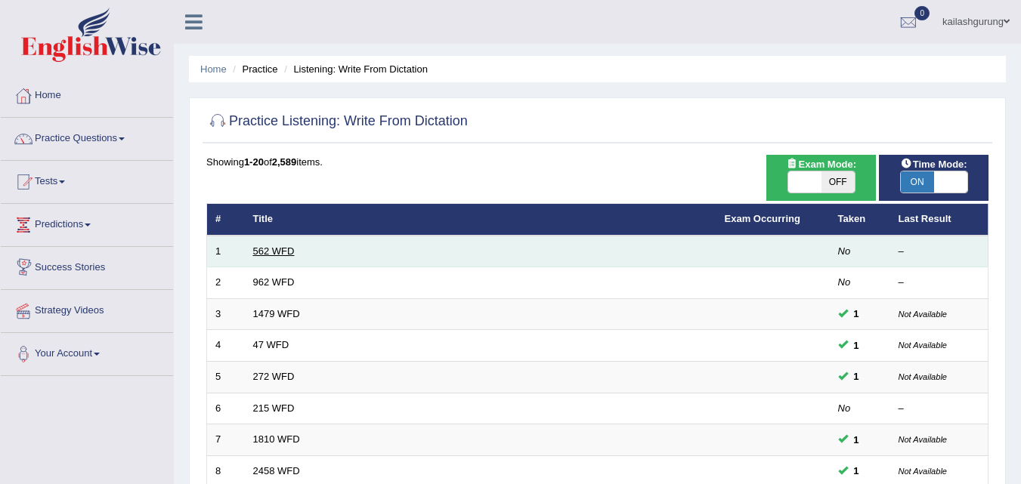
click at [289, 252] on link "562 WFD" at bounding box center [274, 251] width 42 height 11
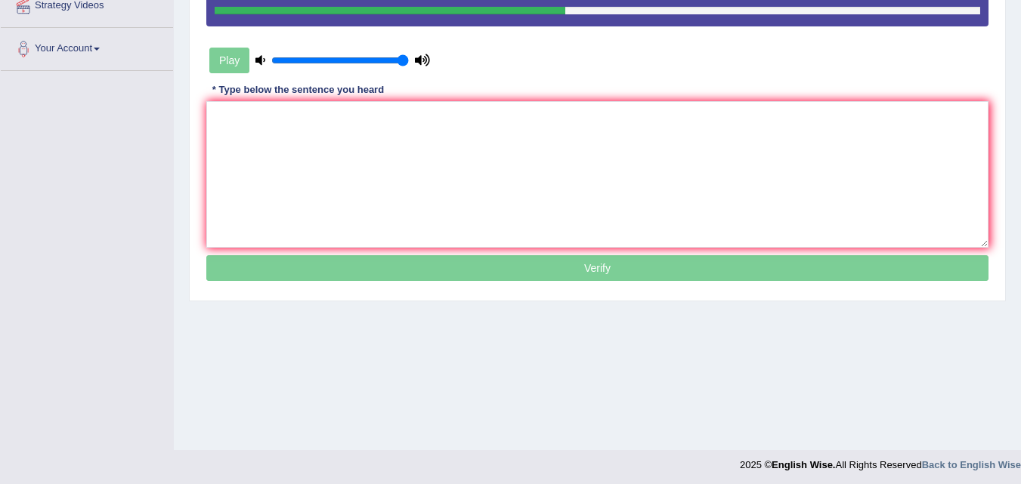
scroll to position [309, 0]
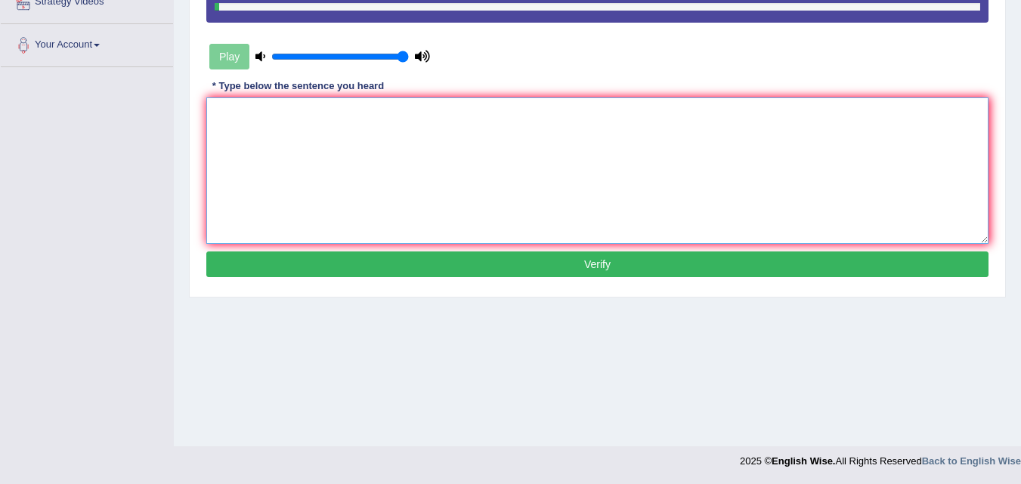
click at [382, 148] on textarea at bounding box center [597, 170] width 782 height 147
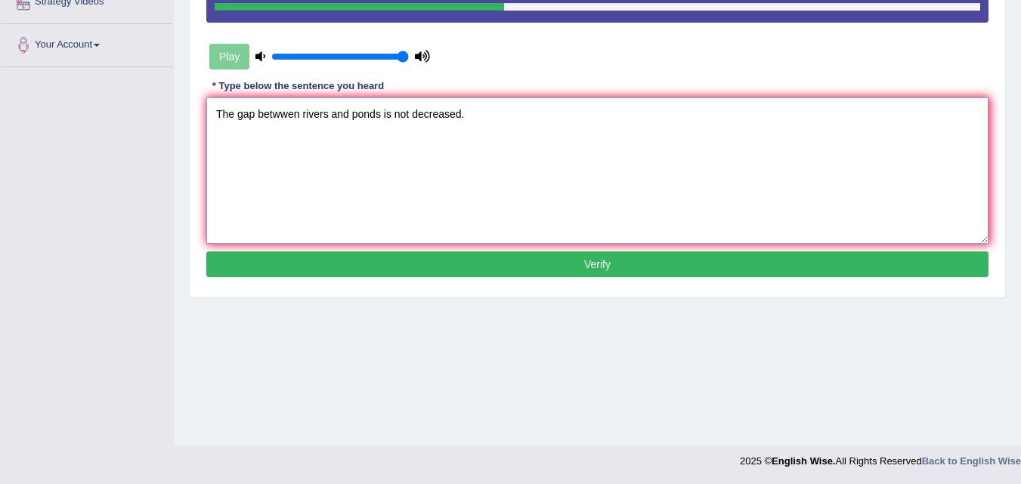
type textarea "The gap betwwen rivers and ponds is not decreased."
click at [493, 260] on button "Verify" at bounding box center [597, 265] width 782 height 26
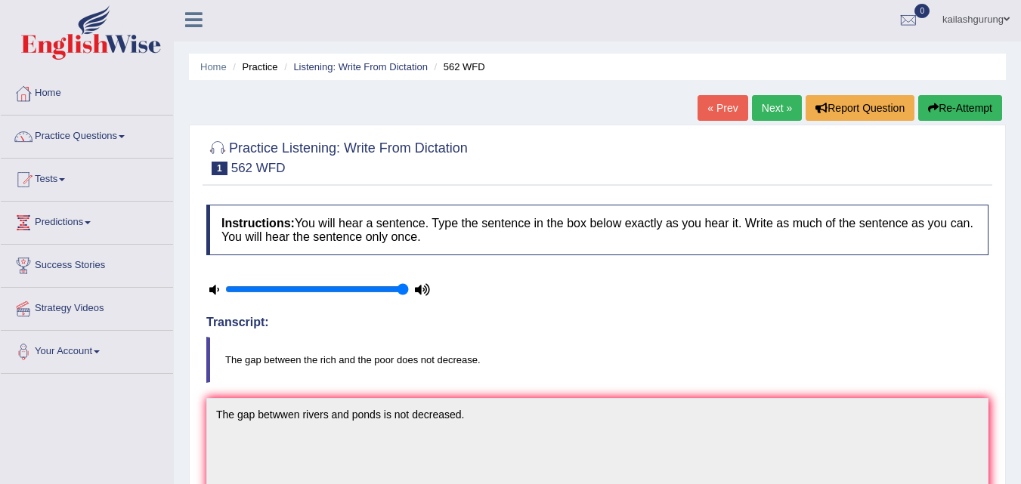
scroll to position [0, 0]
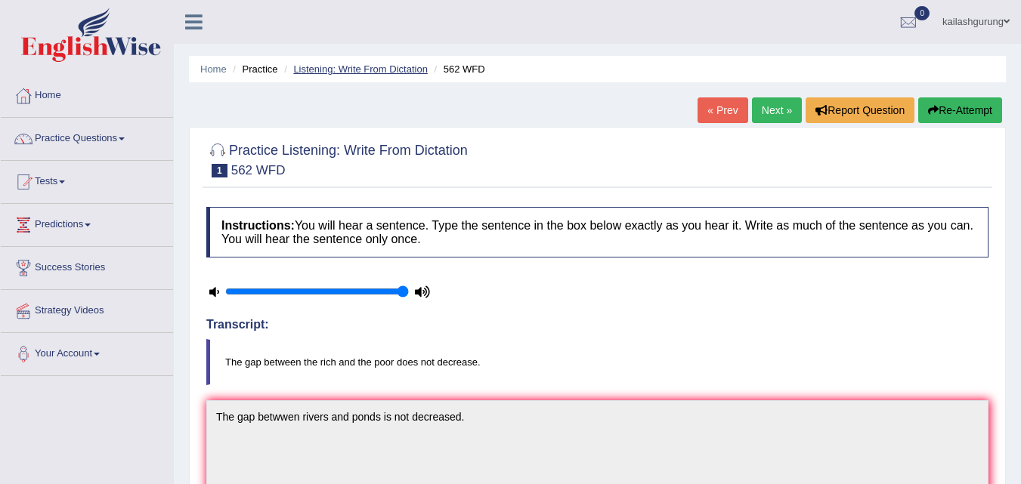
click at [318, 72] on link "Listening: Write From Dictation" at bounding box center [360, 68] width 135 height 11
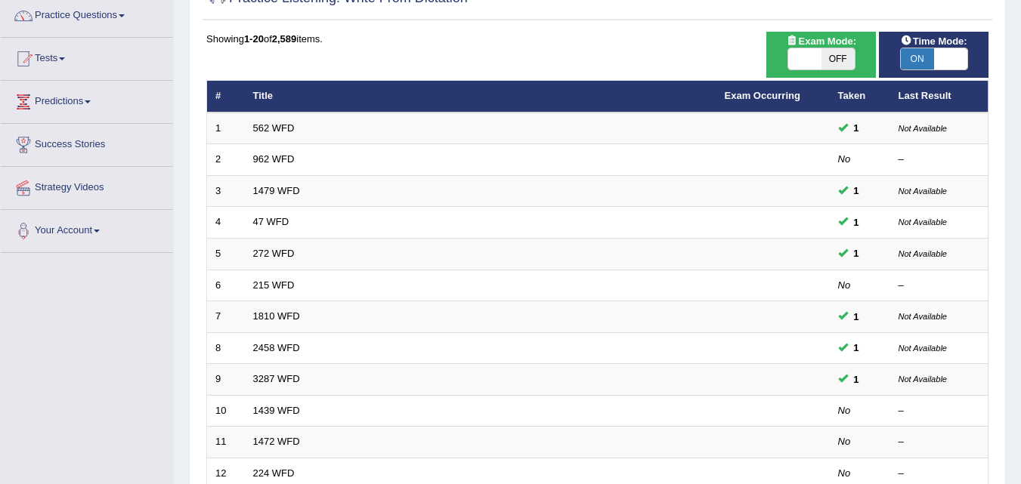
scroll to position [151, 0]
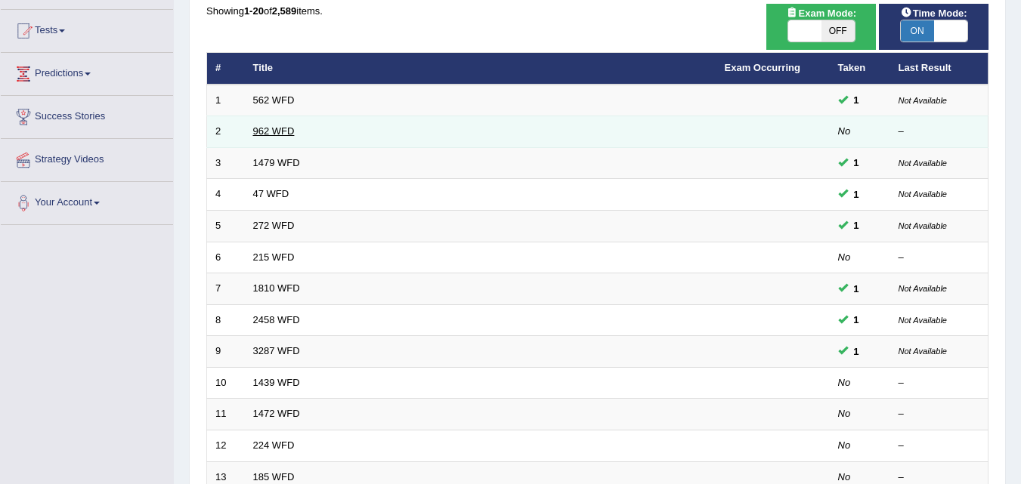
click at [283, 136] on link "962 WFD" at bounding box center [274, 130] width 42 height 11
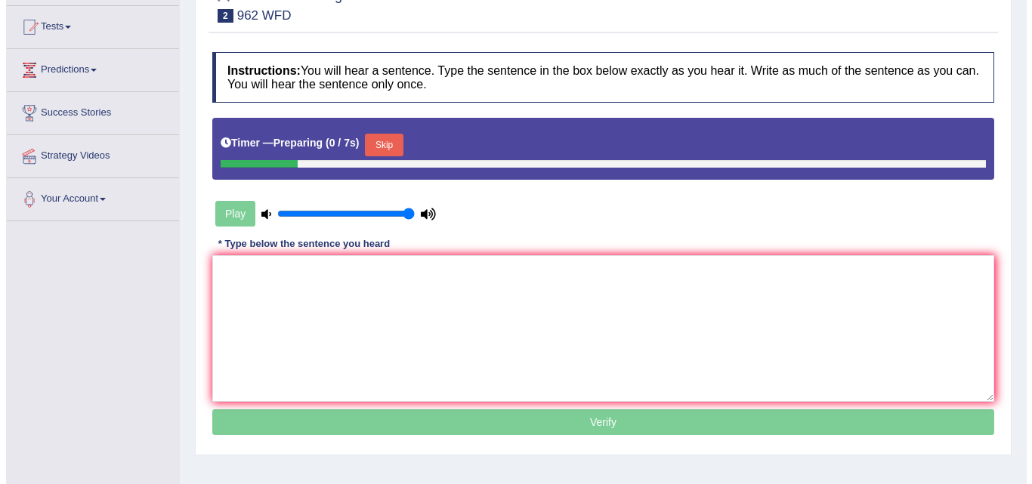
scroll to position [227, 0]
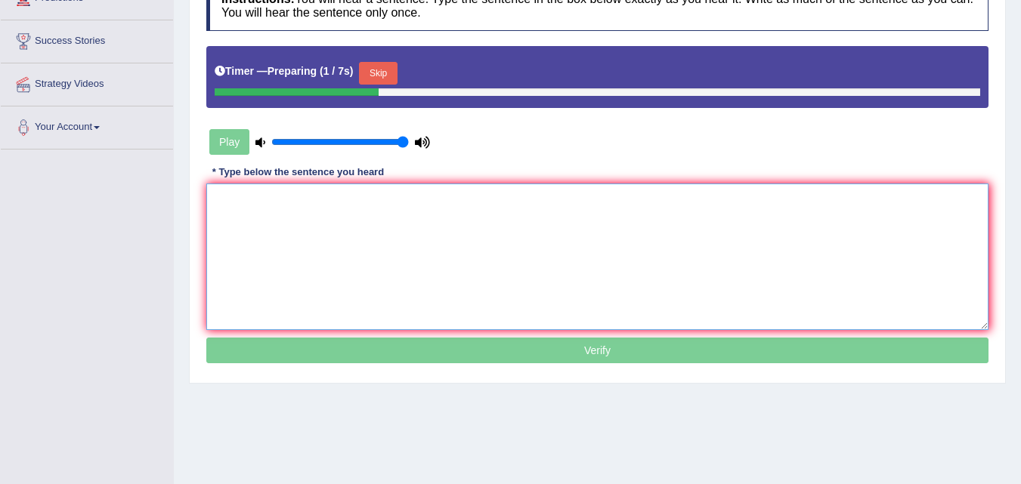
click at [348, 212] on textarea at bounding box center [597, 257] width 782 height 147
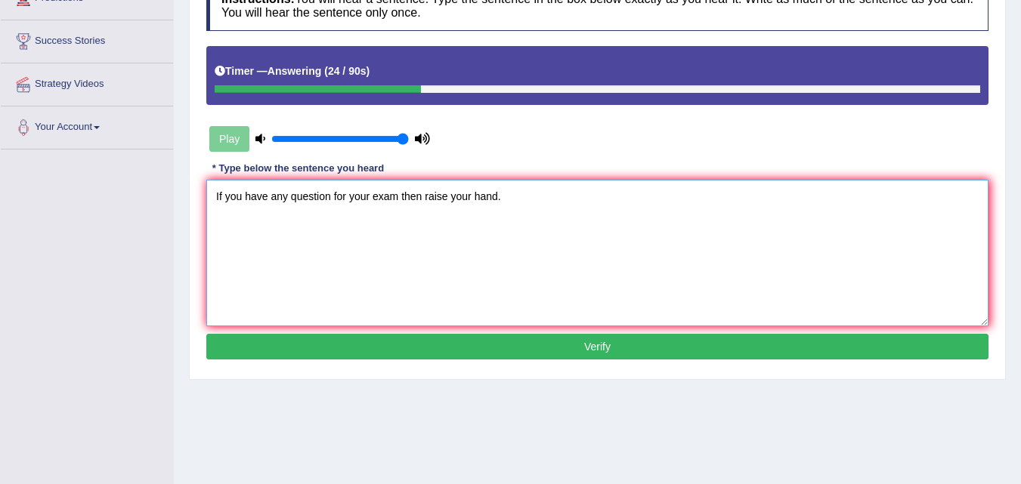
type textarea "If you have any question for your exam then raise your hand."
click at [434, 348] on button "Verify" at bounding box center [597, 347] width 782 height 26
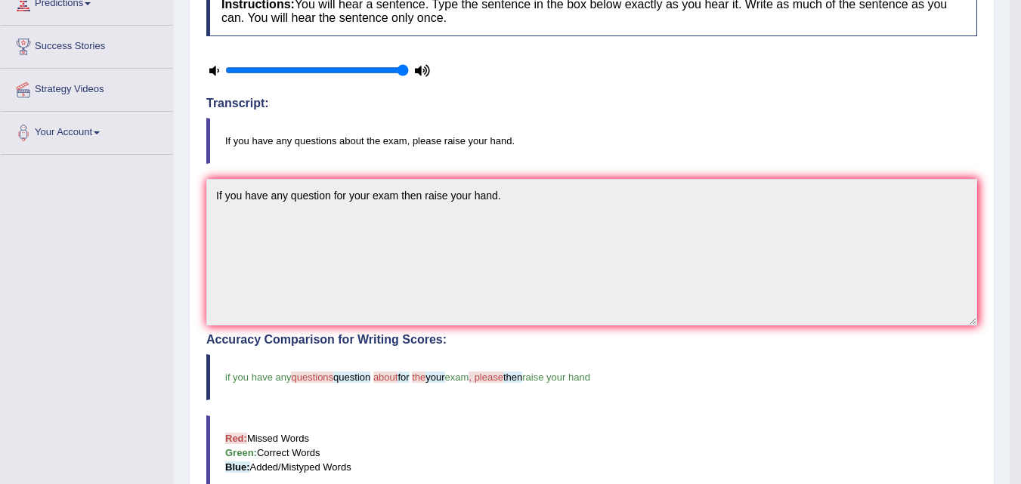
scroll to position [76, 0]
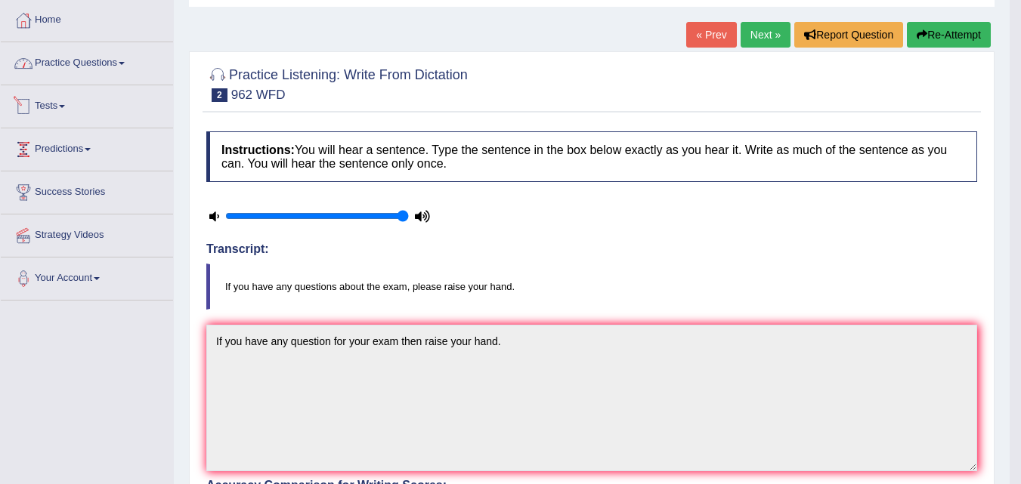
click at [122, 58] on link "Practice Questions" at bounding box center [87, 61] width 172 height 38
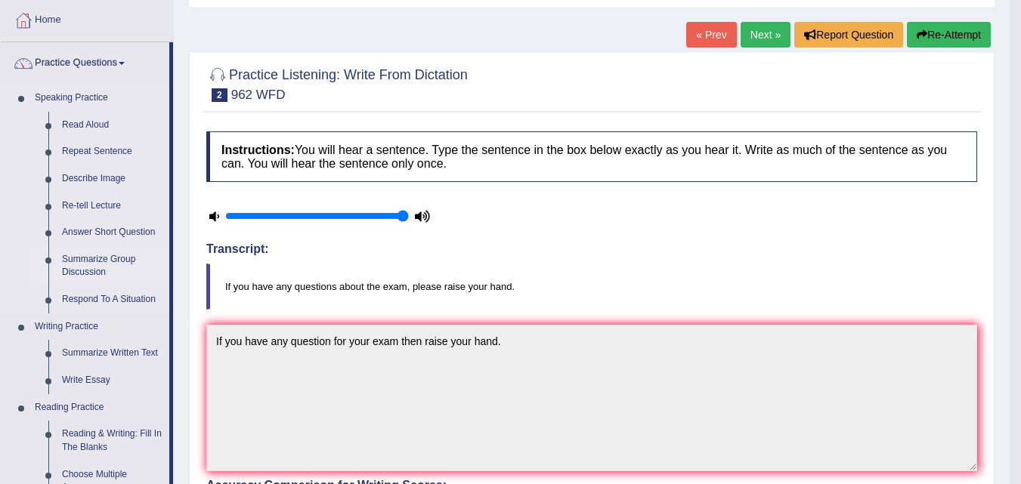
click at [122, 259] on link "Summarize Group Discussion" at bounding box center [112, 266] width 114 height 40
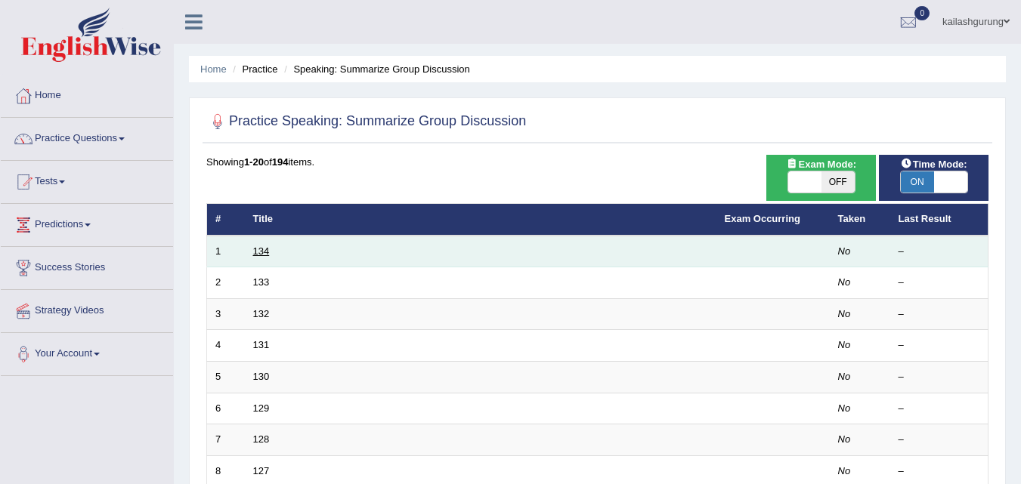
click at [265, 253] on link "134" at bounding box center [261, 251] width 17 height 11
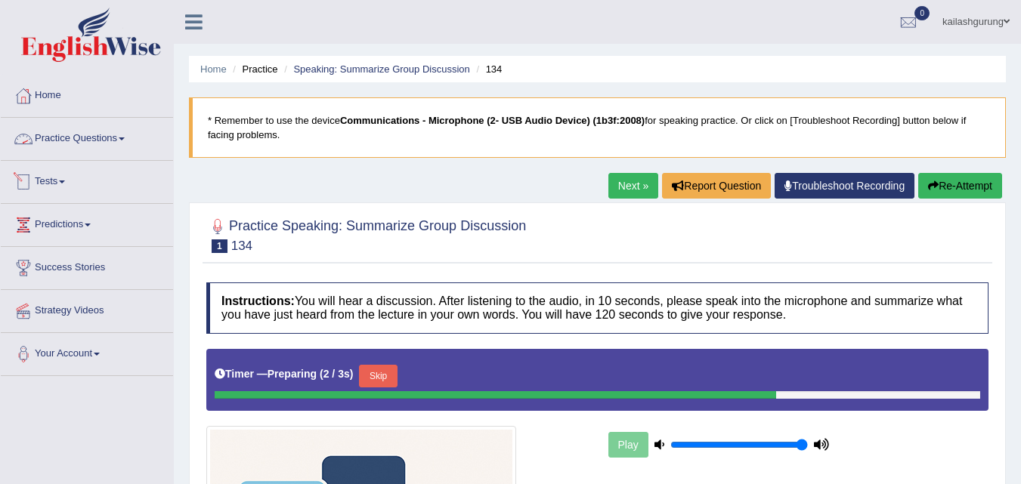
click at [110, 141] on link "Practice Questions" at bounding box center [87, 137] width 172 height 38
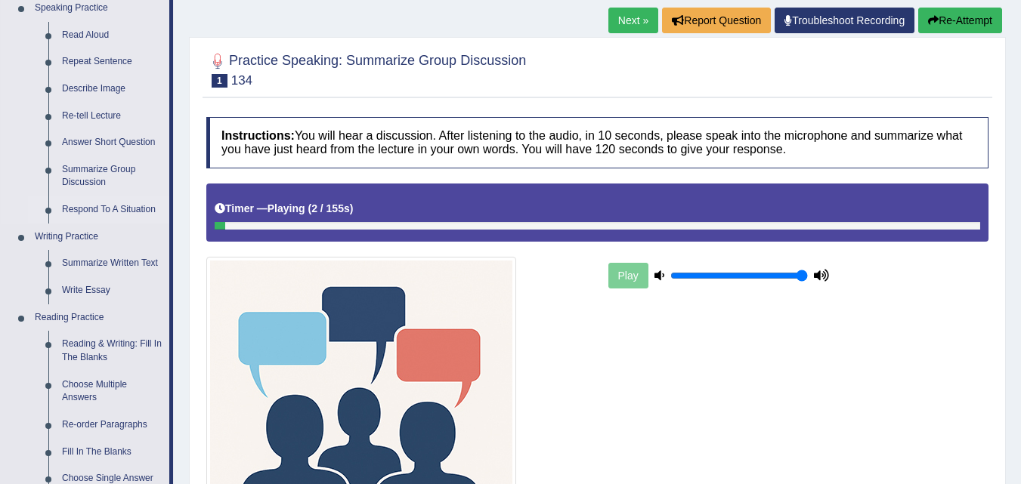
scroll to position [302, 0]
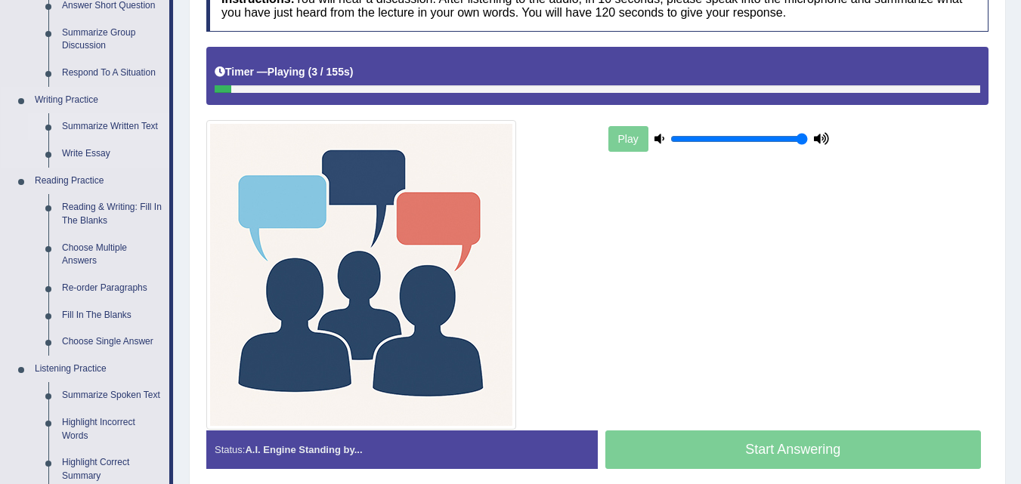
click at [119, 126] on link "Summarize Written Text" at bounding box center [112, 126] width 114 height 27
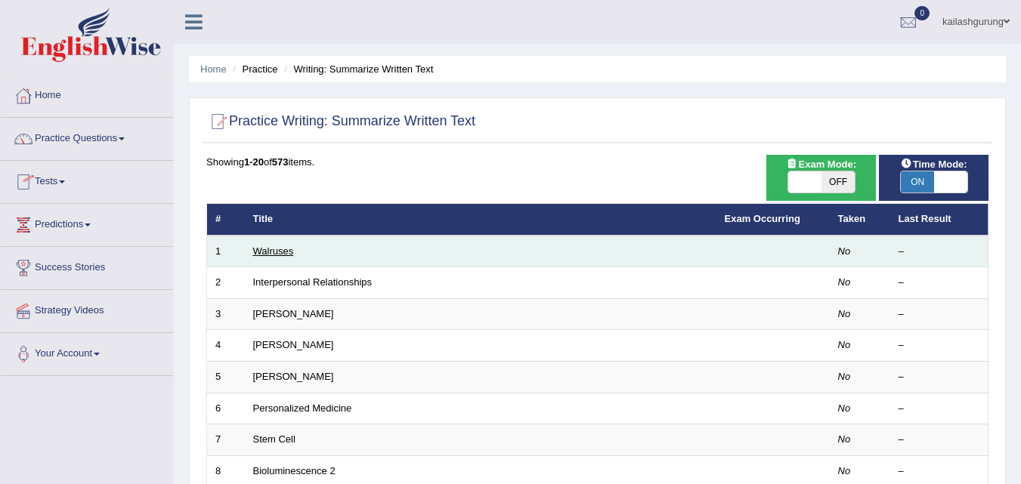
click at [279, 250] on link "Walruses" at bounding box center [273, 251] width 41 height 11
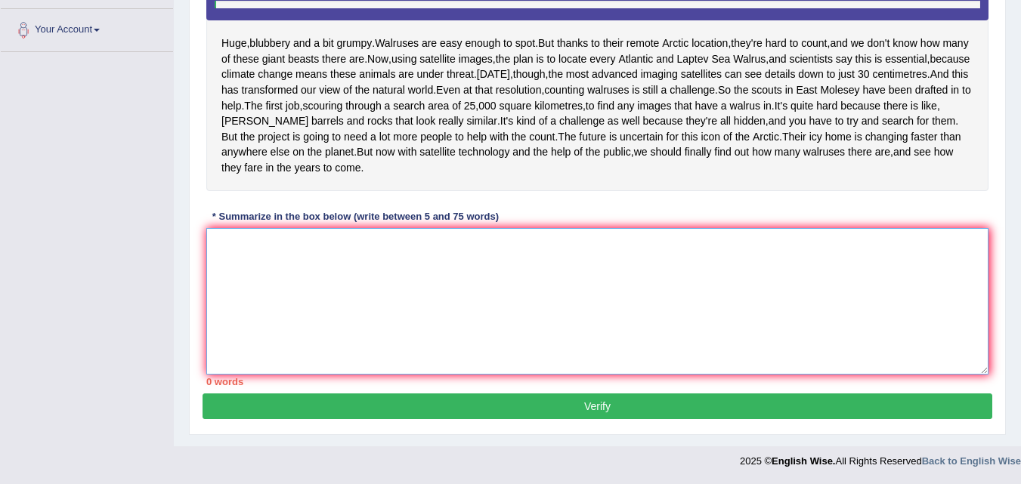
click at [279, 250] on textarea at bounding box center [597, 301] width 782 height 147
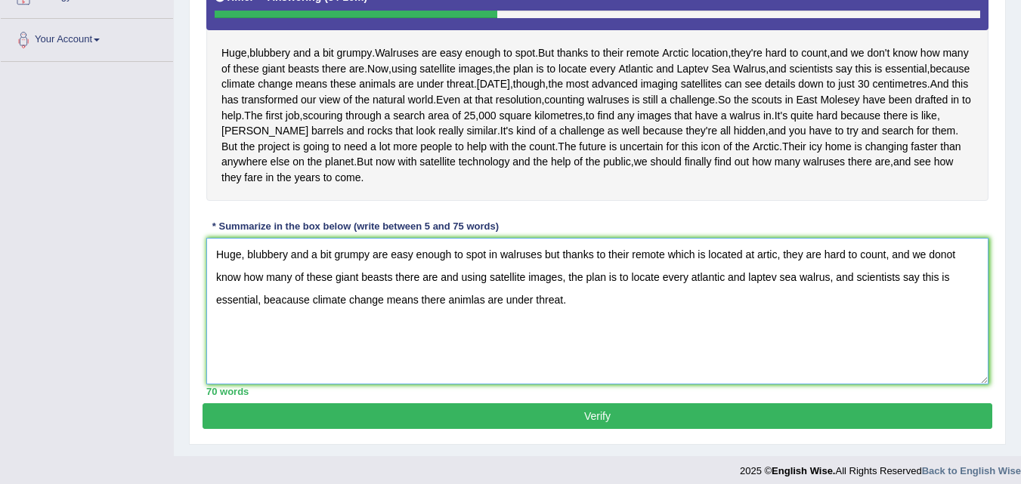
scroll to position [387, 0]
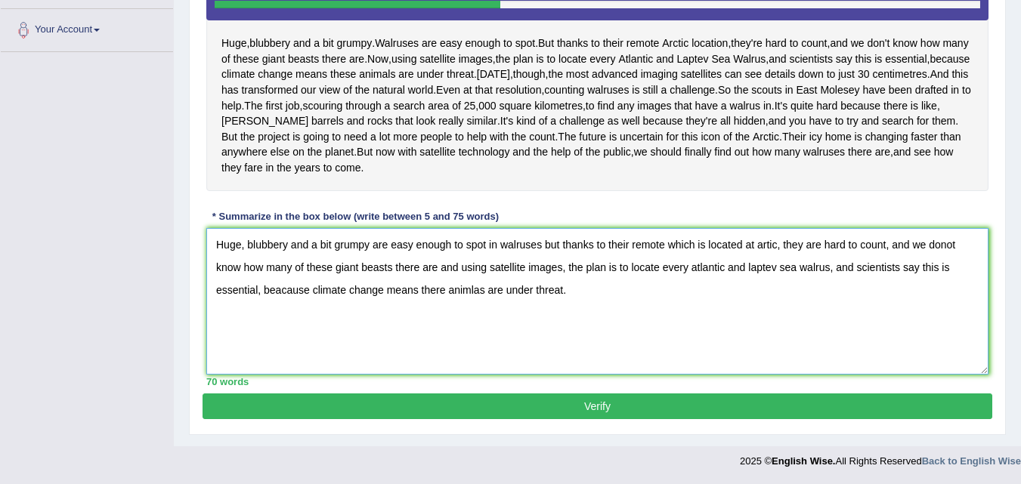
type textarea "Huge, blubbery and a bit grumpy are easy enough to spot in walruses but thanks …"
click at [491, 413] on button "Verify" at bounding box center [598, 407] width 790 height 26
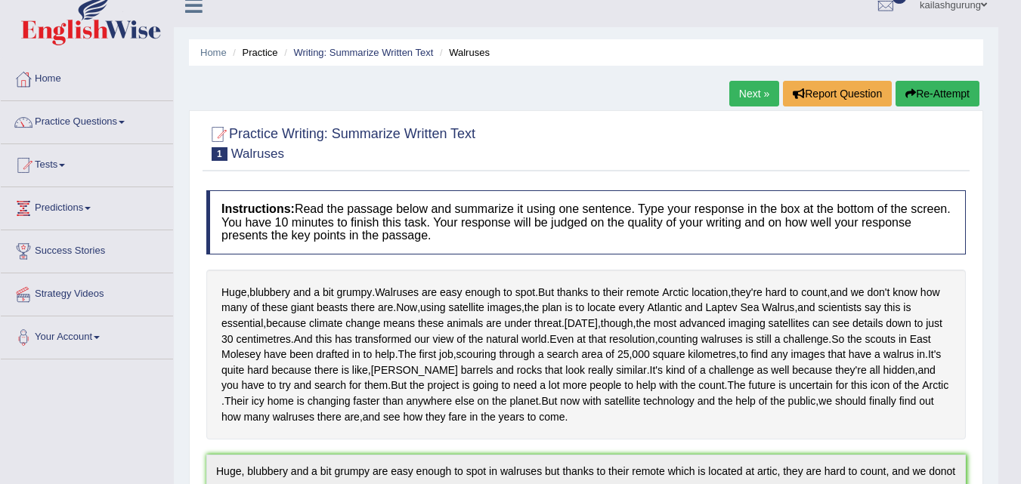
scroll to position [0, 0]
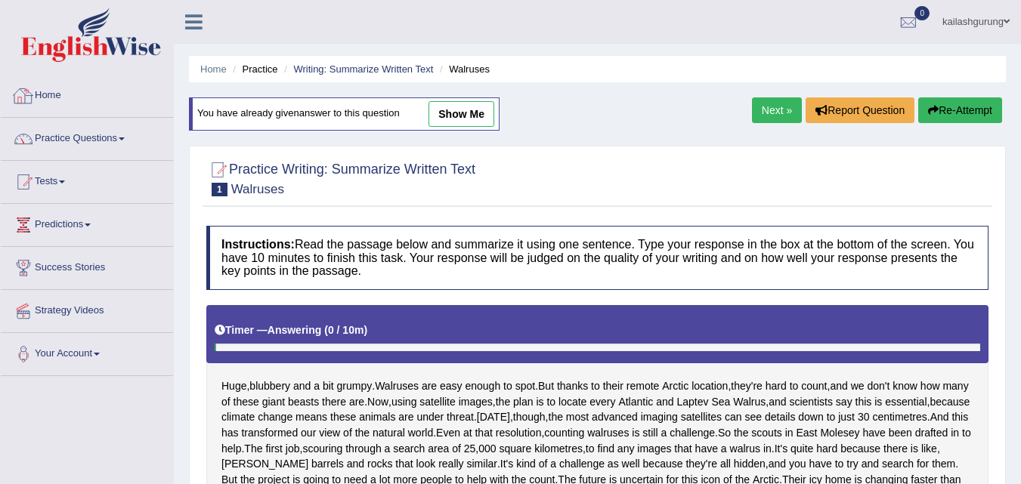
click at [61, 93] on link "Home" at bounding box center [87, 94] width 172 height 38
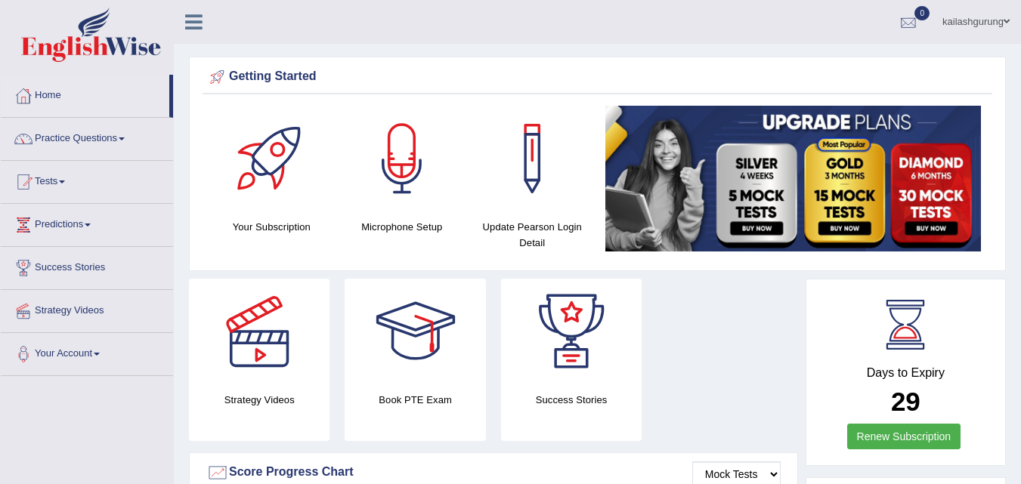
click at [912, 22] on div at bounding box center [908, 22] width 23 height 23
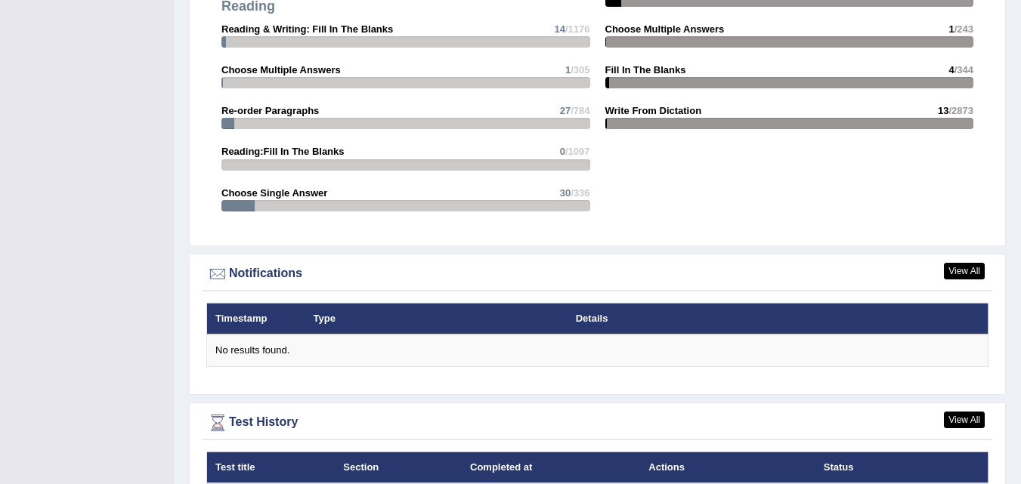
scroll to position [1692, 0]
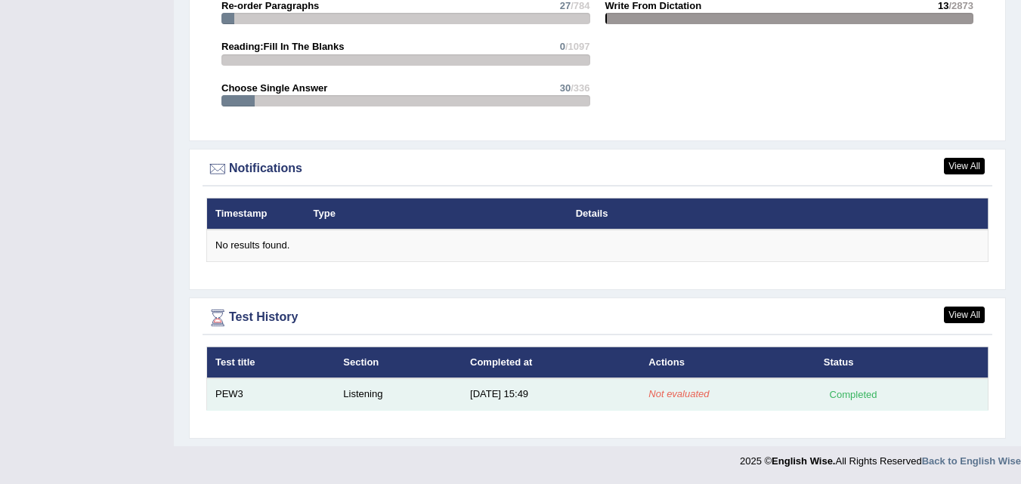
drag, startPoint x: 757, startPoint y: 409, endPoint x: 754, endPoint y: 388, distance: 20.8
click at [757, 407] on td "Not evaluated" at bounding box center [727, 395] width 175 height 32
click at [754, 388] on td "Not evaluated" at bounding box center [727, 395] width 175 height 32
click at [769, 385] on td "Not evaluated" at bounding box center [727, 395] width 175 height 32
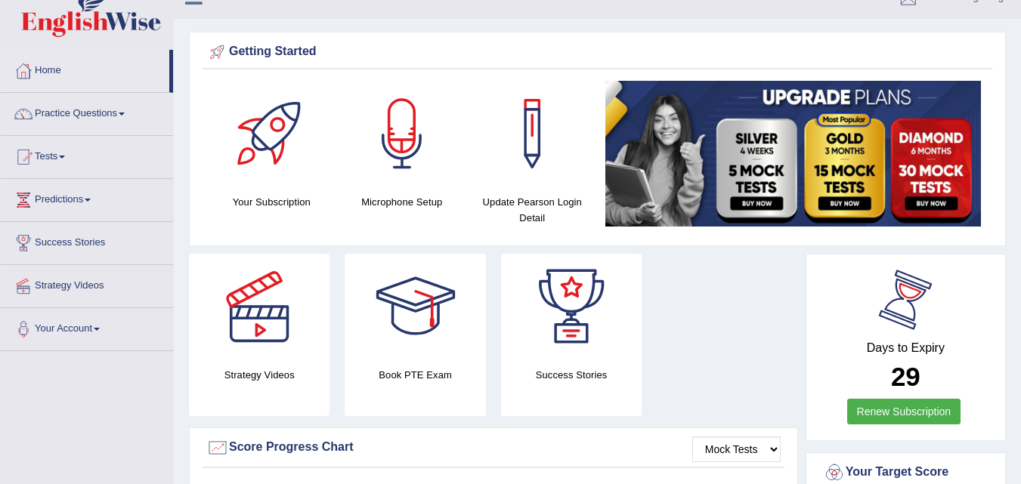
scroll to position [0, 0]
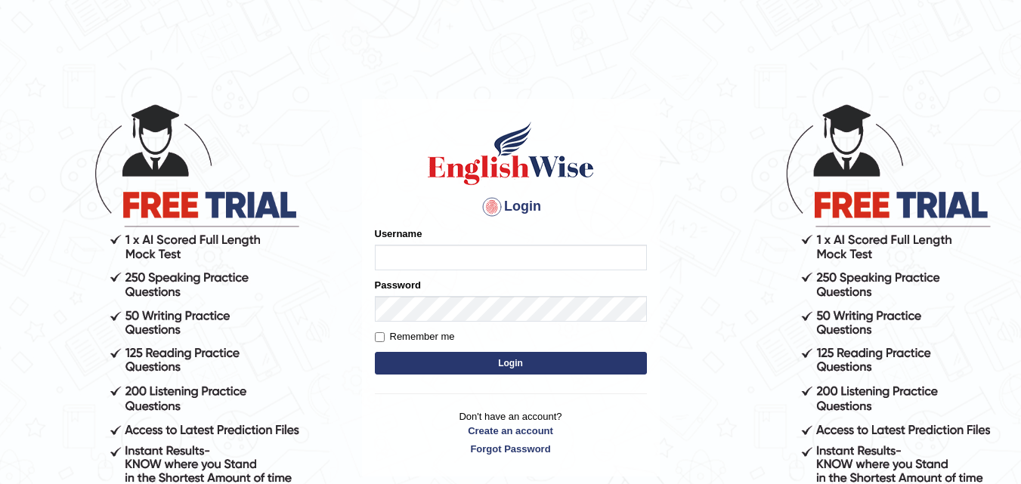
click at [503, 265] on input "Username" at bounding box center [511, 258] width 272 height 26
type input "Kailashgrg15"
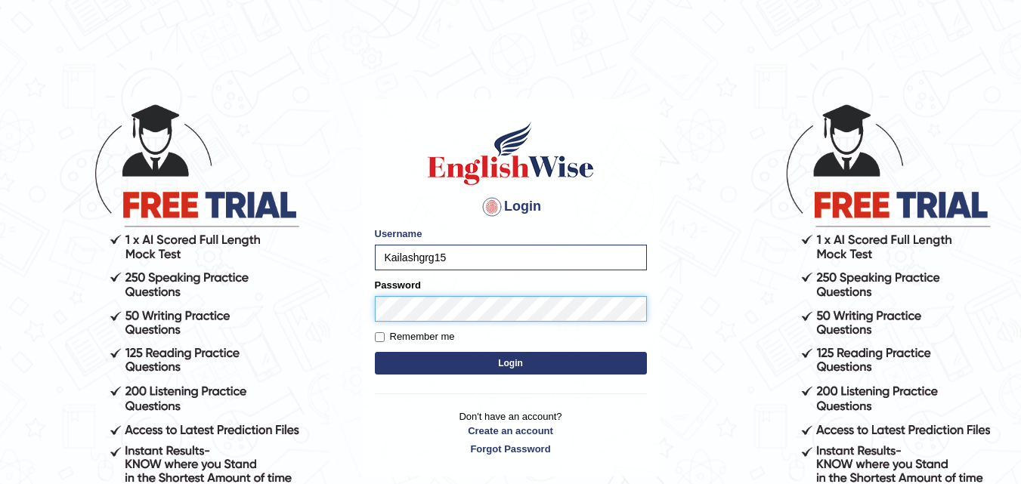
click at [375, 352] on button "Login" at bounding box center [511, 363] width 272 height 23
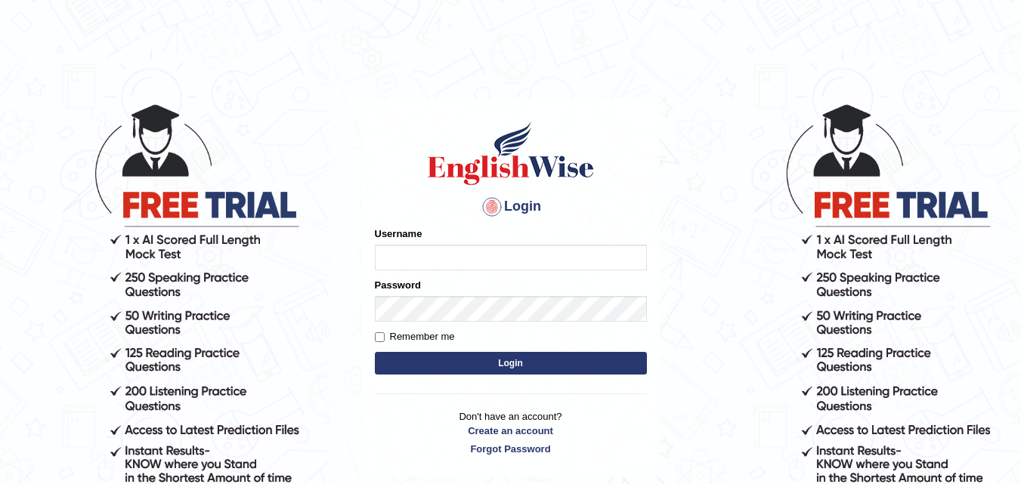
click at [493, 368] on button "Login" at bounding box center [511, 363] width 272 height 23
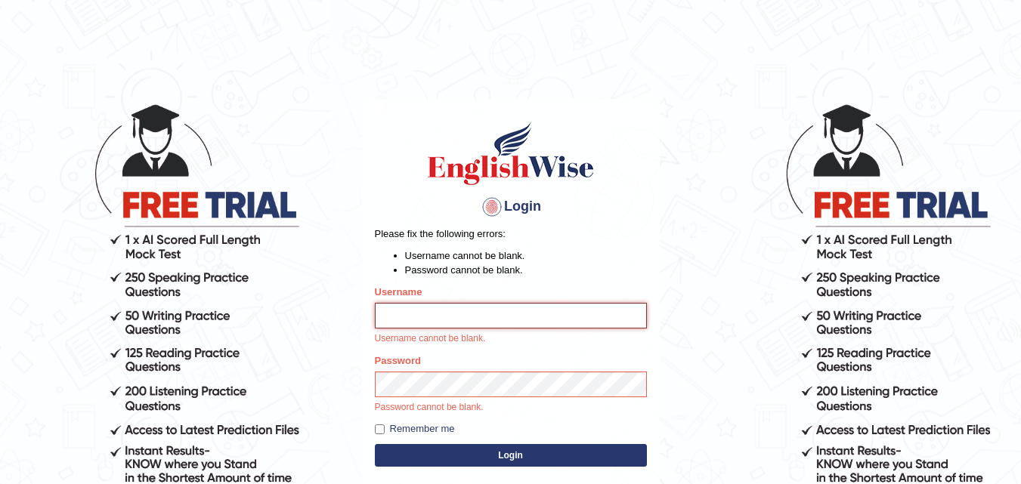
drag, startPoint x: 483, startPoint y: 319, endPoint x: 525, endPoint y: 336, distance: 45.1
click at [483, 319] on input "Username" at bounding box center [511, 316] width 272 height 26
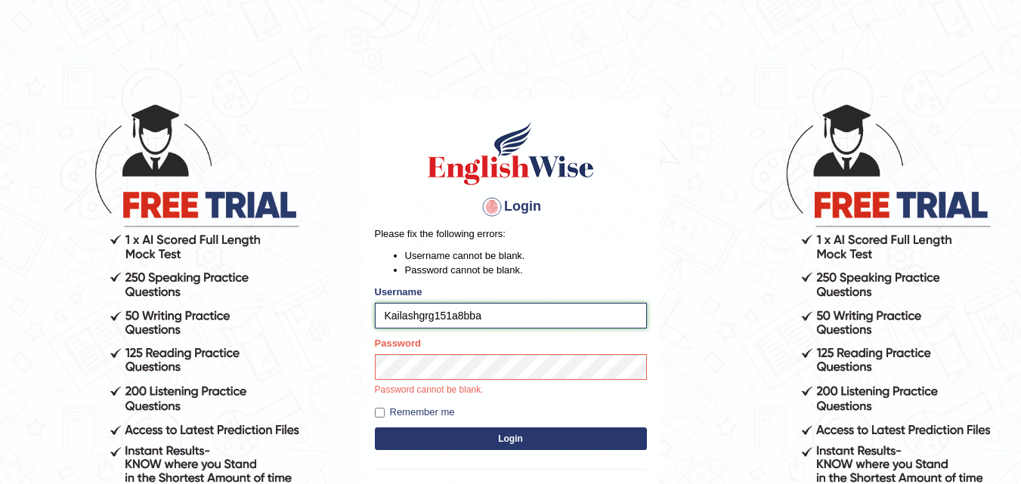
click at [375, 428] on button "Login" at bounding box center [511, 439] width 272 height 23
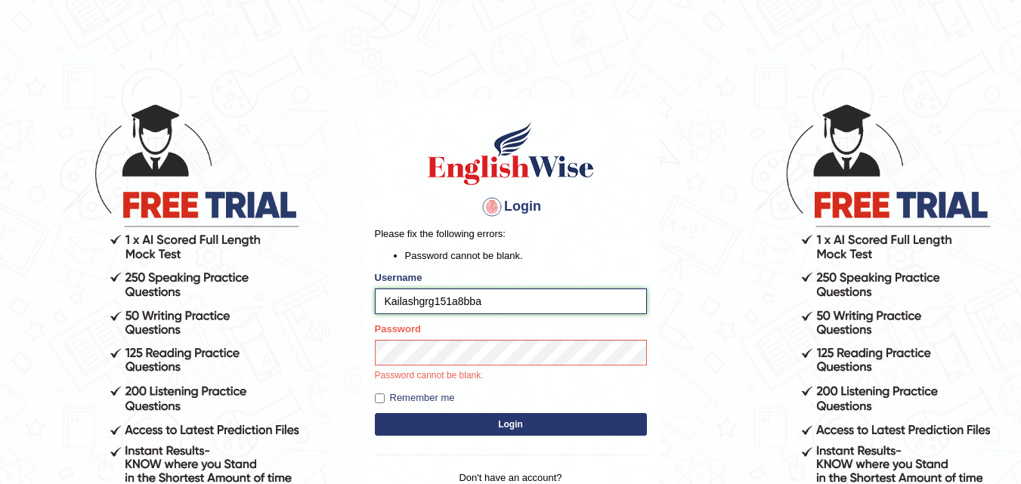
click at [502, 292] on input "Kailashgrg151a8bba" at bounding box center [511, 302] width 272 height 26
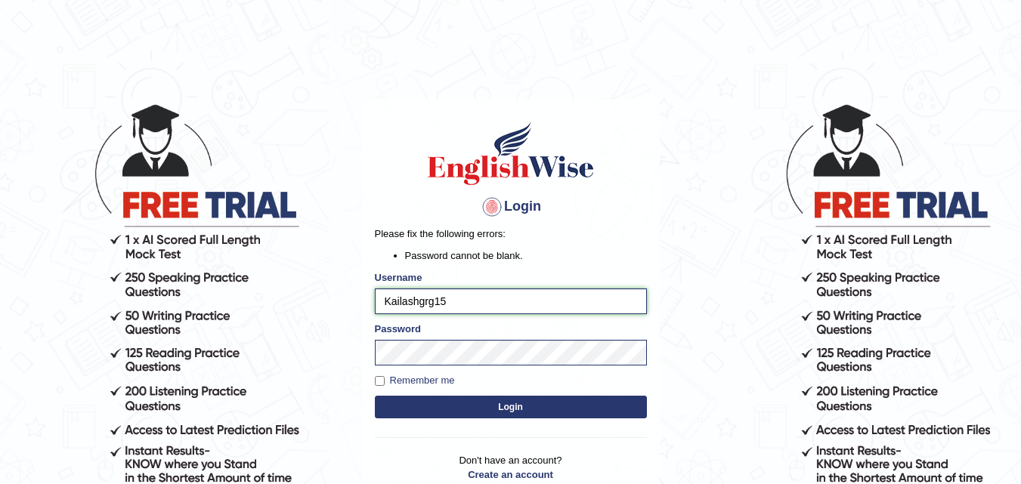
type input "Kailashgrg15"
click at [475, 412] on button "Login" at bounding box center [511, 407] width 272 height 23
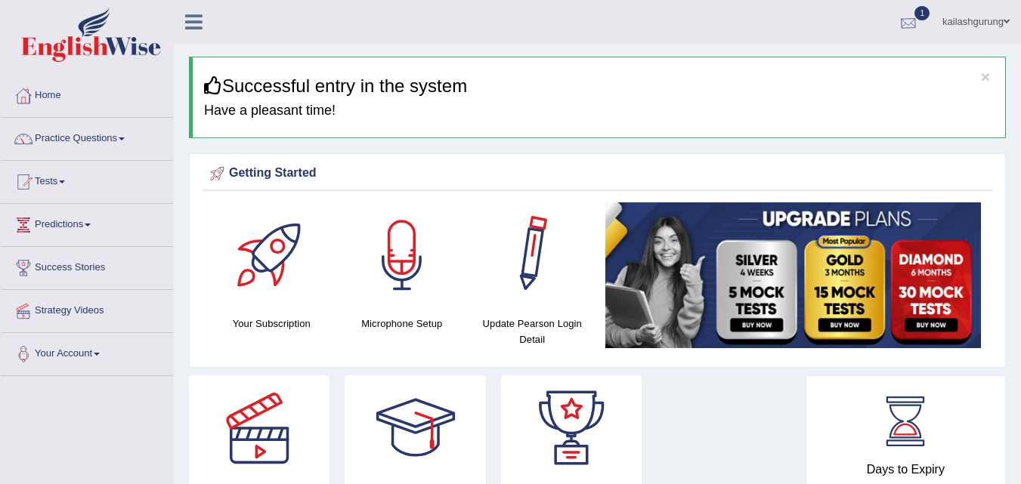
click at [902, 17] on div at bounding box center [908, 22] width 23 height 23
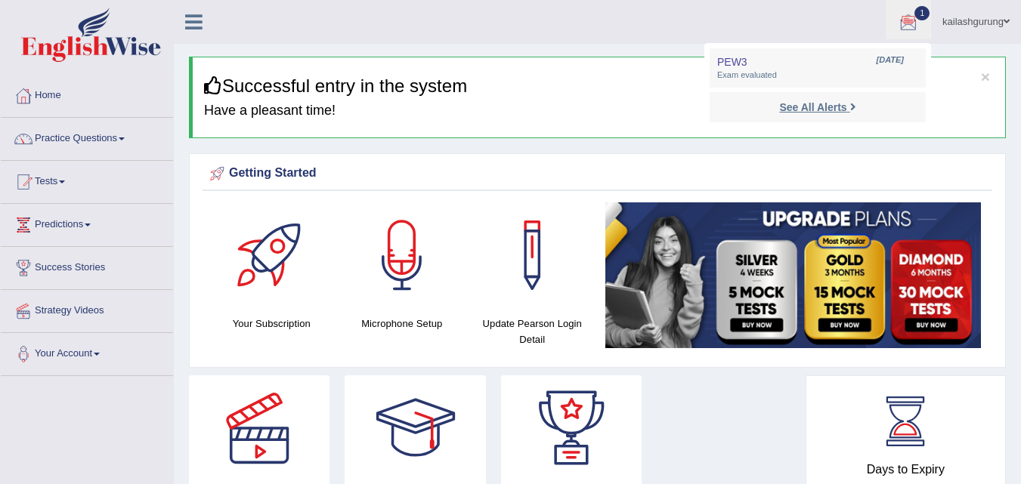
click at [845, 106] on link "See All Alerts" at bounding box center [817, 107] width 84 height 17
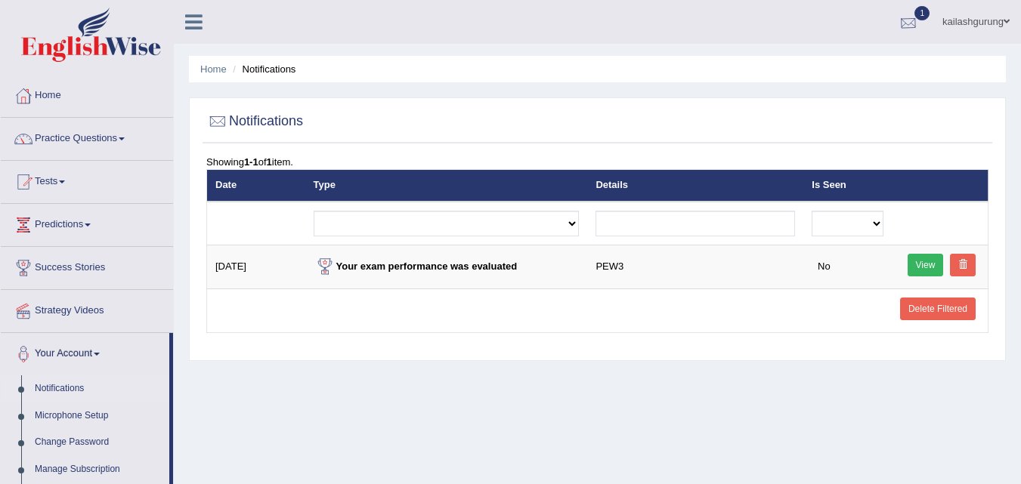
click at [902, 20] on div at bounding box center [908, 22] width 23 height 23
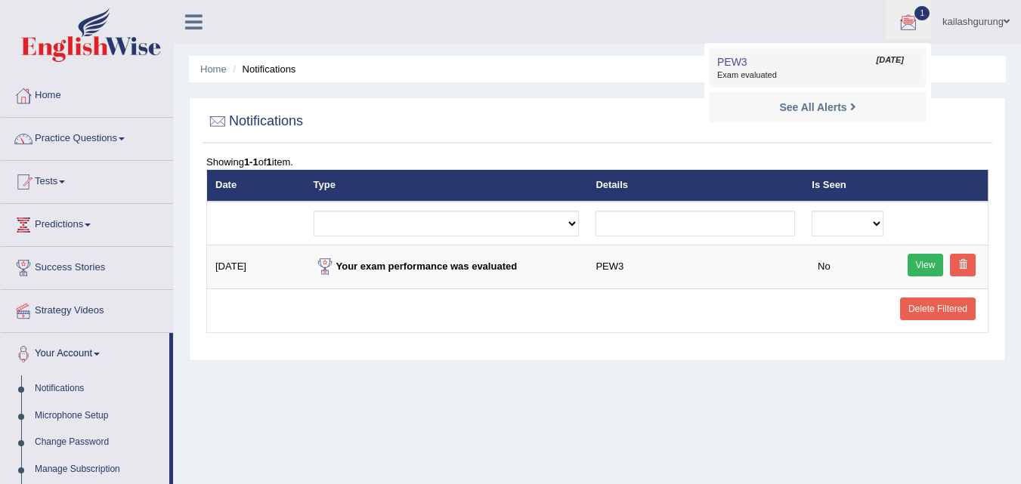
click at [836, 59] on link "PEW3 [DATE] Exam evaluated" at bounding box center [817, 68] width 209 height 32
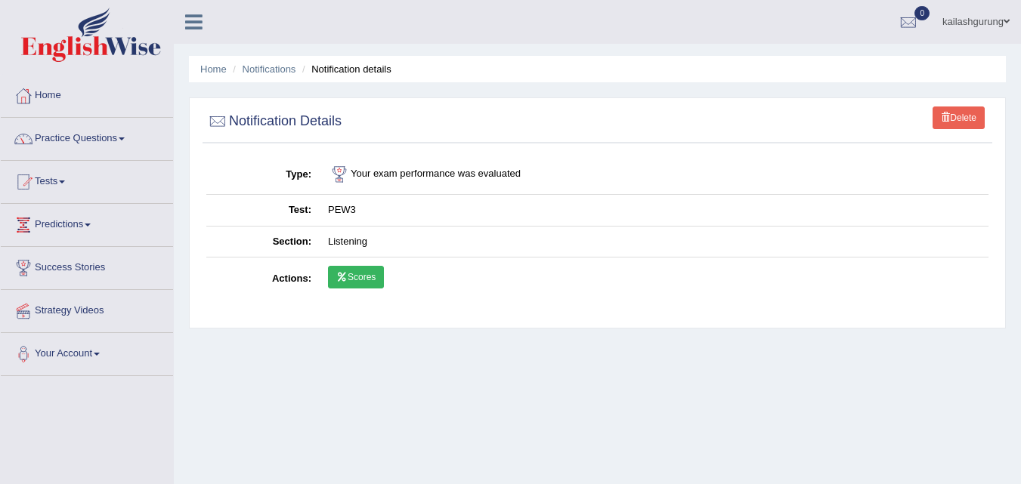
click at [366, 278] on link "Scores" at bounding box center [356, 277] width 56 height 23
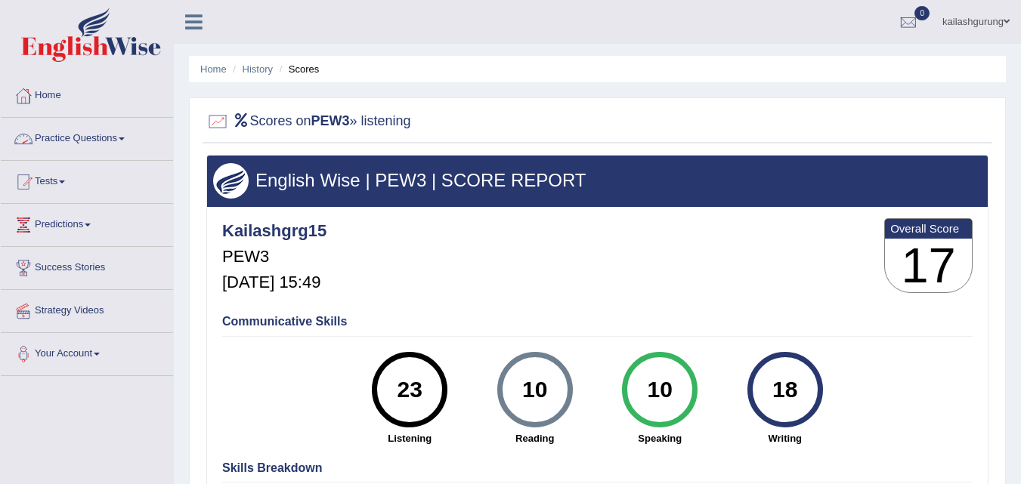
click at [106, 130] on link "Practice Questions" at bounding box center [87, 137] width 172 height 38
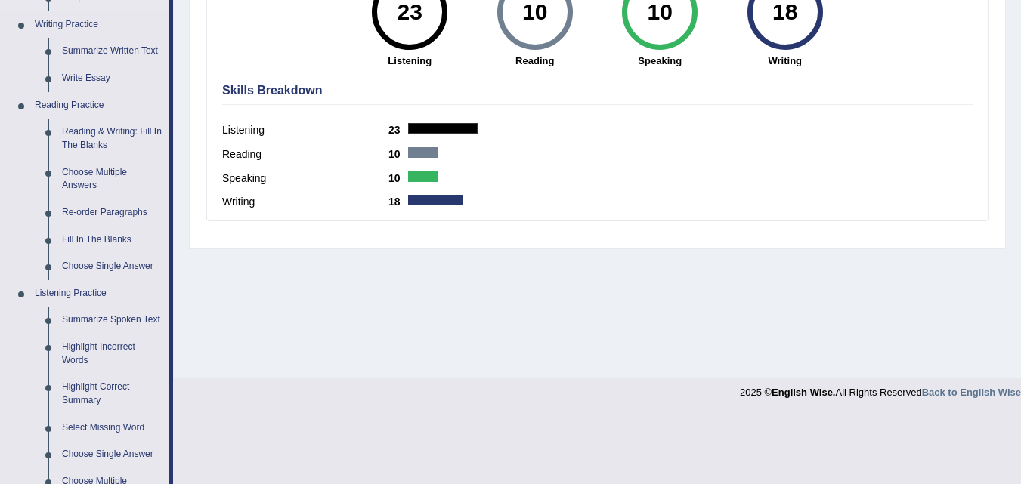
scroll to position [700, 0]
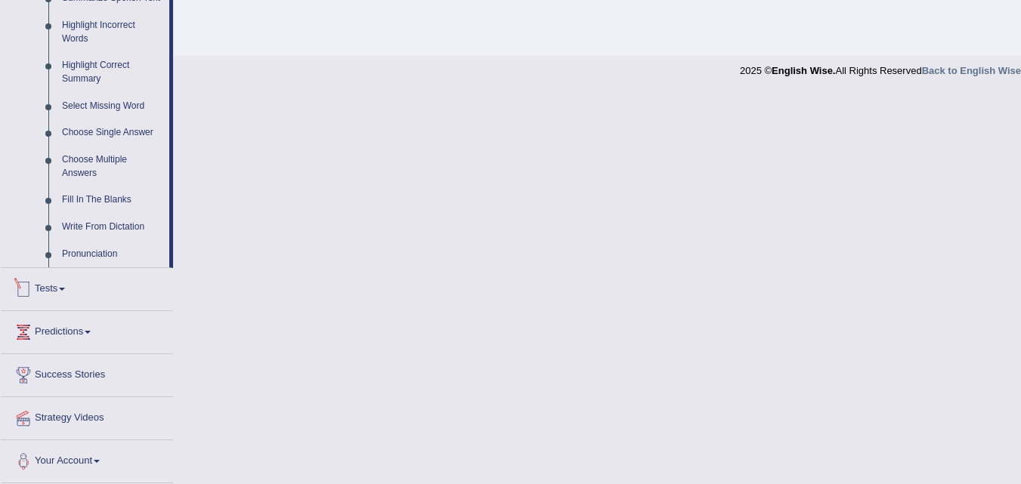
click at [69, 284] on link "Tests" at bounding box center [87, 287] width 172 height 38
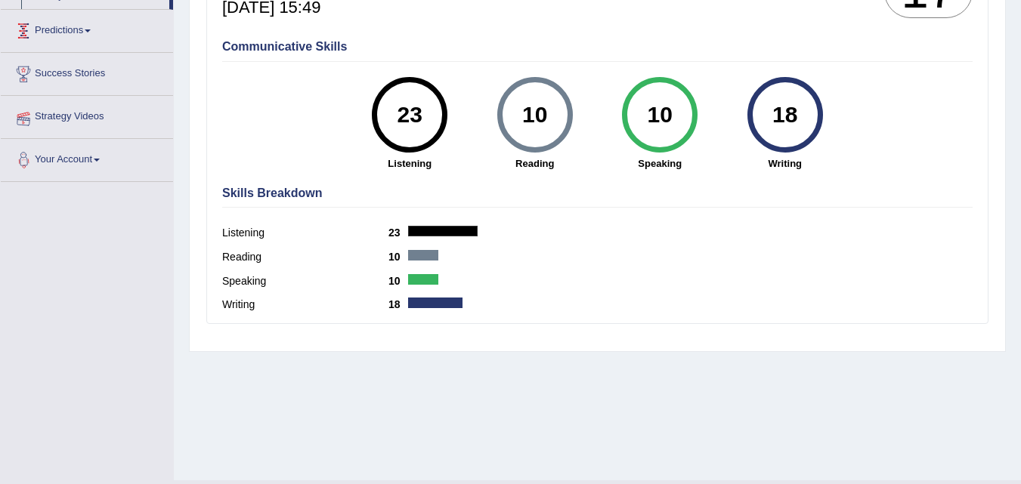
scroll to position [182, 0]
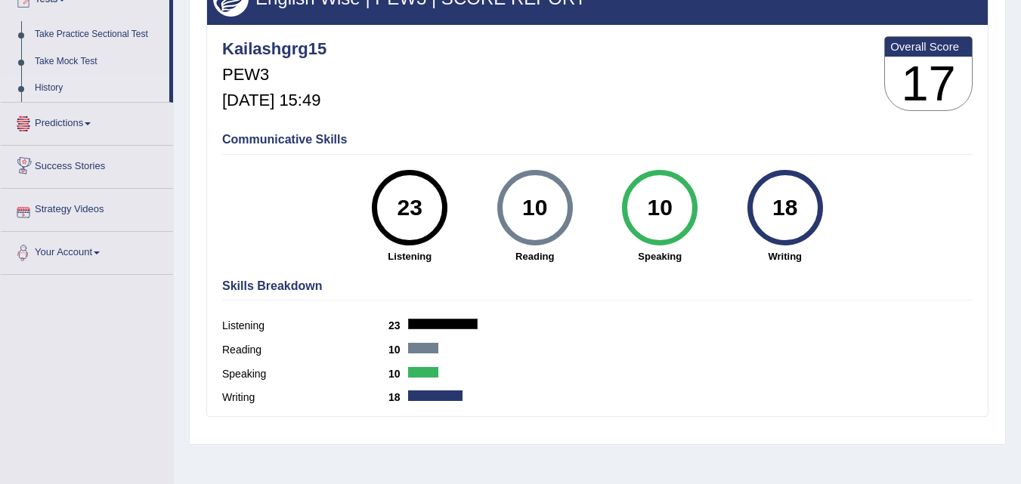
click at [49, 91] on link "History" at bounding box center [98, 88] width 141 height 27
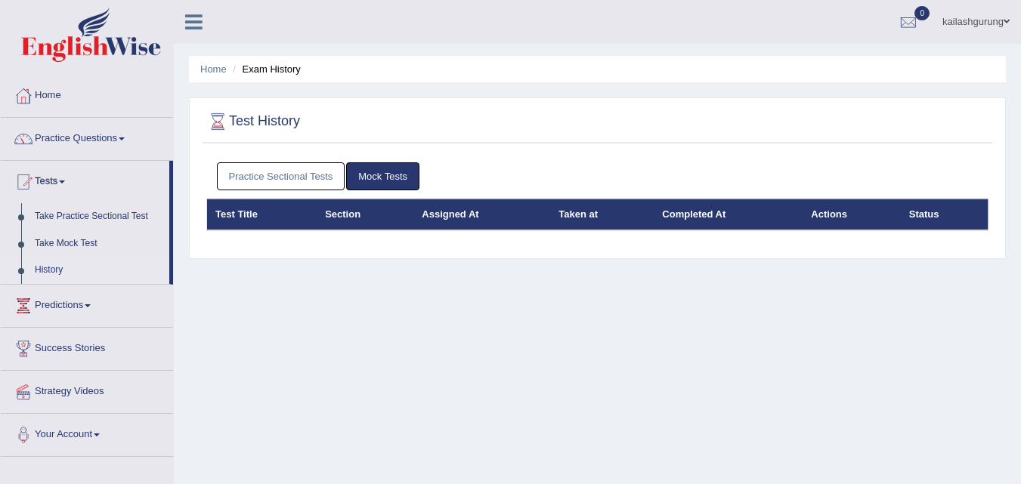
click at [286, 180] on link "Practice Sectional Tests" at bounding box center [281, 176] width 128 height 28
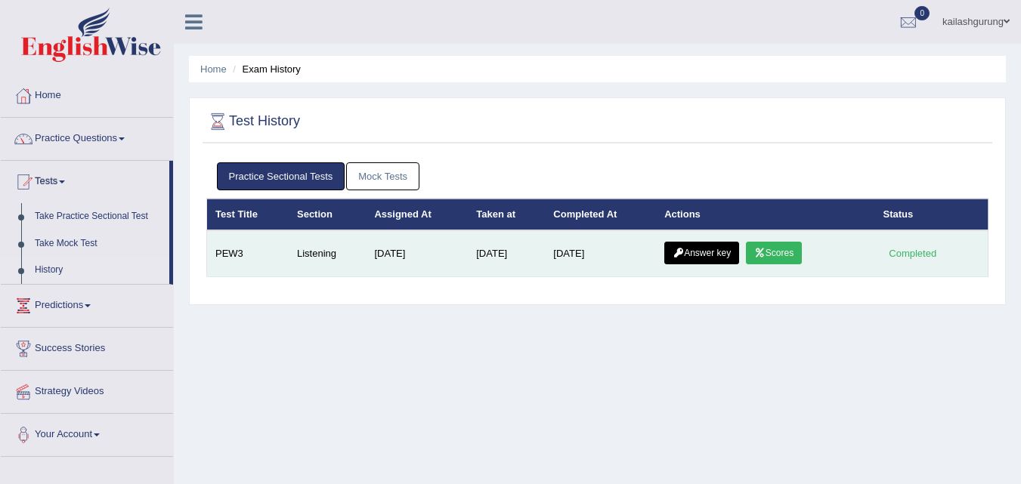
click at [710, 247] on link "Answer key" at bounding box center [701, 253] width 75 height 23
